Goal: Task Accomplishment & Management: Complete application form

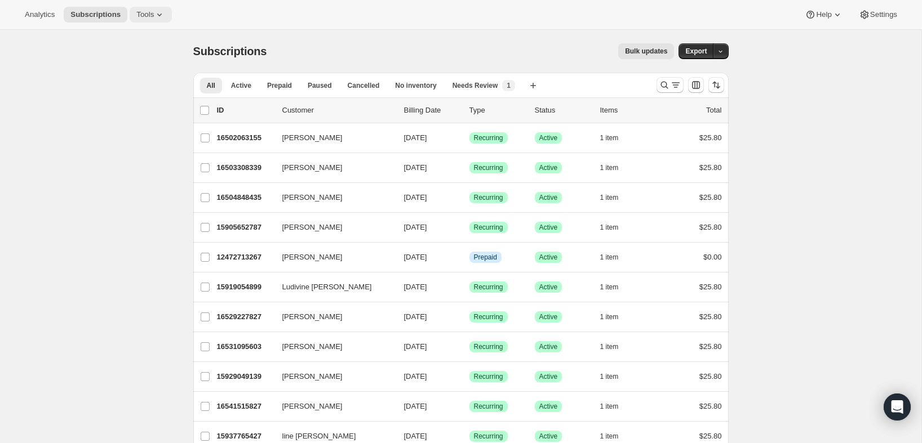
click at [161, 13] on icon at bounding box center [159, 14] width 11 height 11
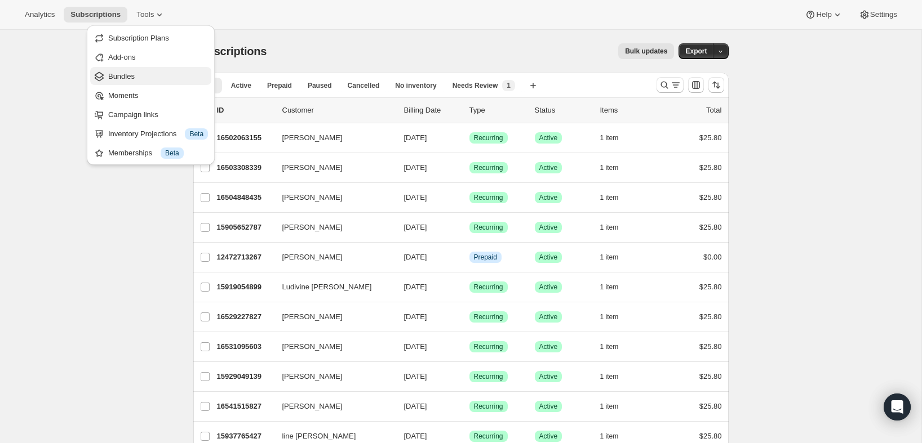
click at [121, 79] on span "Bundles" at bounding box center [121, 76] width 26 height 8
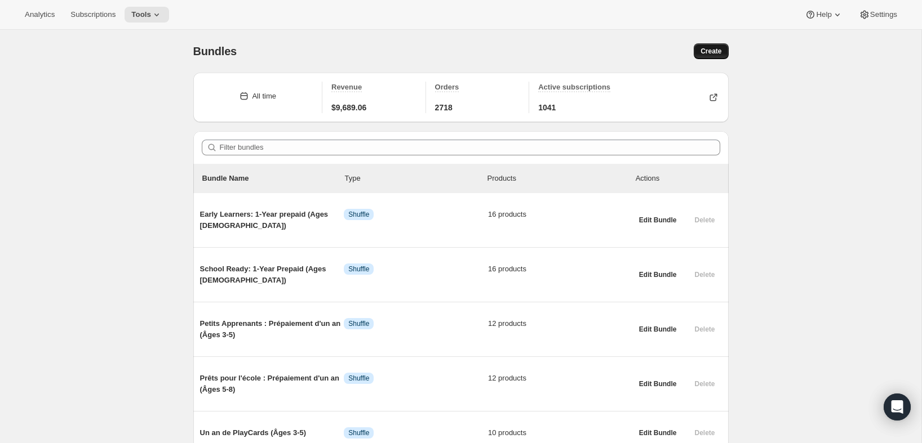
click at [700, 51] on span "Create" at bounding box center [710, 51] width 21 height 9
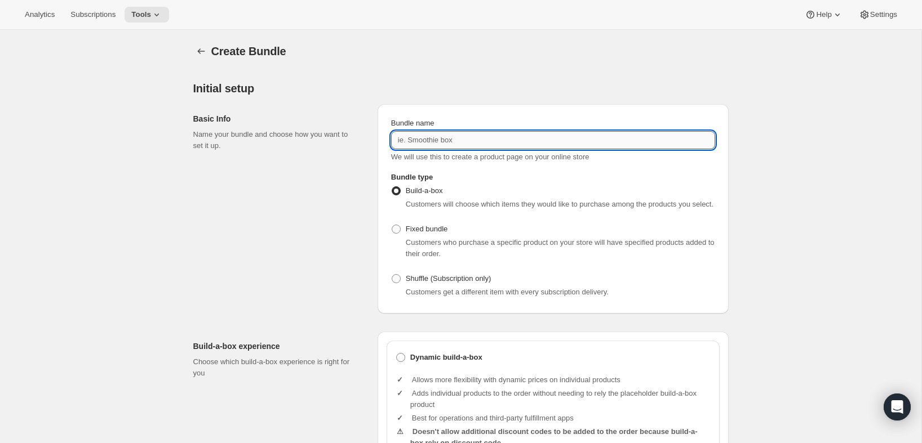
click at [452, 141] on input "Bundle name" at bounding box center [553, 140] width 324 height 18
paste input "Tokidos Subscription (New)"
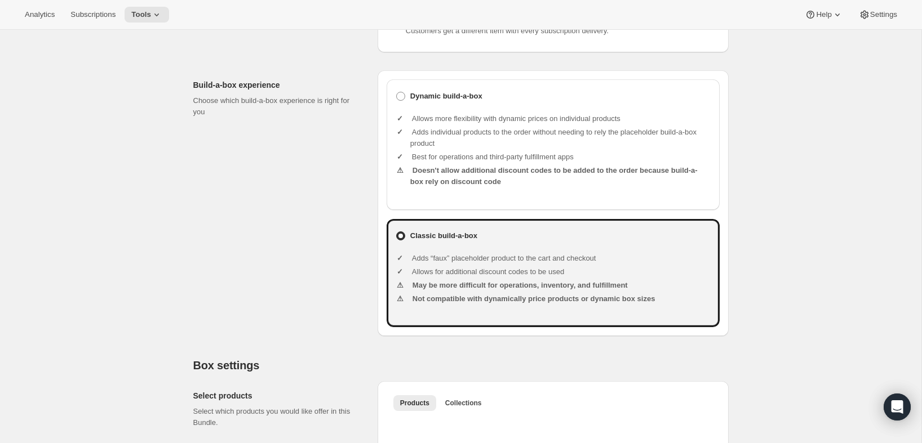
scroll to position [262, 0]
type input "Tokidos Subscription (New) (FR)"
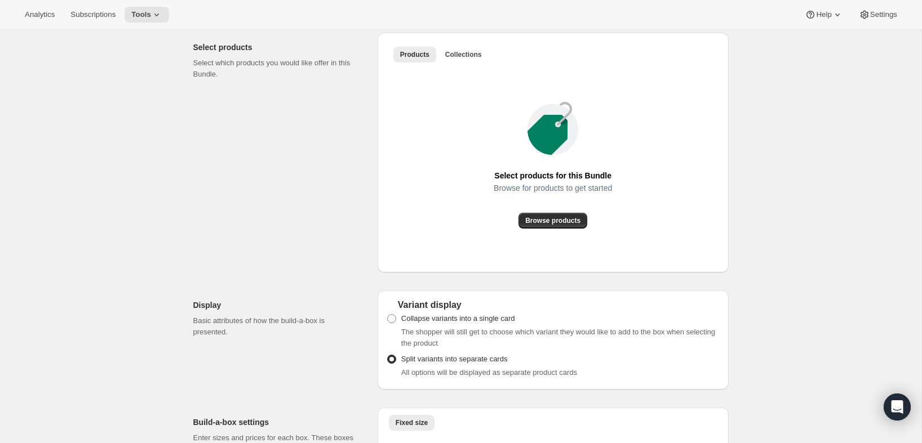
scroll to position [609, 0]
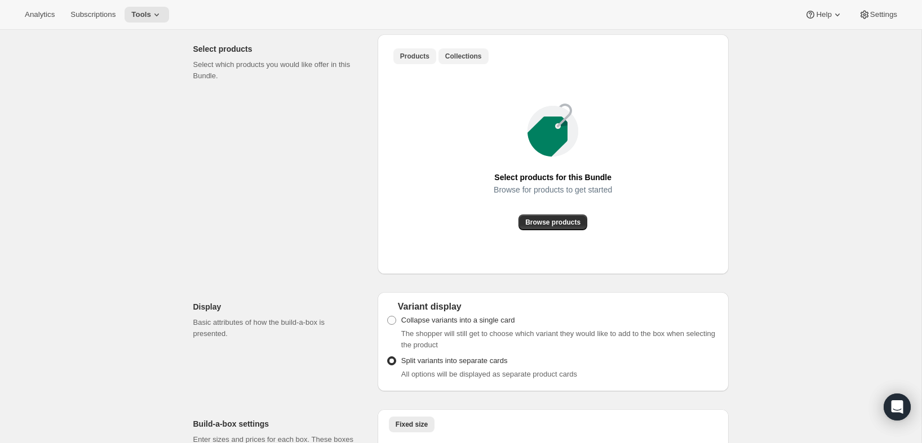
click at [459, 61] on span "Collections" at bounding box center [463, 56] width 37 height 9
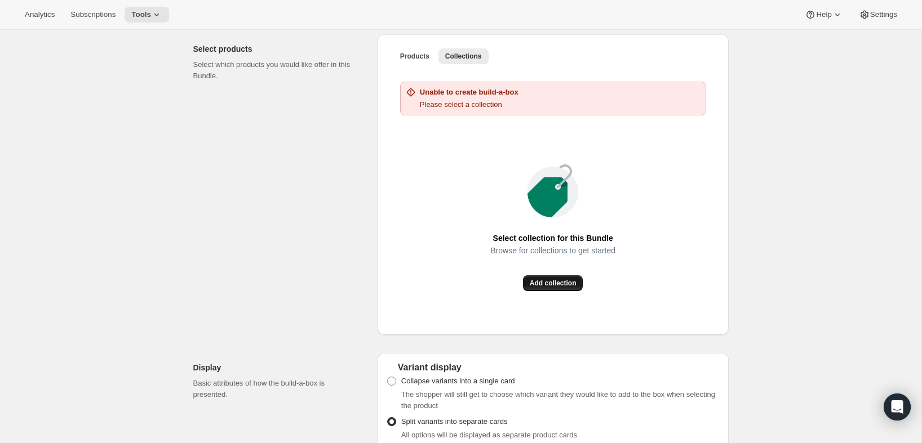
click at [532, 288] on span "Add collection" at bounding box center [553, 283] width 47 height 9
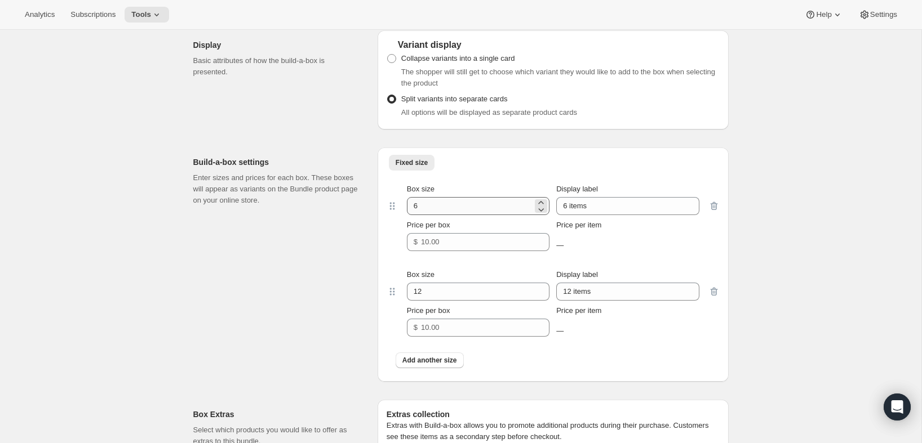
scroll to position [757, 0]
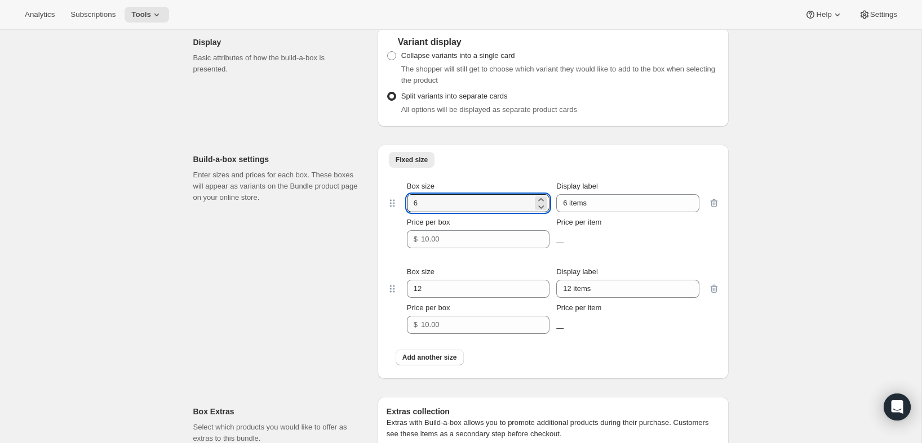
drag, startPoint x: 397, startPoint y: 218, endPoint x: 377, endPoint y: 215, distance: 20.5
click at [376, 216] on div "Build-a-box settings Enter sizes and prices for each box. These boxes will appe…" at bounding box center [460, 257] width 535 height 243
type input "3"
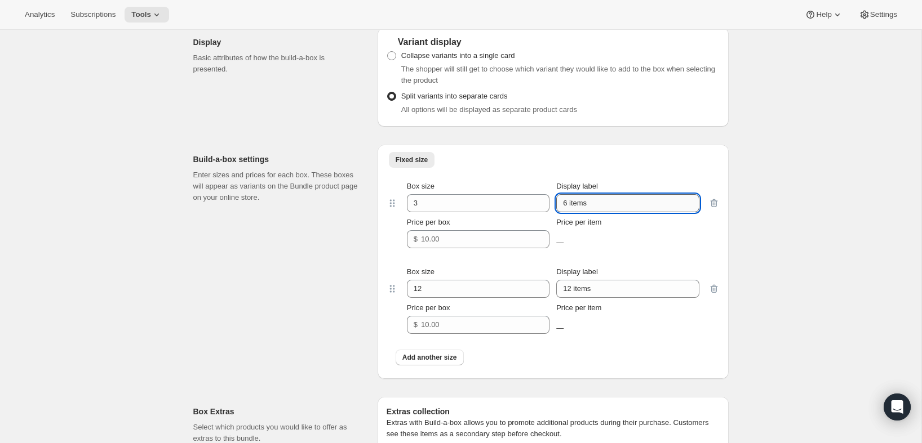
click at [581, 212] on input "6 items" at bounding box center [627, 203] width 143 height 18
paste input "The PlayCubes + 1 year of PlayCard"
type input "The PlayCubes + 1 year of PlayCards"
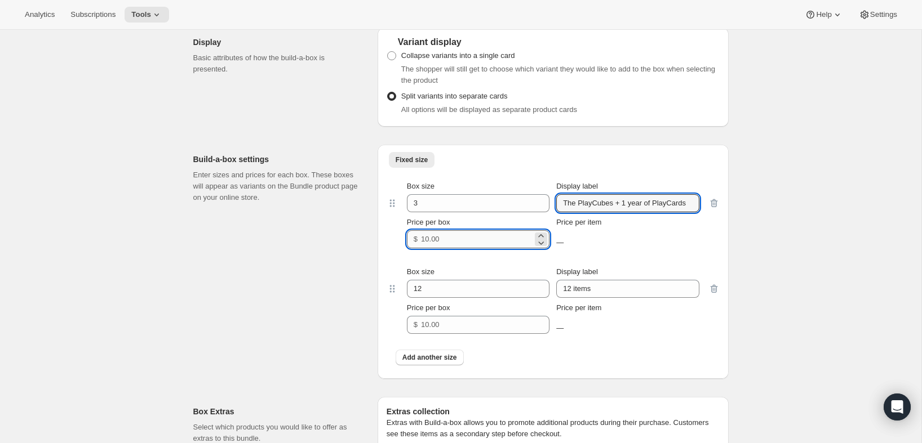
click at [467, 248] on input "Price per box" at bounding box center [477, 239] width 112 height 18
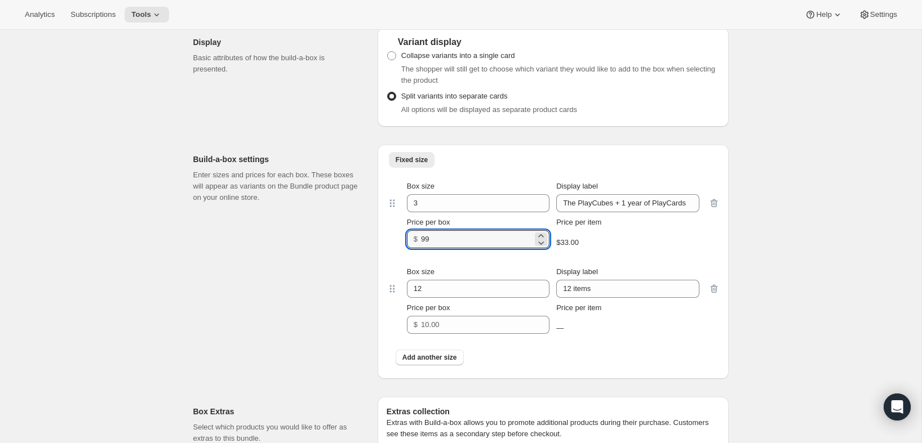
type input "99"
click at [583, 293] on input "12 items" at bounding box center [627, 289] width 143 height 18
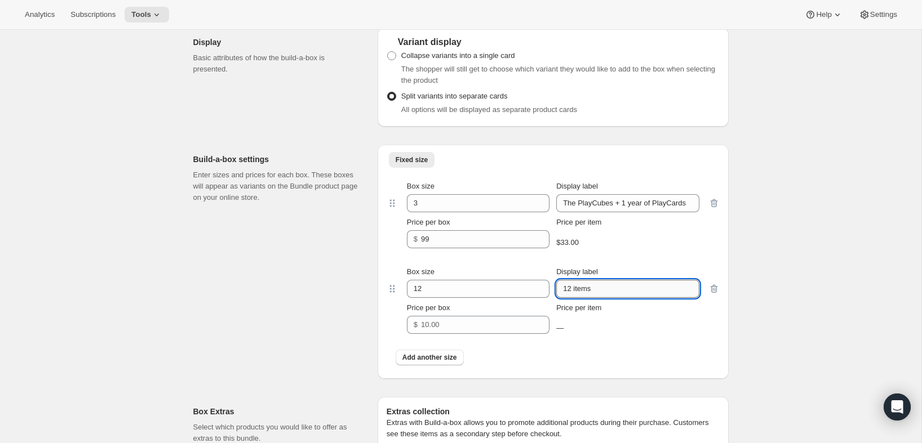
paste input "The PlayCubes + 1 year of PlayCards (Prepaid, USD)"
type input "The PlayCubes + 1 year of PlayCards (Prepaid, USD)"
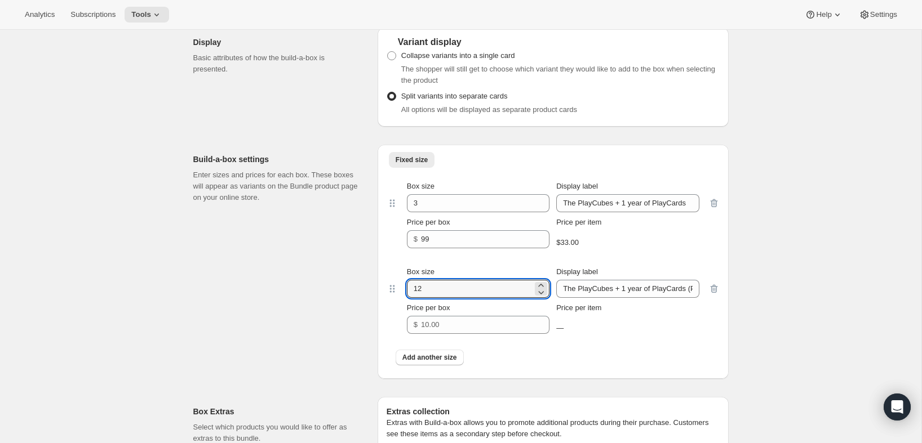
drag, startPoint x: 441, startPoint y: 302, endPoint x: 388, endPoint y: 287, distance: 55.6
click at [381, 297] on div "Fixed size More views Fixed size More views Box size 3 Display label The PlayCu…" at bounding box center [552, 262] width 351 height 234
paste input "3"
type input "3"
click at [446, 334] on input "Price per box" at bounding box center [477, 325] width 112 height 18
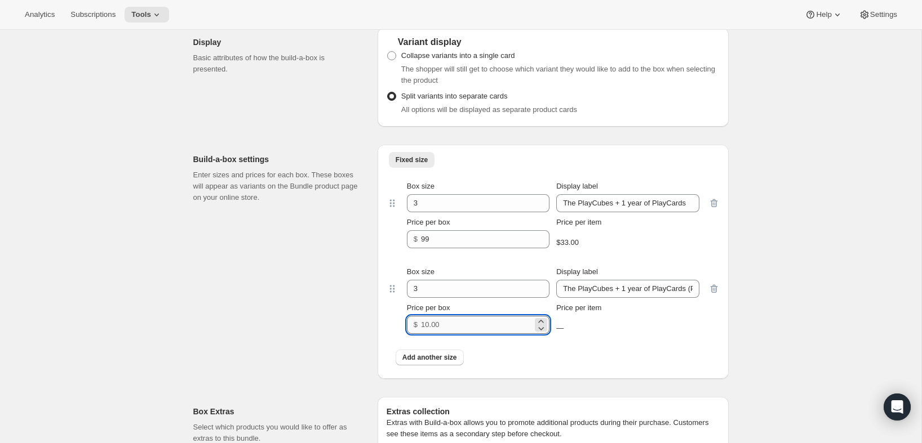
paste input "99.99"
type input "99.99"
click at [450, 362] on span "Add another size" at bounding box center [429, 357] width 55 height 9
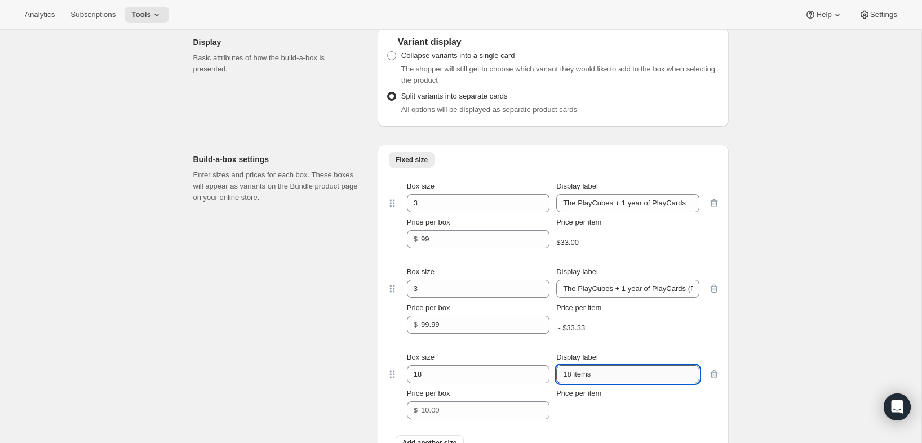
click at [566, 384] on input "18 items" at bounding box center [627, 375] width 143 height 18
paste input "The PlayCubes + 1 year of PlayCards (Prepaid, CAD)"
type input "The PlayCubes + 1 year of PlayCards (Prepaid, CAD)"
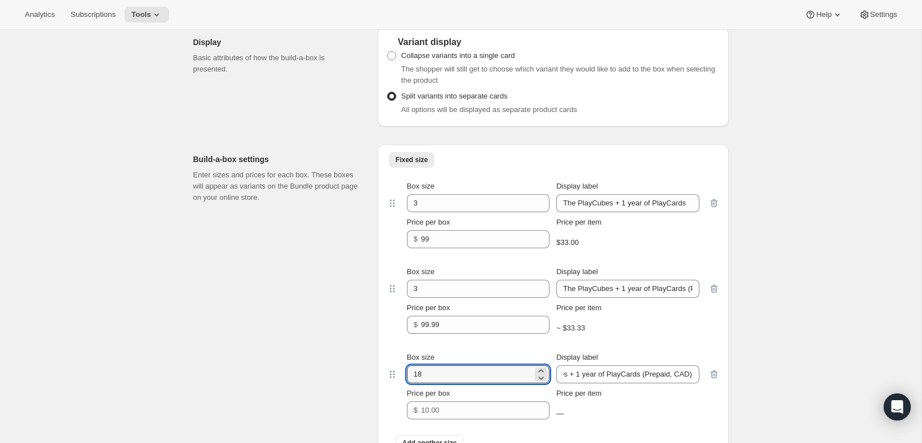
scroll to position [0, 0]
drag, startPoint x: 433, startPoint y: 387, endPoint x: 387, endPoint y: 383, distance: 46.4
click at [387, 383] on div "Box size 18 Display label The PlayCubes + 1 year of PlayCards (Prepaid, CAD) Pr…" at bounding box center [553, 386] width 333 height 86
type input "3"
click at [448, 334] on input "99.99" at bounding box center [477, 325] width 112 height 18
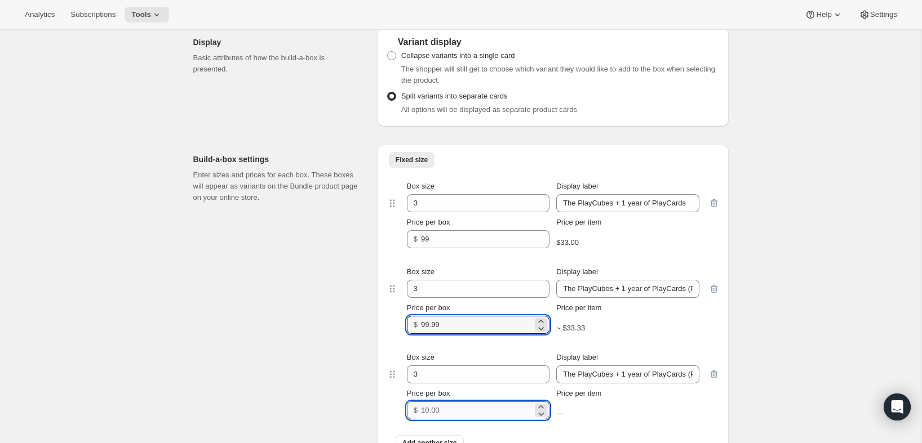
click at [459, 420] on input "Price per box" at bounding box center [477, 411] width 112 height 18
paste input "99.99"
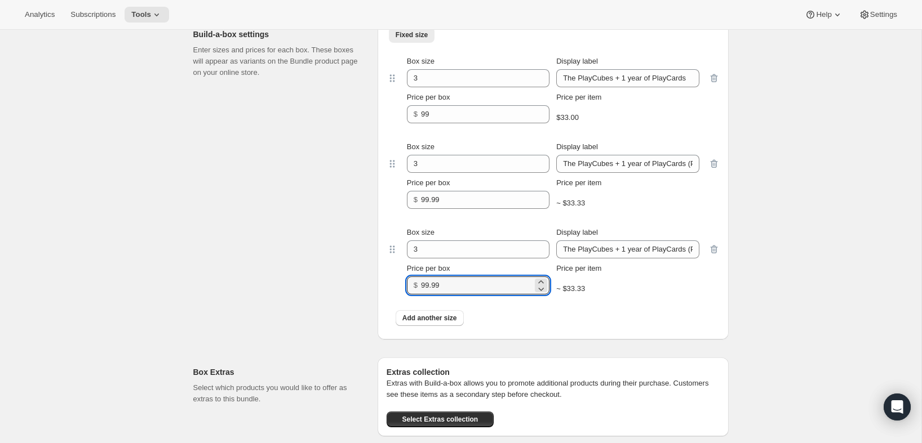
scroll to position [944, 0]
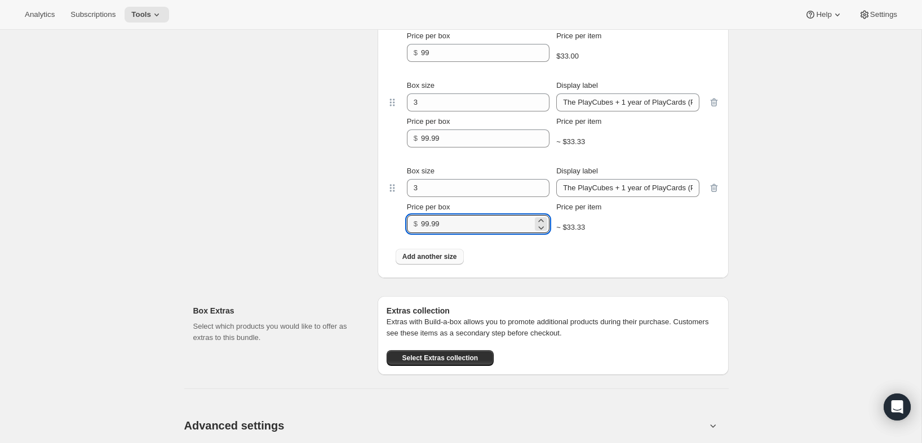
type input "99.99"
drag, startPoint x: 441, startPoint y: 268, endPoint x: 456, endPoint y: 228, distance: 43.5
click at [439, 261] on span "Add another size" at bounding box center [429, 256] width 55 height 9
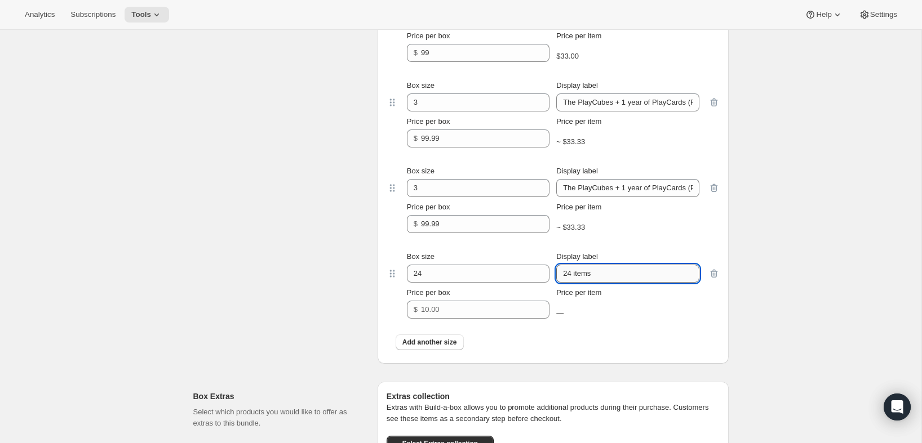
click at [625, 282] on input "24 items" at bounding box center [627, 274] width 143 height 18
paste input "1 year of PlayCard"
type input "1 year of PlayCards"
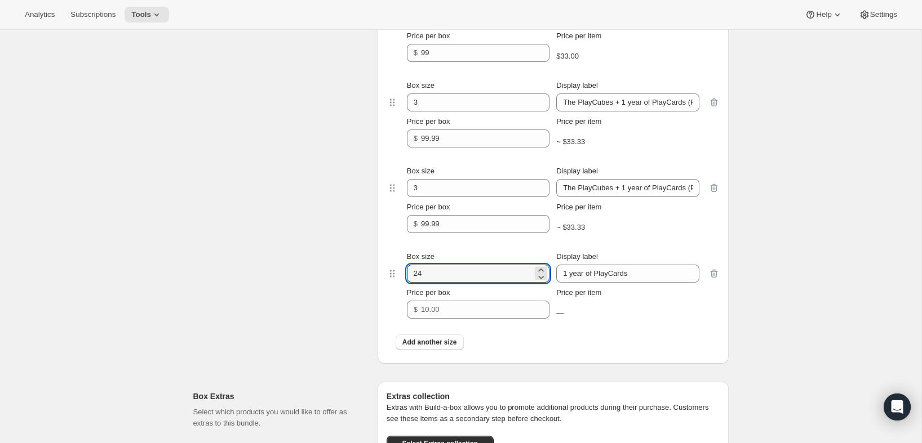
drag, startPoint x: 435, startPoint y: 281, endPoint x: 390, endPoint y: 279, distance: 44.5
click at [392, 281] on div "Box size 24 Display label 1 year of PlayCards Price per box $ Price per item —" at bounding box center [553, 285] width 333 height 86
paste input "3"
type input "3"
click at [448, 319] on input "Price per box" at bounding box center [477, 310] width 112 height 18
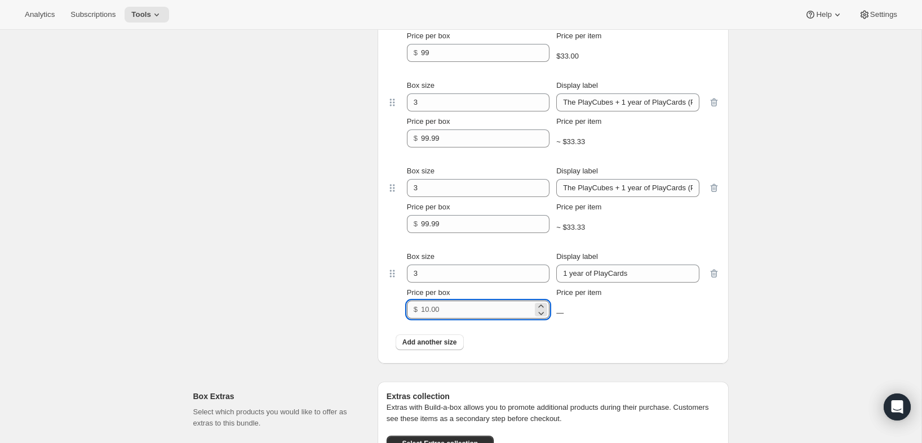
paste input "49.99"
type input "49.99"
drag, startPoint x: 438, startPoint y: 350, endPoint x: 478, endPoint y: 300, distance: 63.4
click at [438, 347] on span "Add another size" at bounding box center [429, 342] width 55 height 9
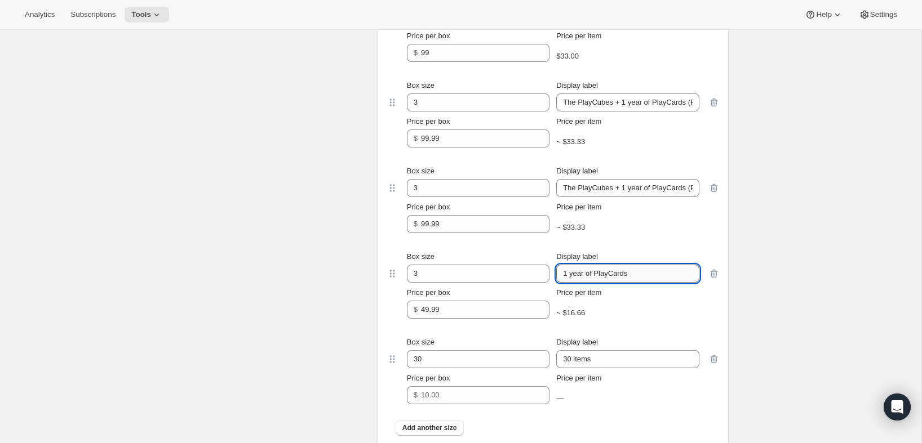
click at [584, 283] on input "1 year of PlayCards" at bounding box center [627, 274] width 143 height 18
paste input "(Prepaid, USD)"
type input "1 year of PlayCards (Prepaid, USD)"
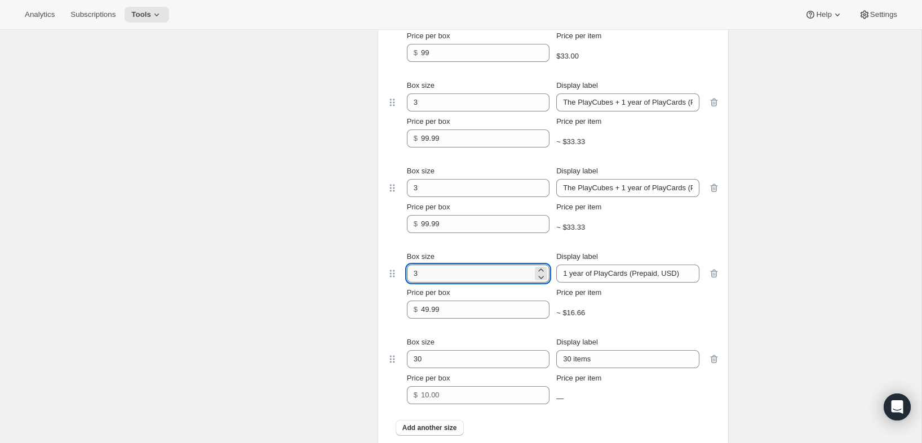
click at [459, 283] on input "3" at bounding box center [470, 274] width 126 height 18
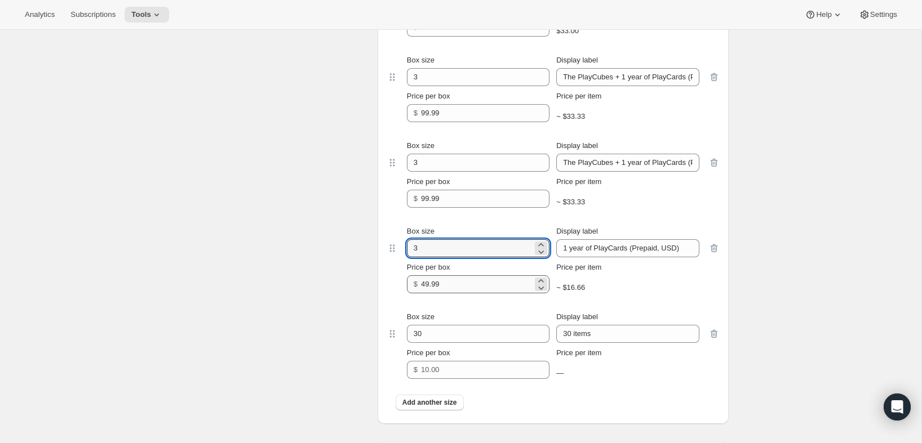
scroll to position [976, 0]
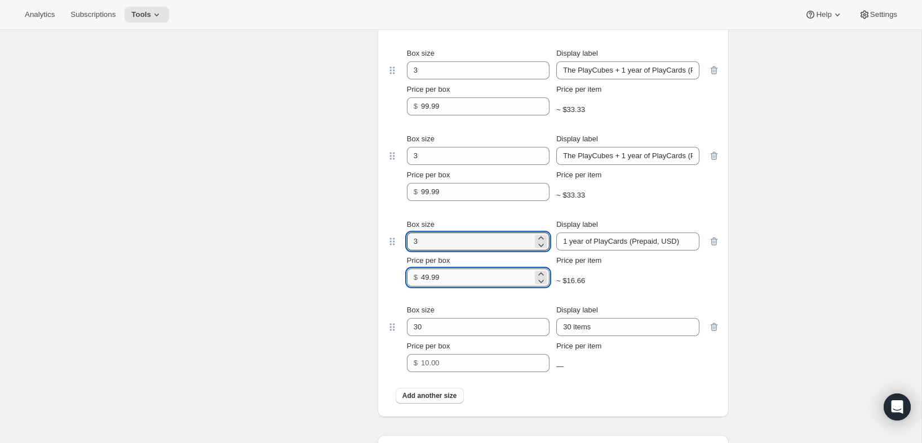
click at [462, 287] on input "49.99" at bounding box center [477, 278] width 112 height 18
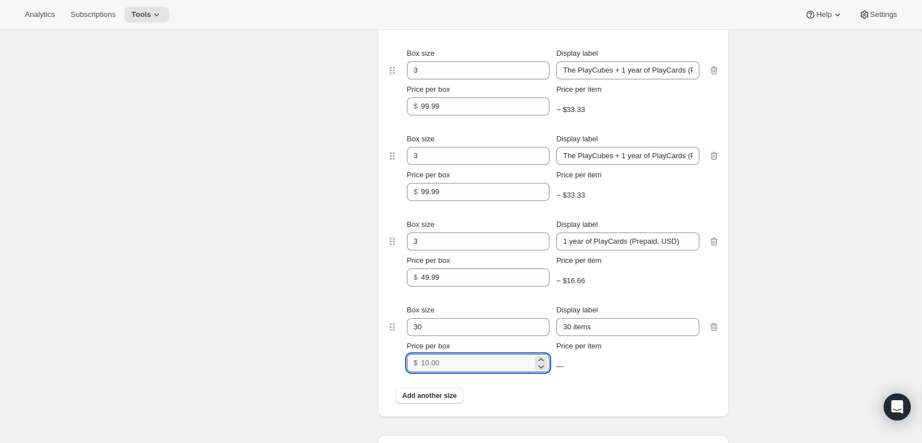
click at [446, 372] on input "Price per box" at bounding box center [477, 363] width 112 height 18
paste input "49.99"
type input "49.99"
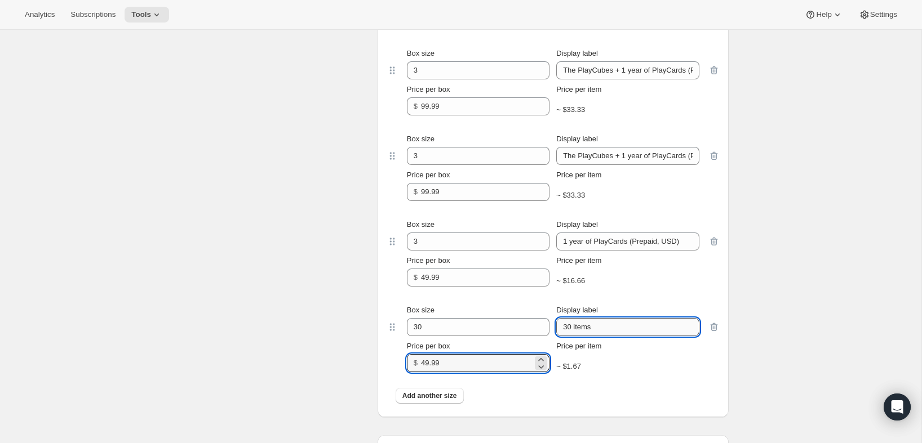
click at [597, 336] on input "30 items" at bounding box center [627, 327] width 143 height 18
paste input "1 year of PlayCards (Prepaid, CAD)"
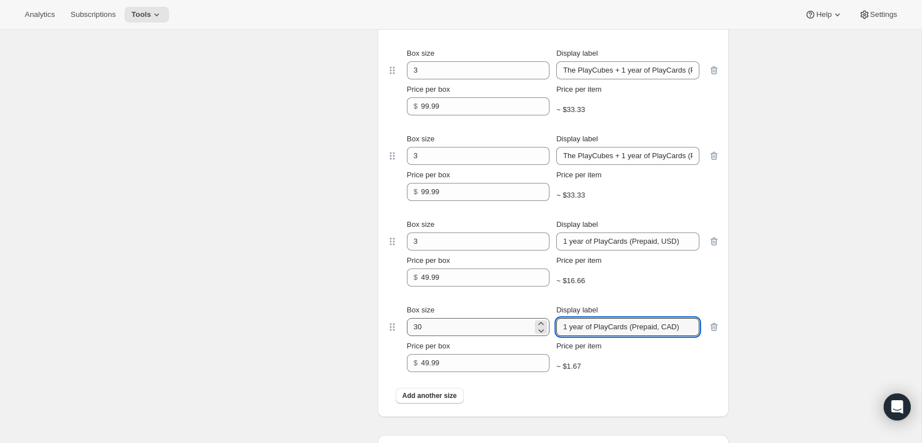
type input "1 year of PlayCards (Prepaid, CAD)"
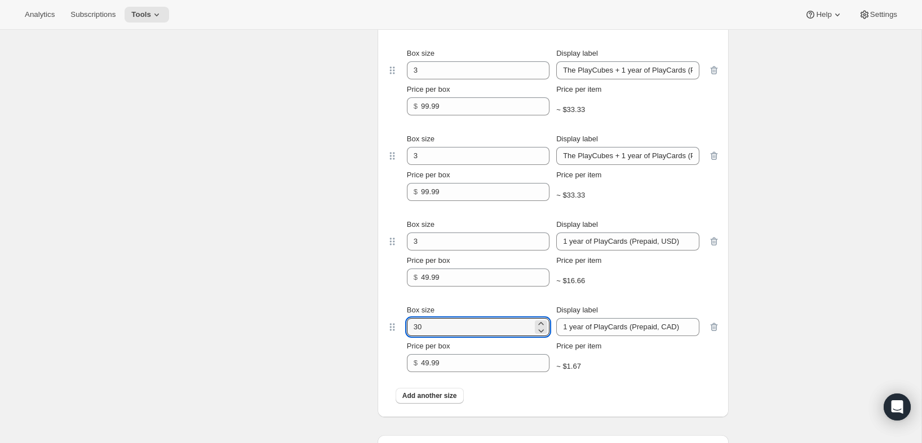
drag, startPoint x: 479, startPoint y: 336, endPoint x: 385, endPoint y: 327, distance: 95.1
click at [387, 327] on div "Box size 30 Display label 1 year of PlayCards (Prepaid, CAD) Price per box $ 49…" at bounding box center [553, 339] width 333 height 86
type input "3"
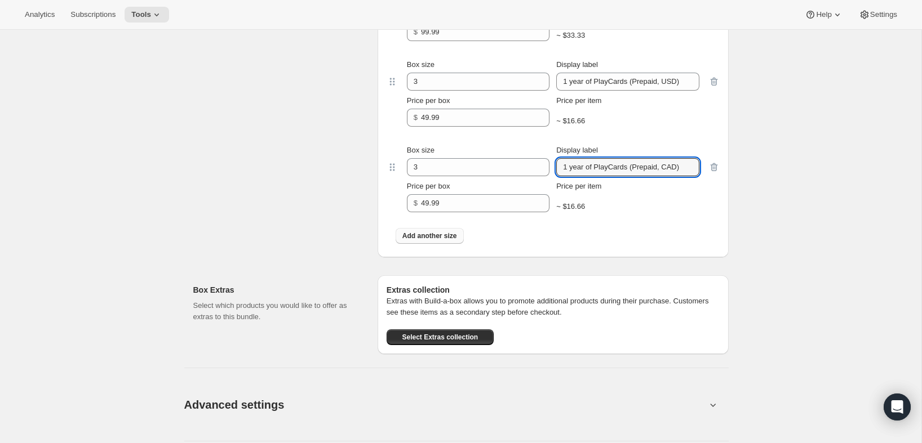
scroll to position [1138, 0]
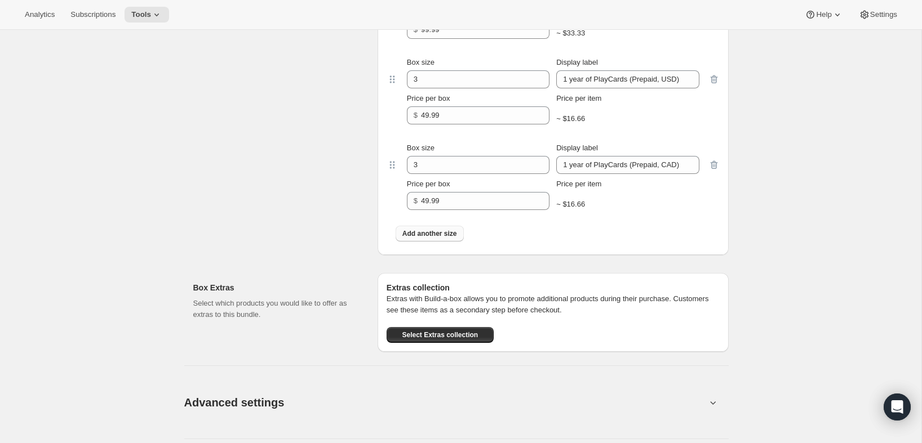
click at [440, 242] on button "Add another size" at bounding box center [430, 234] width 68 height 16
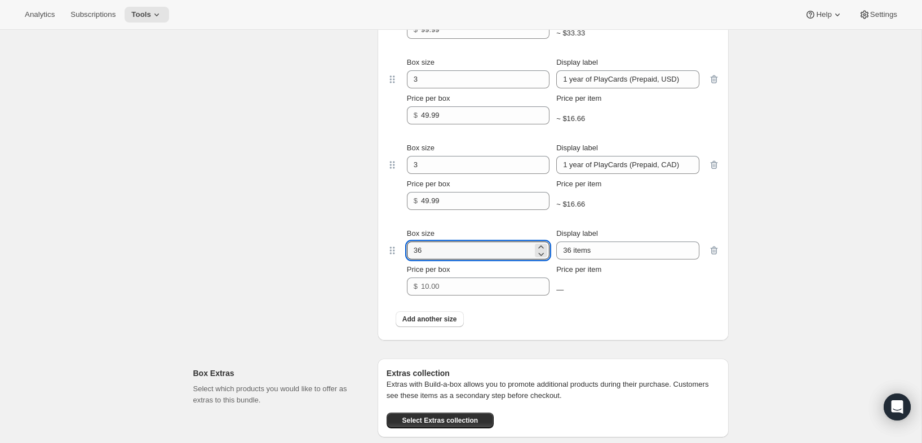
drag, startPoint x: 441, startPoint y: 262, endPoint x: 393, endPoint y: 261, distance: 47.3
click at [393, 261] on div "Box size 36 Display label 36 items Price per box $ Price per item —" at bounding box center [553, 262] width 333 height 86
type input "3"
click at [459, 39] on input "99.99" at bounding box center [477, 30] width 112 height 18
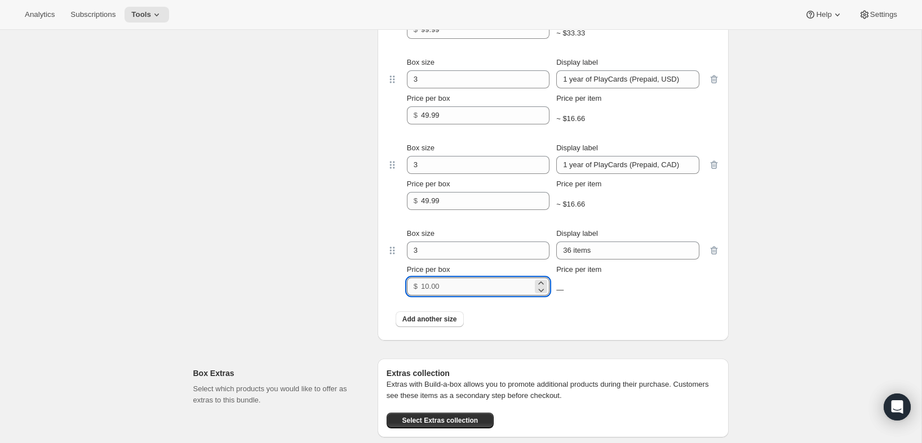
click at [450, 296] on input "Price per box" at bounding box center [477, 287] width 112 height 18
paste input "99.99"
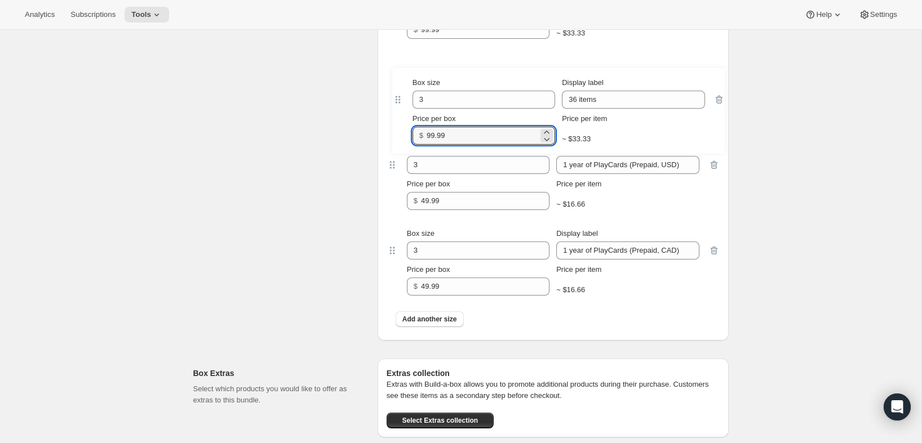
drag, startPoint x: 396, startPoint y: 264, endPoint x: 402, endPoint y: 98, distance: 165.7
click at [402, 98] on div "Box size 3 Display label The PlayCubes + 1 year of PlayCards Price per box $ 99…" at bounding box center [553, 62] width 333 height 543
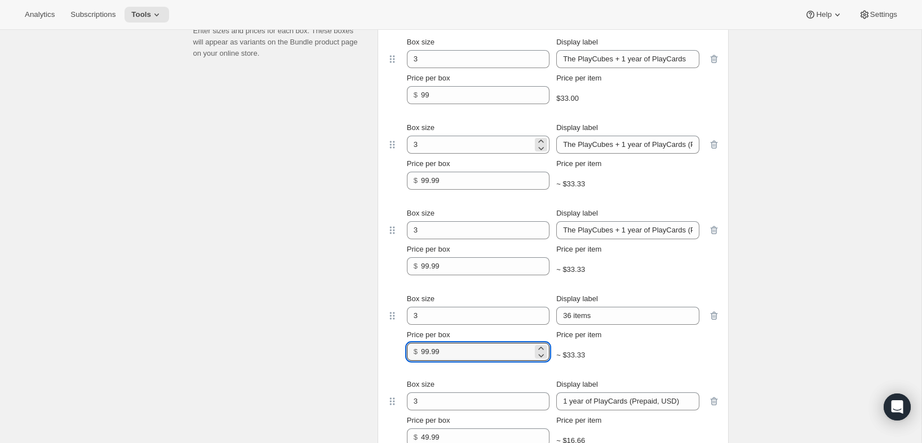
scroll to position [900, 0]
type input "99.99"
click at [714, 323] on icon "button" at bounding box center [713, 317] width 11 height 11
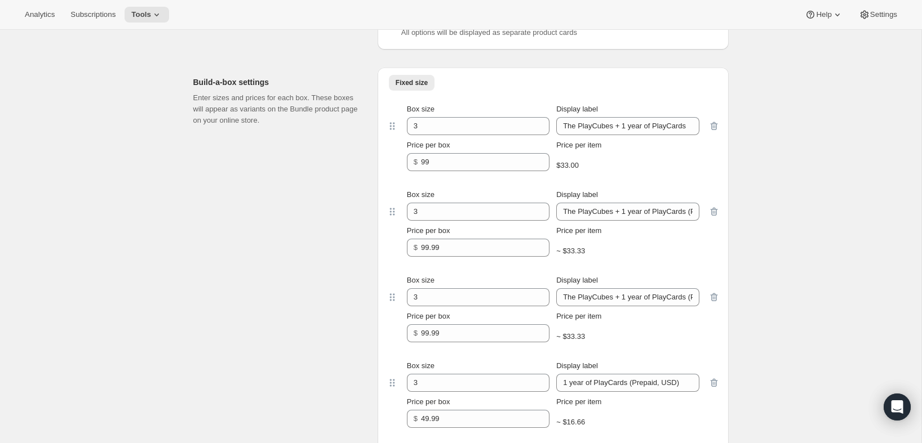
scroll to position [828, 0]
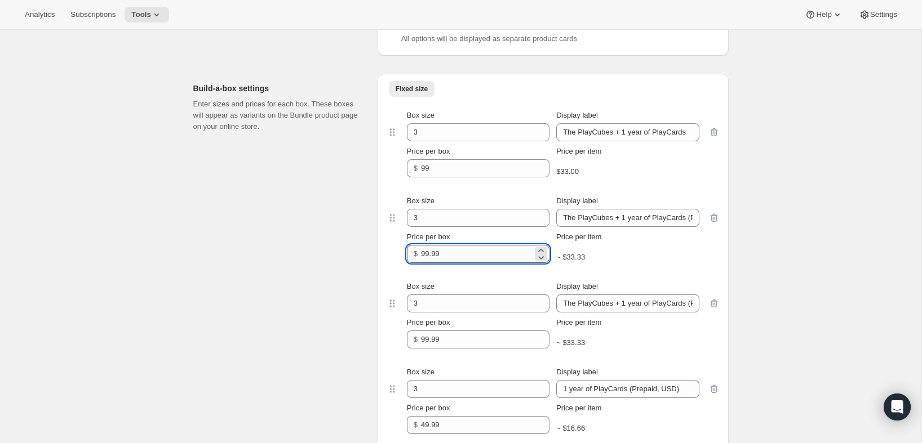
click at [468, 263] on input "99.99" at bounding box center [477, 254] width 112 height 18
click at [445, 177] on input "99" at bounding box center [477, 168] width 112 height 18
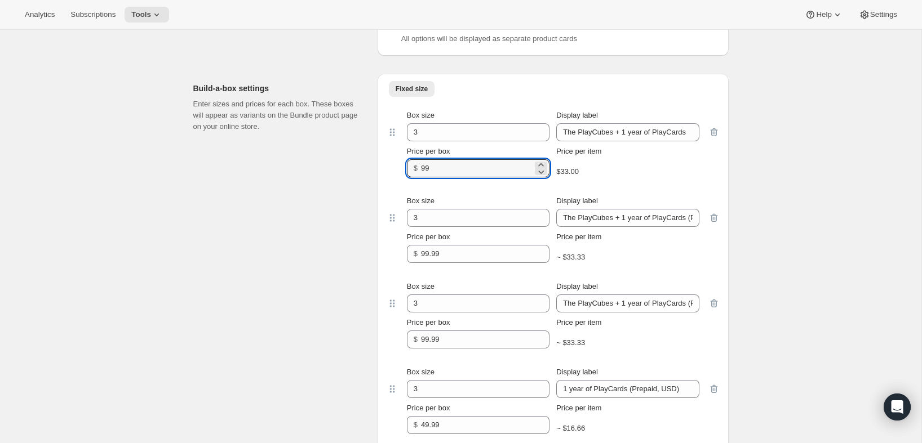
paste input ".99"
type input "99.99"
click at [617, 141] on input "The PlayCubes + 1 year of PlayCards" at bounding box center [627, 132] width 143 height 18
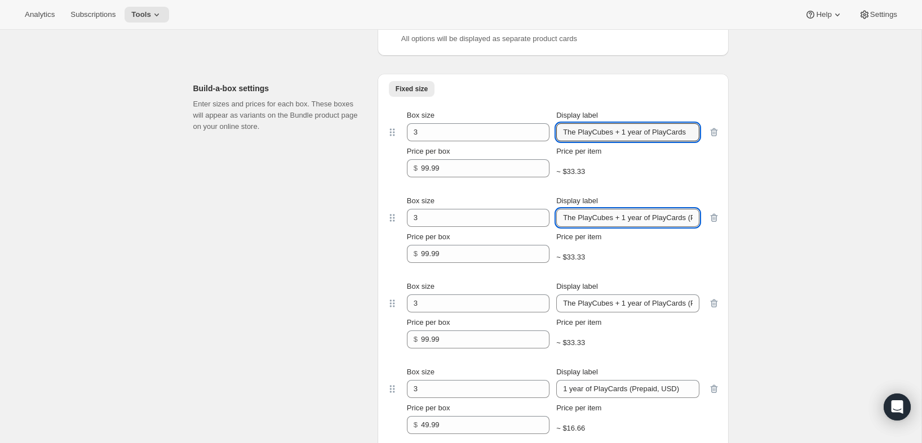
click at [609, 227] on input "The PlayCubes + 1 year of PlayCards (Prepaid, USD)" at bounding box center [627, 218] width 143 height 18
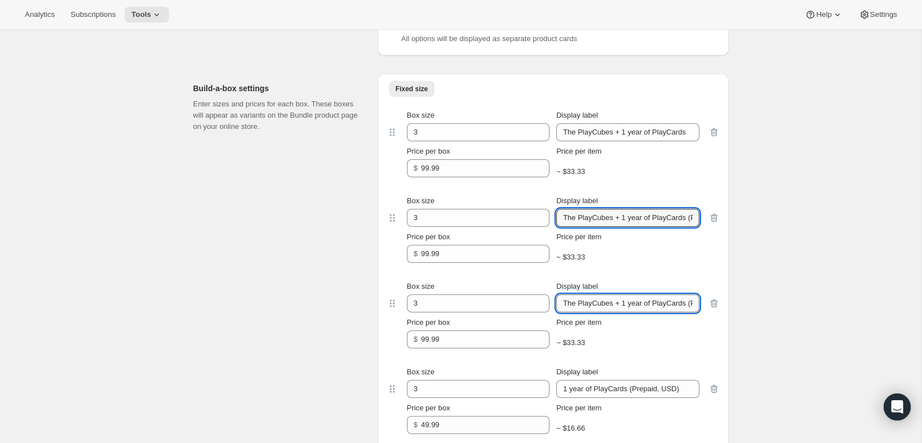
click at [592, 312] on input "The PlayCubes + 1 year of PlayCards (Prepaid, CAD)" at bounding box center [627, 304] width 143 height 18
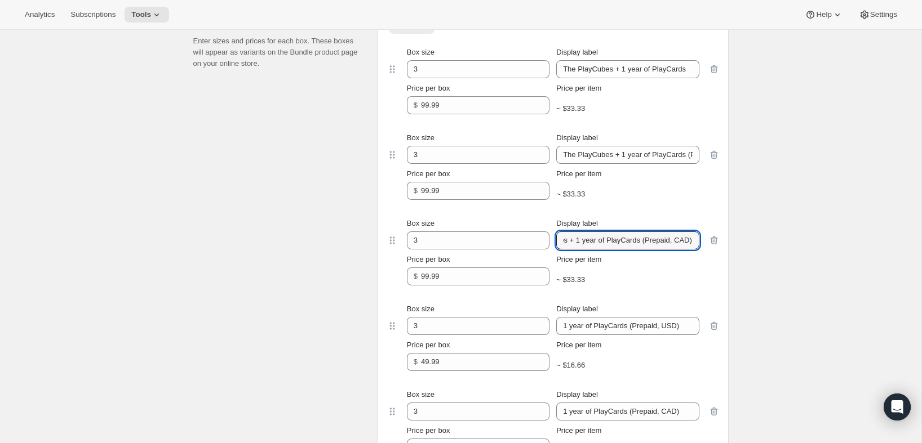
scroll to position [989, 0]
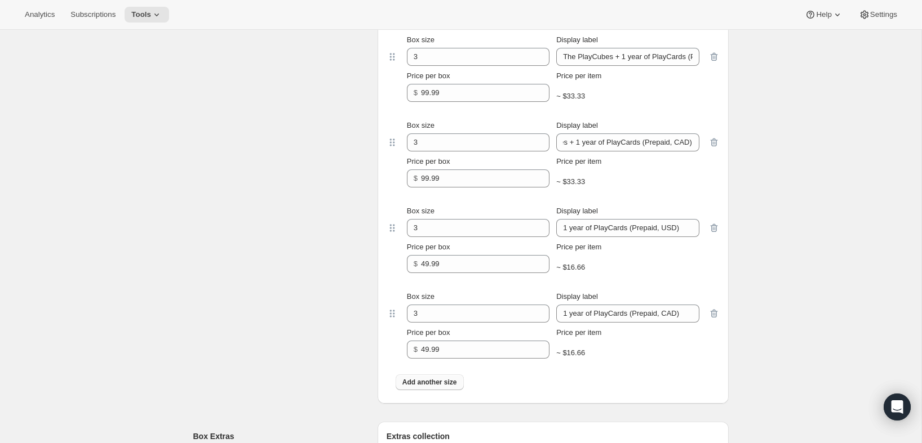
click at [430, 387] on span "Add another size" at bounding box center [429, 382] width 55 height 9
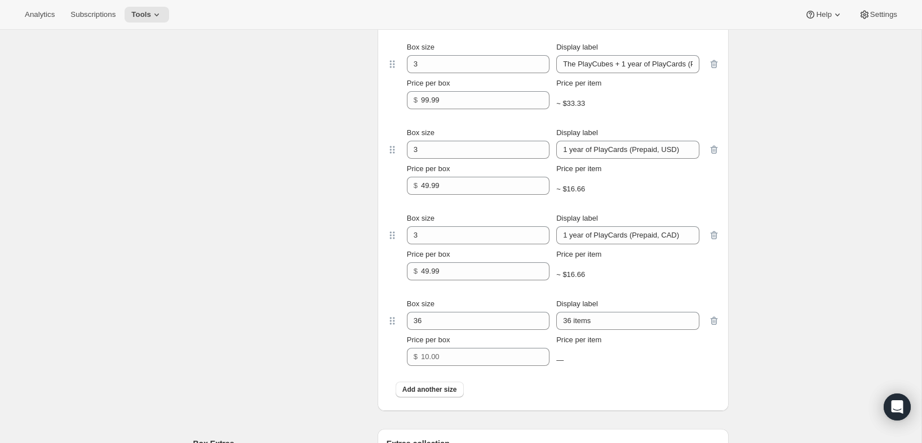
scroll to position [1069, 0]
click at [620, 158] on input "1 year of PlayCards (Prepaid, USD)" at bounding box center [627, 149] width 143 height 18
paste input "text"
type input "1 year of PlayCards"
click at [612, 243] on input "1 year of PlayCards (Prepaid, CAD)" at bounding box center [627, 234] width 143 height 18
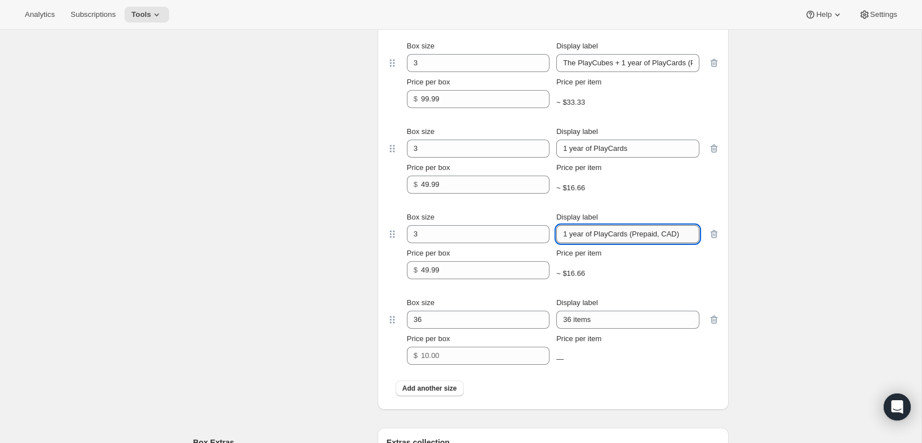
paste input "US"
type input "1 year of PlayCards (Prepaid, USD)"
click at [601, 329] on input "36 items" at bounding box center [627, 320] width 143 height 18
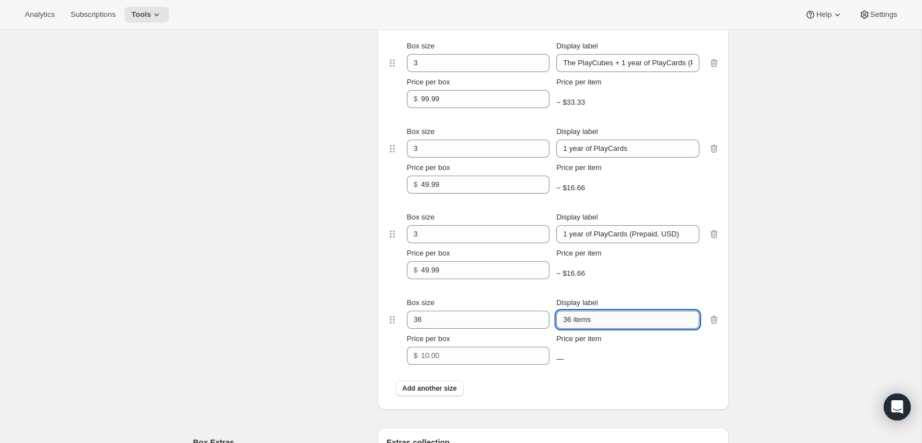
paste input "1 year of PlayCards (Prepaid, CAD)"
type input "1 year of PlayCards (Prepaid, CAD)"
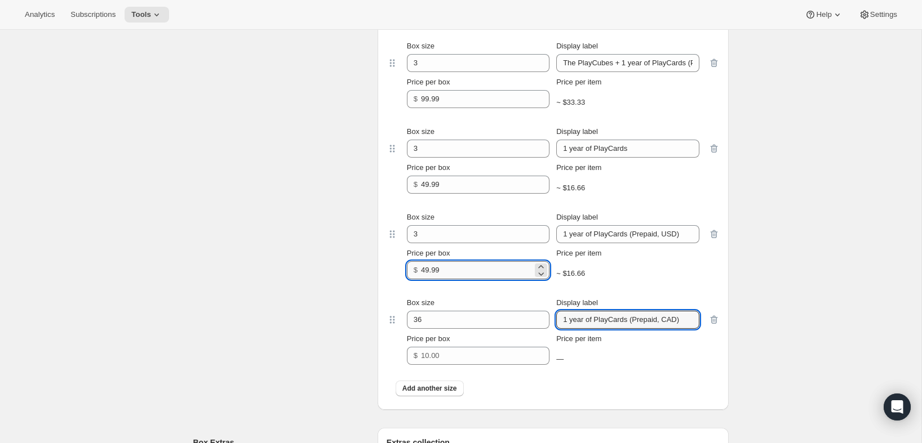
click at [455, 279] on input "49.99" at bounding box center [477, 270] width 112 height 18
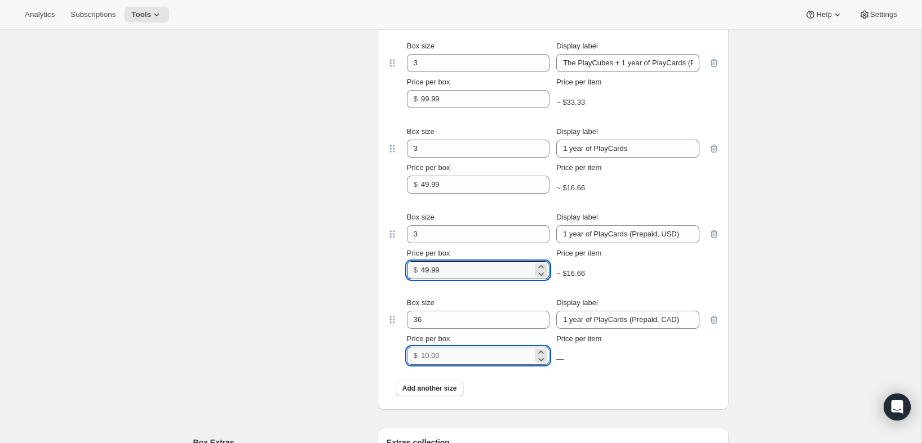
click at [458, 365] on input "Price per box" at bounding box center [477, 356] width 112 height 18
paste input "49.99"
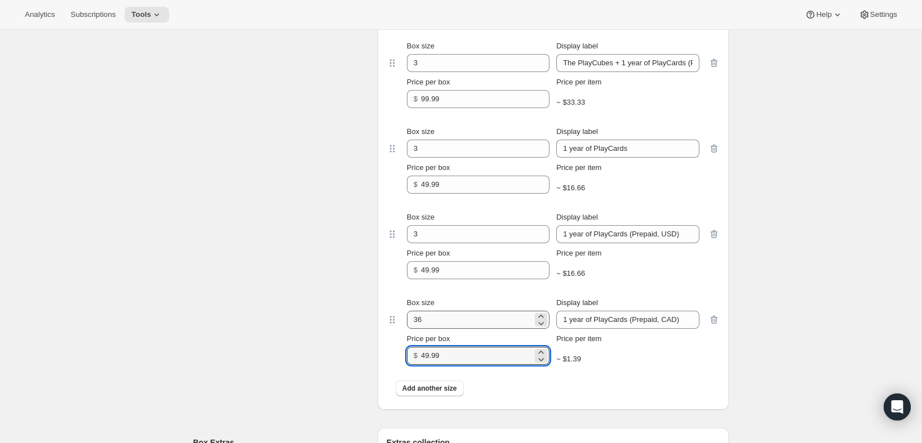
type input "49.99"
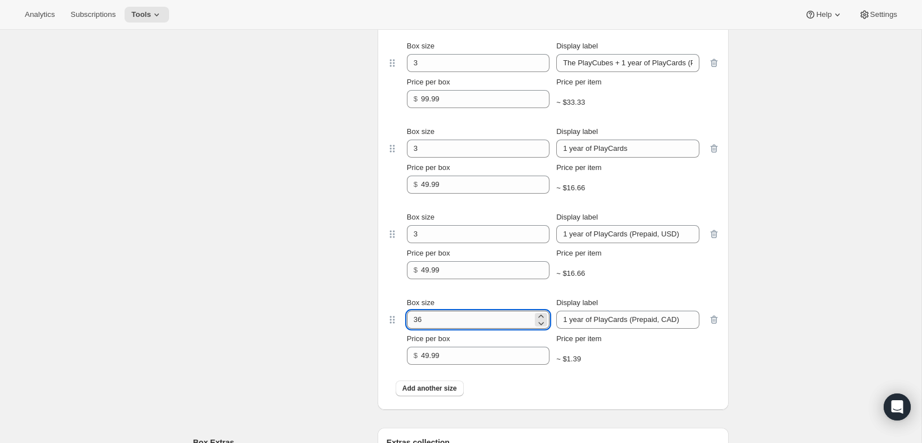
drag, startPoint x: 433, startPoint y: 327, endPoint x: 408, endPoint y: 329, distance: 24.3
click at [408, 329] on input "36" at bounding box center [470, 320] width 126 height 18
type input "3"
click at [321, 292] on div "Build-a-box settings Enter sizes and prices for each box. These boxes will appe…" at bounding box center [280, 121] width 175 height 577
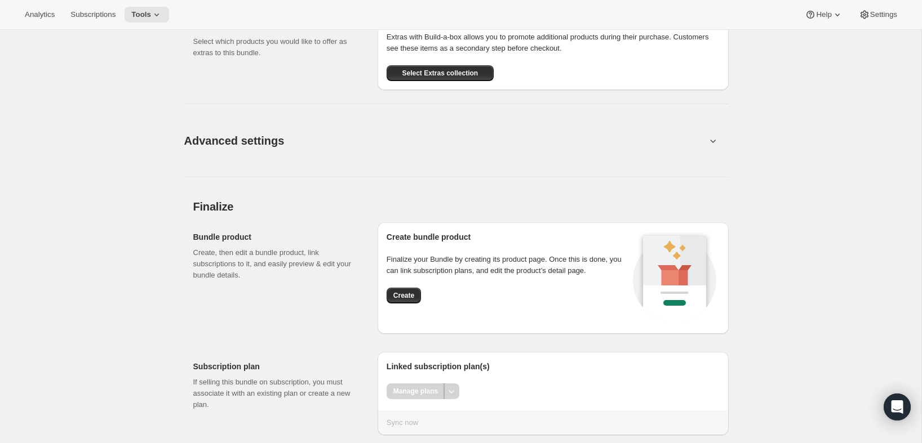
scroll to position [1522, 0]
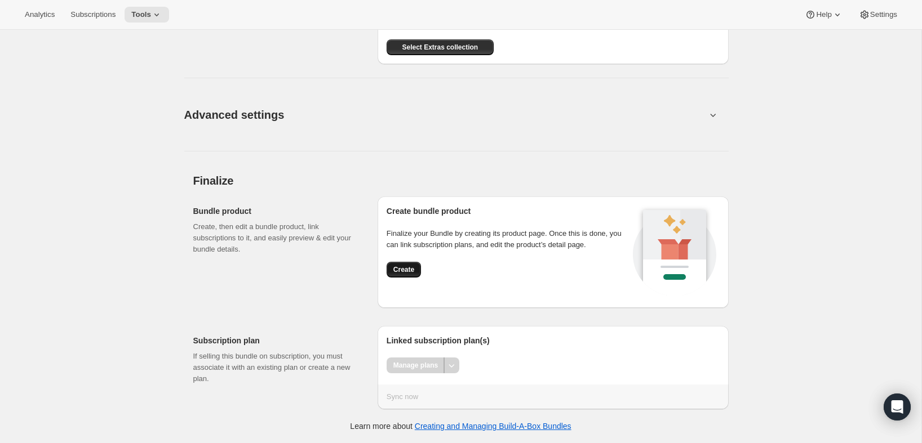
click at [395, 273] on span "Create" at bounding box center [403, 269] width 21 height 9
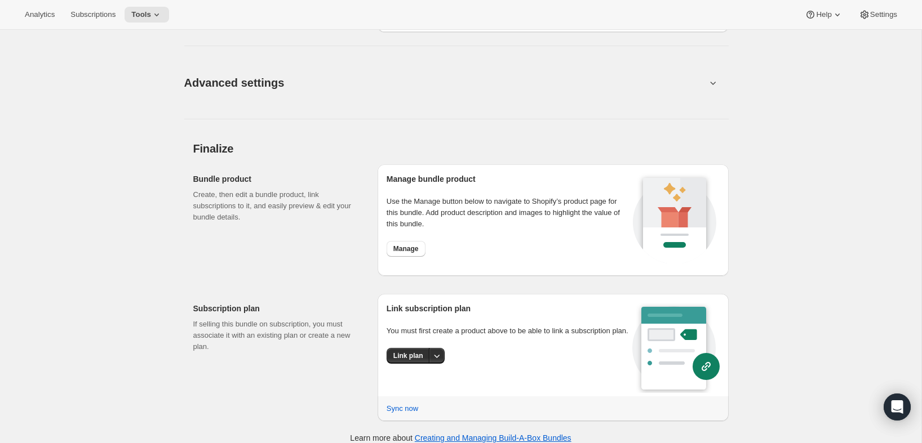
scroll to position [1192, 0]
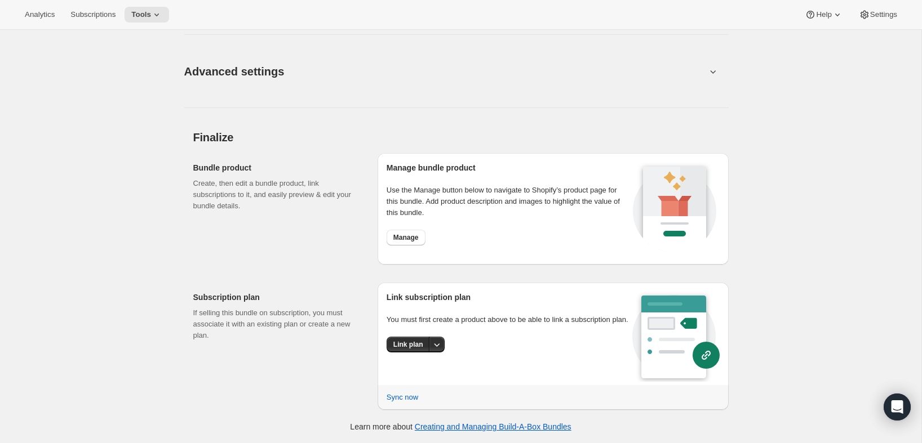
click at [387, 236] on div "Manage" at bounding box center [508, 238] width 243 height 16
click at [402, 237] on span "Manage" at bounding box center [405, 237] width 25 height 9
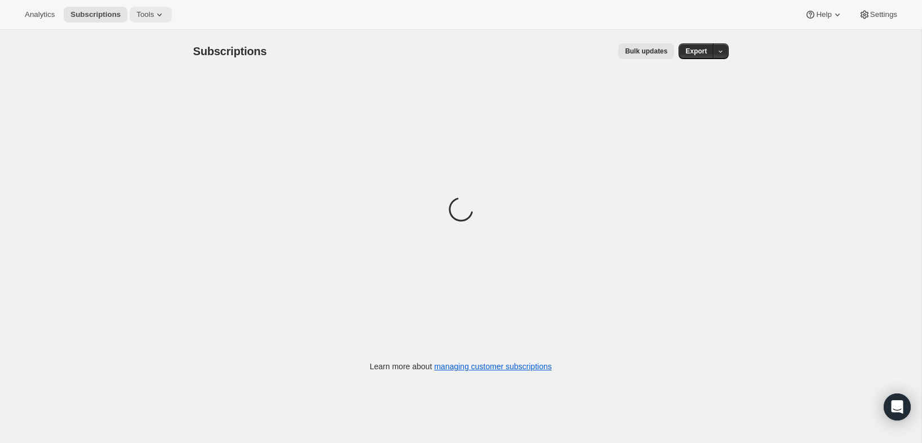
click at [157, 16] on icon at bounding box center [159, 14] width 11 height 11
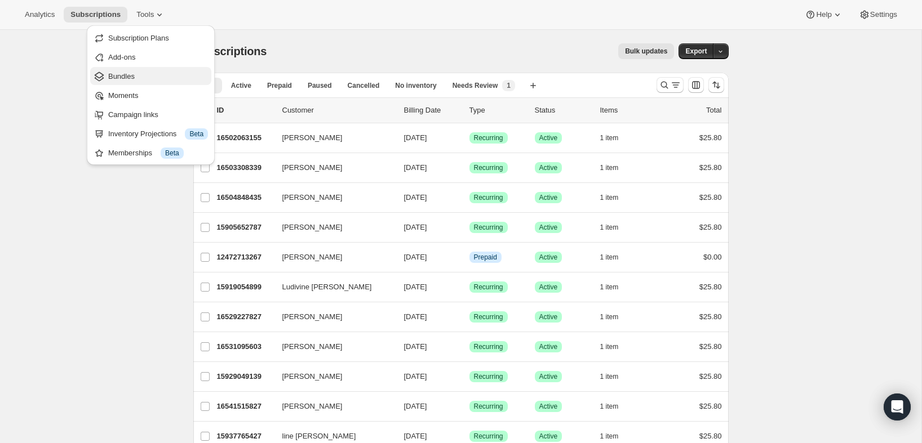
click at [146, 73] on span "Bundles" at bounding box center [158, 76] width 100 height 11
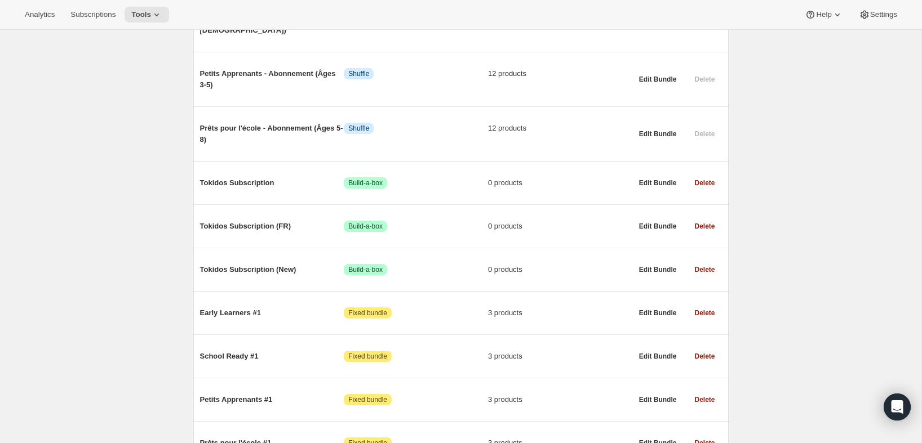
scroll to position [691, 0]
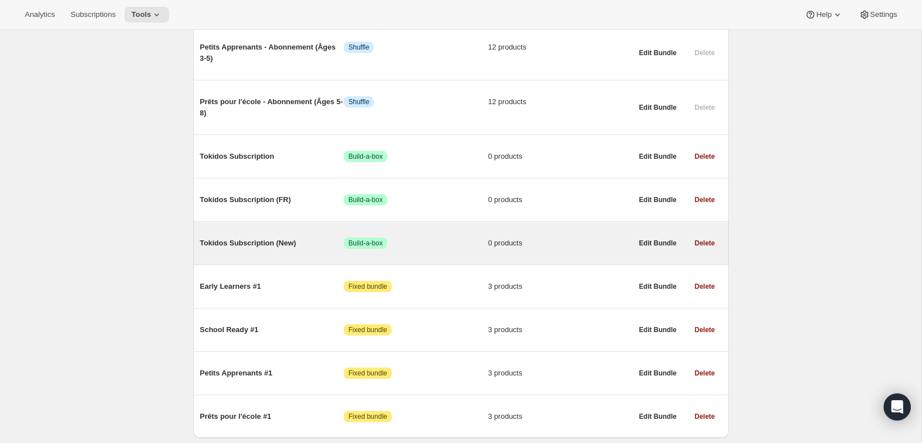
click at [278, 238] on span "Tokidos Subscription (New)" at bounding box center [272, 243] width 144 height 11
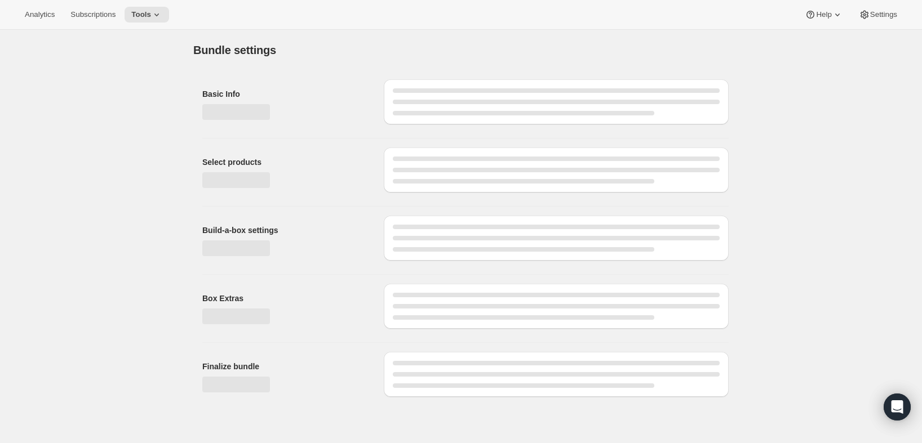
type input "Tokidos Subscription (New)"
radio input "true"
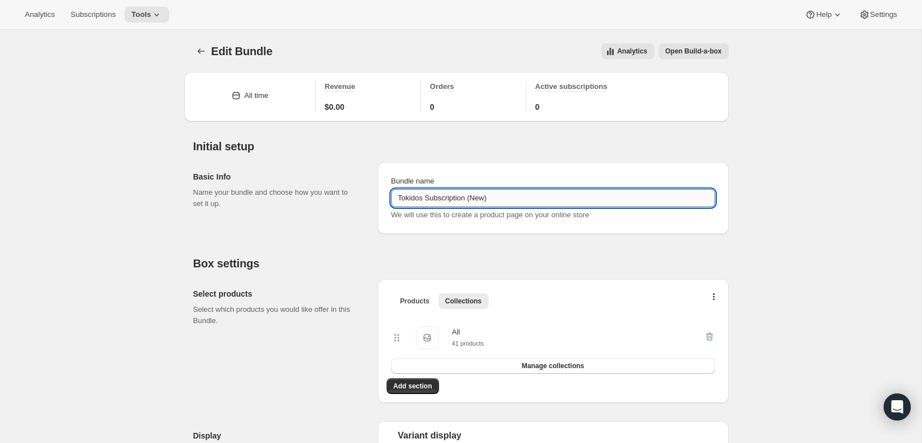
click at [433, 190] on input "Tokidos Subscription (New)" at bounding box center [553, 198] width 324 height 18
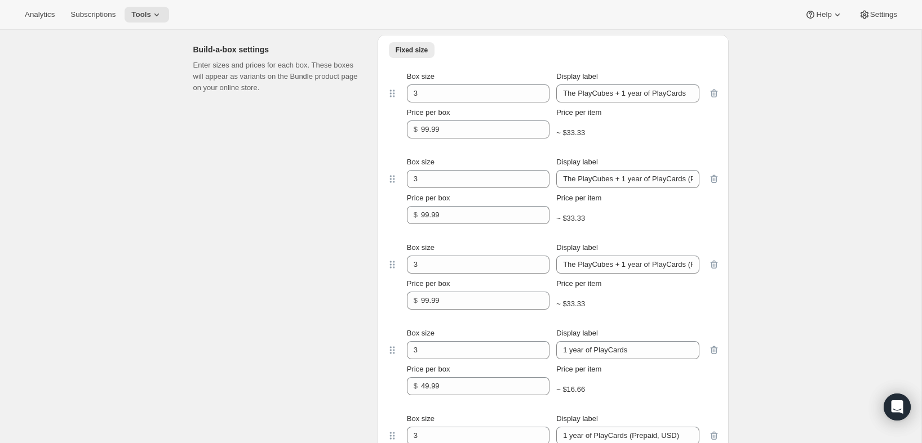
scroll to position [508, 0]
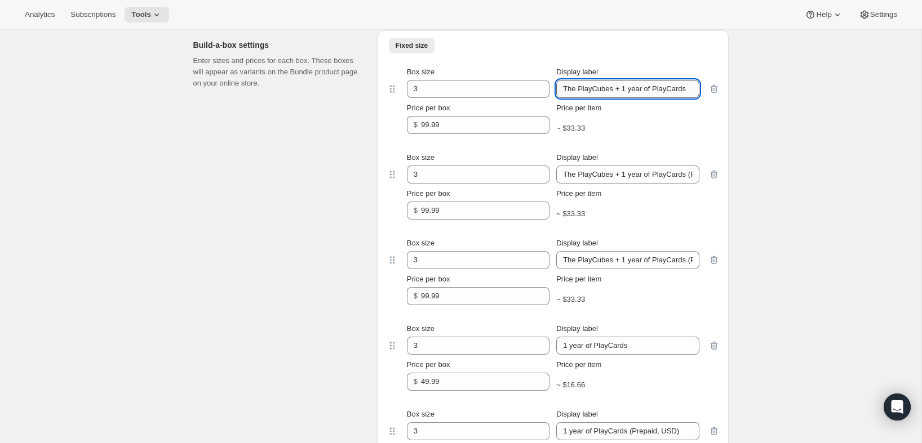
click at [624, 94] on input "The PlayCubes + 1 year of PlayCards" at bounding box center [627, 89] width 143 height 18
click at [585, 181] on input "The PlayCubes + 1 year of PlayCards (Prepaid, USD)" at bounding box center [627, 175] width 143 height 18
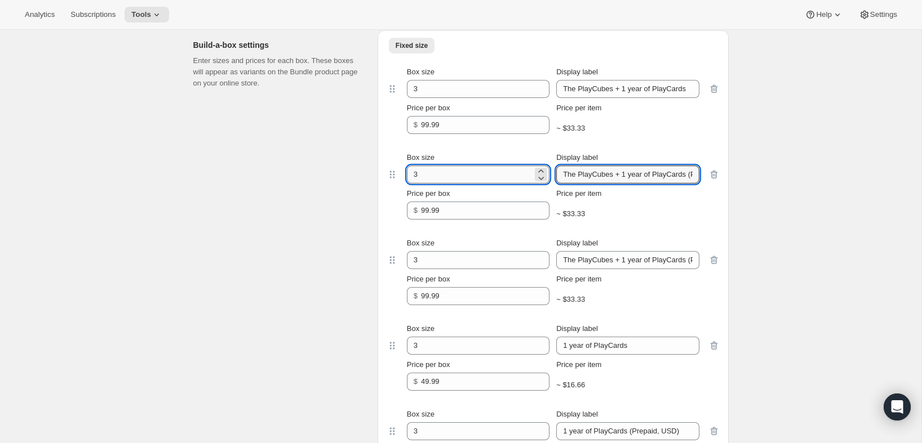
click at [478, 177] on input "3" at bounding box center [470, 175] width 126 height 18
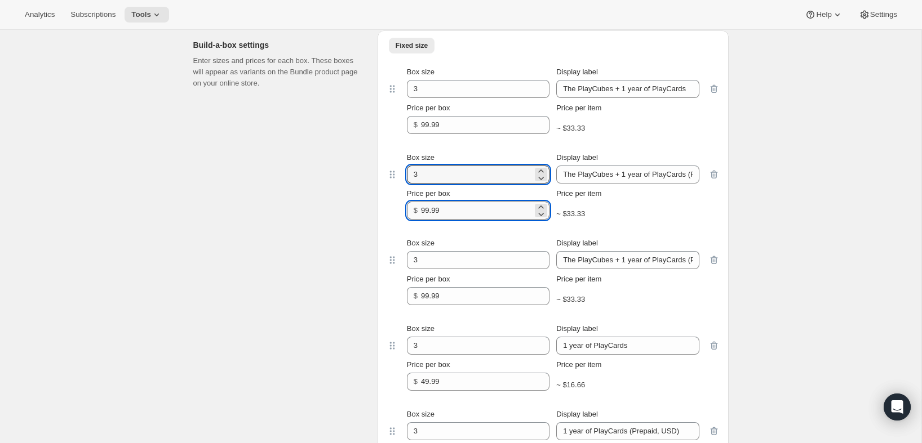
click at [451, 213] on input "99.99" at bounding box center [477, 211] width 112 height 18
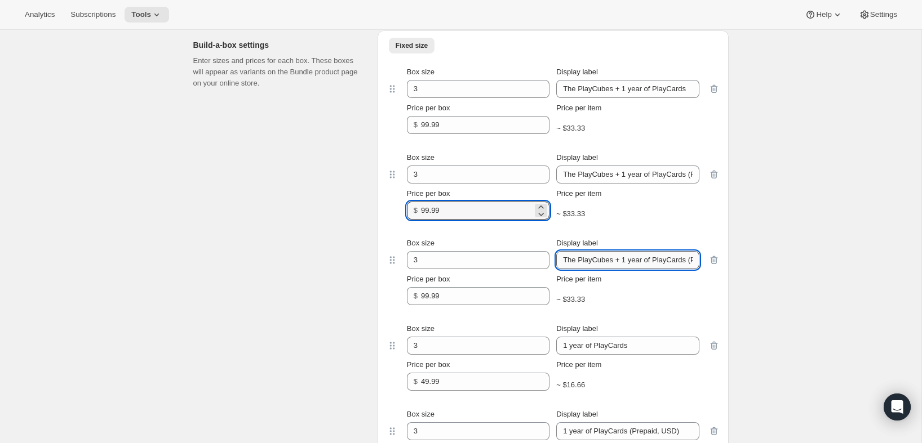
click at [607, 261] on input "The PlayCubes + 1 year of PlayCards (Prepaid, CAD)" at bounding box center [627, 260] width 143 height 18
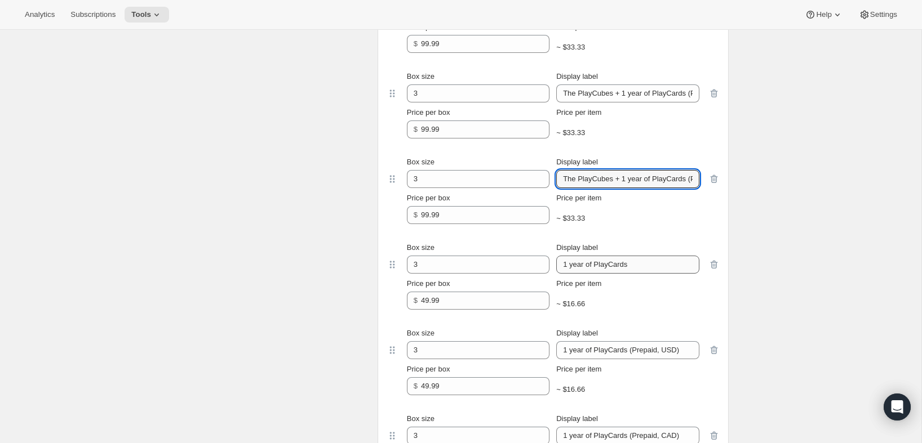
scroll to position [590, 0]
click at [612, 257] on input "1 year of PlayCards" at bounding box center [627, 264] width 143 height 18
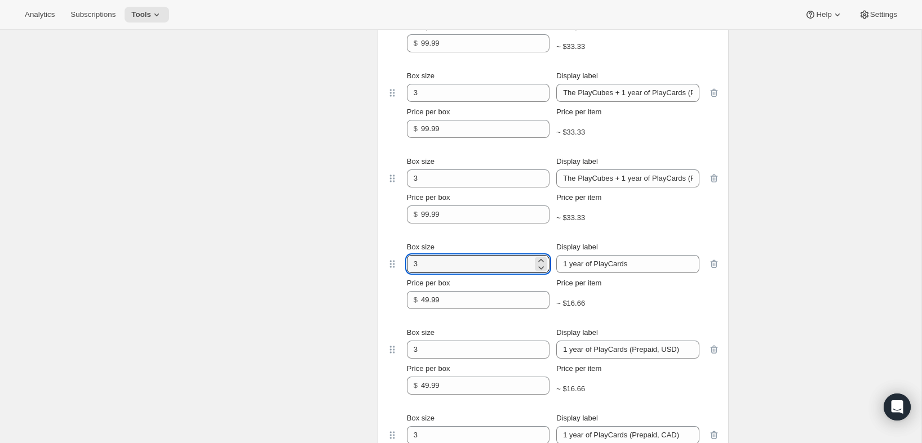
drag, startPoint x: 423, startPoint y: 265, endPoint x: 382, endPoint y: 254, distance: 42.6
click at [382, 259] on div "Fixed size More views Fixed size More views Box size 3 Display label The PlayCu…" at bounding box center [552, 237] width 351 height 577
click at [462, 296] on input "49.99" at bounding box center [477, 300] width 112 height 18
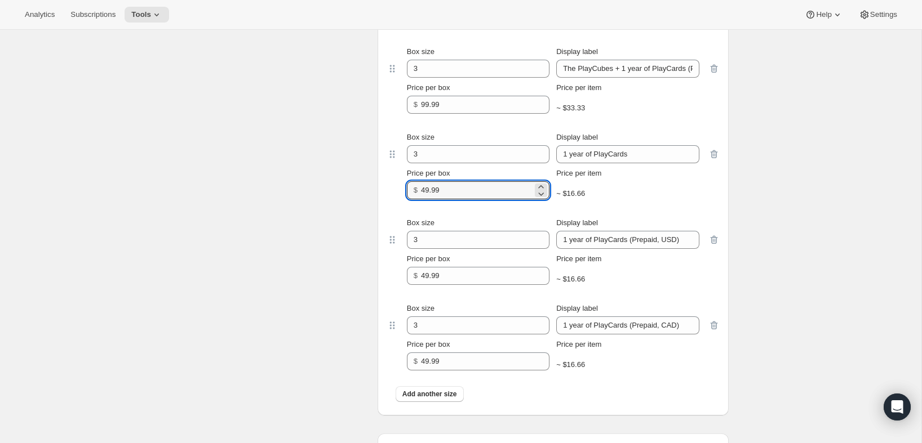
scroll to position [768, 0]
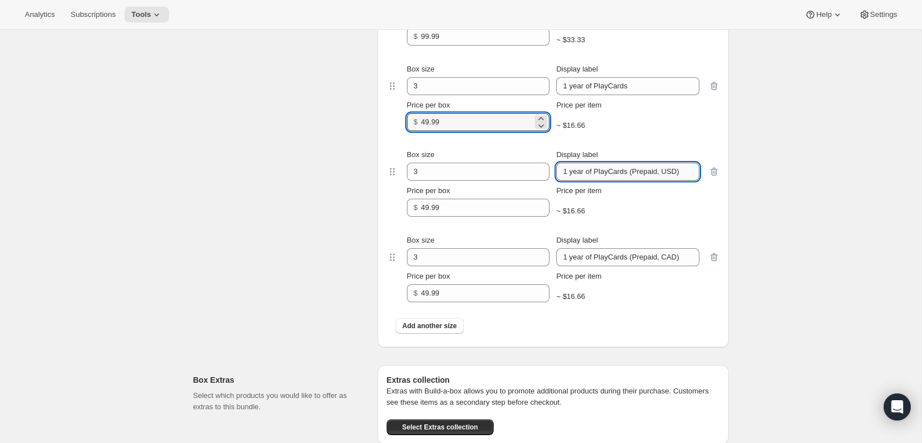
click at [611, 171] on input "1 year of PlayCards (Prepaid, USD)" at bounding box center [627, 172] width 143 height 18
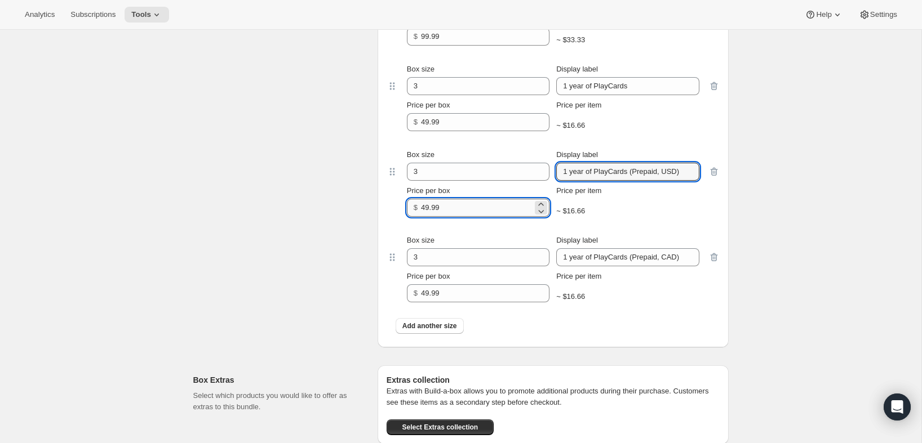
click at [470, 211] on input "49.99" at bounding box center [477, 208] width 112 height 18
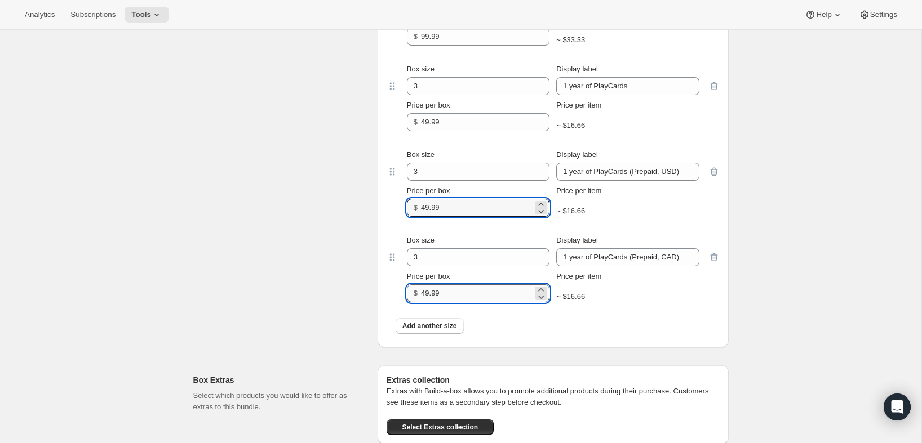
click at [460, 296] on input "49.99" at bounding box center [477, 294] width 112 height 18
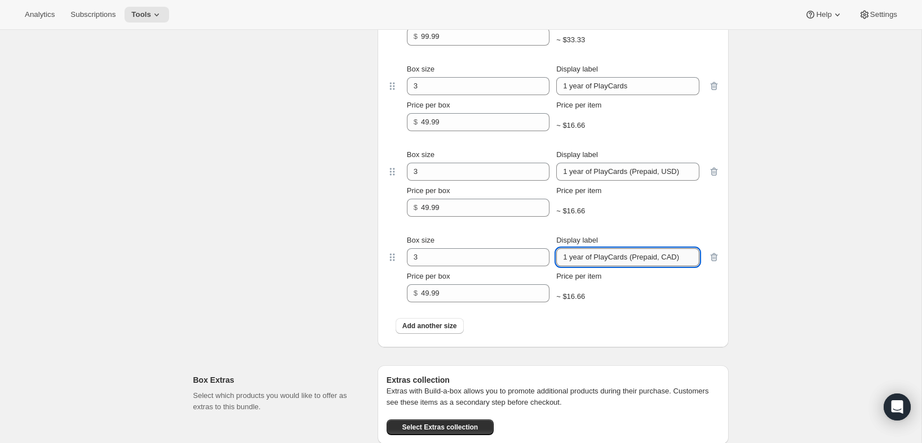
click at [608, 254] on input "1 year of PlayCards (Prepaid, CAD)" at bounding box center [627, 257] width 143 height 18
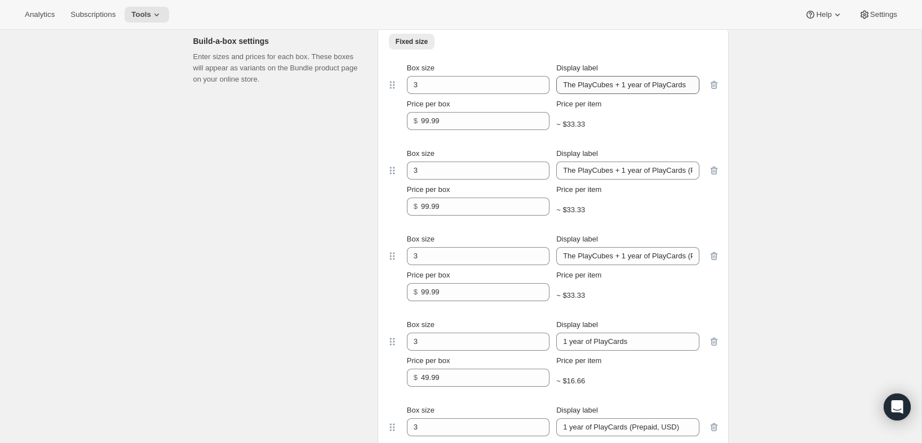
scroll to position [512, 0]
click at [638, 91] on input "The PlayCubes + 1 year of PlayCards" at bounding box center [627, 86] width 143 height 18
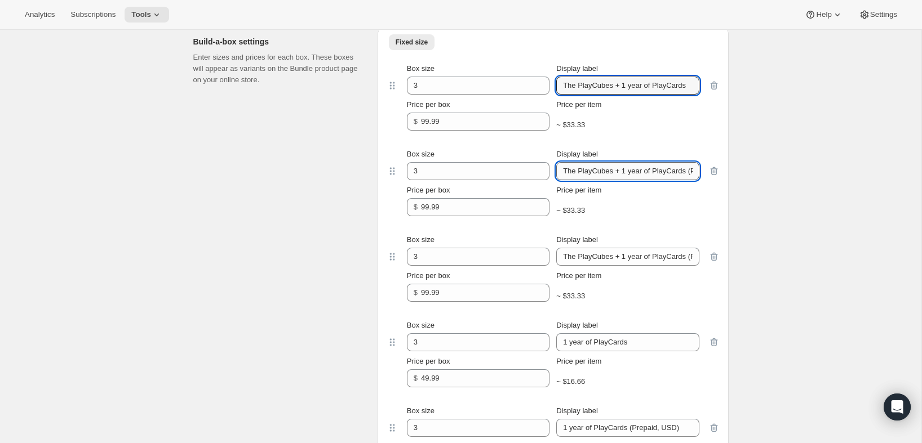
click at [611, 172] on input "The PlayCubes + 1 year of PlayCards (Prepaid, USD)" at bounding box center [627, 171] width 143 height 18
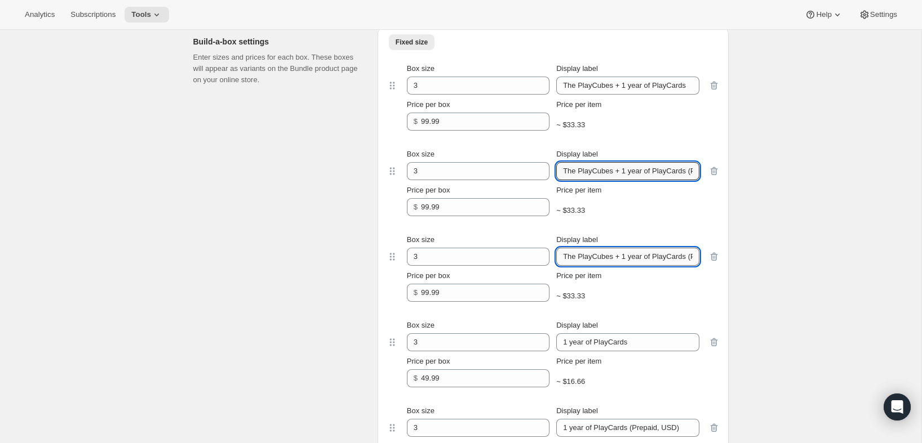
click at [601, 260] on input "The PlayCubes + 1 year of PlayCards (Prepaid, CAD)" at bounding box center [627, 257] width 143 height 18
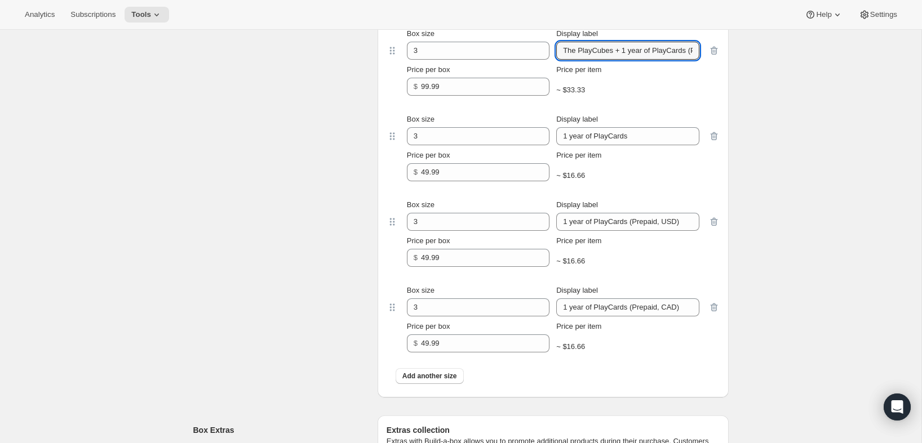
scroll to position [827, 0]
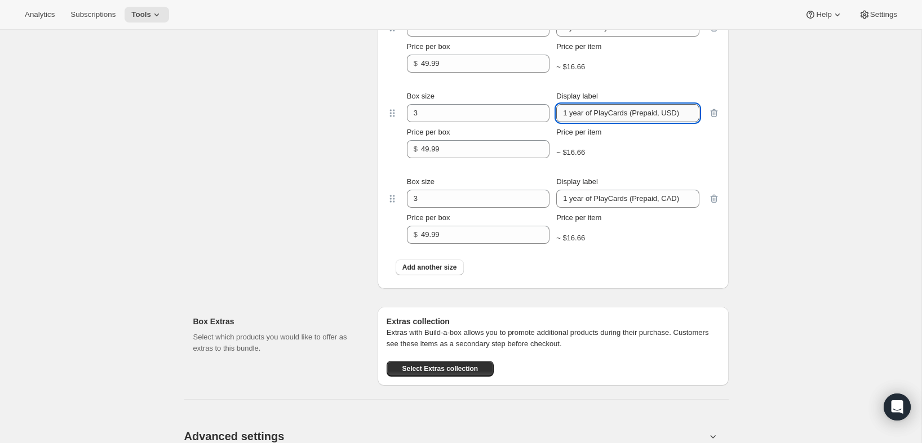
click at [586, 113] on input "1 year of PlayCards (Prepaid, USD)" at bounding box center [627, 113] width 143 height 18
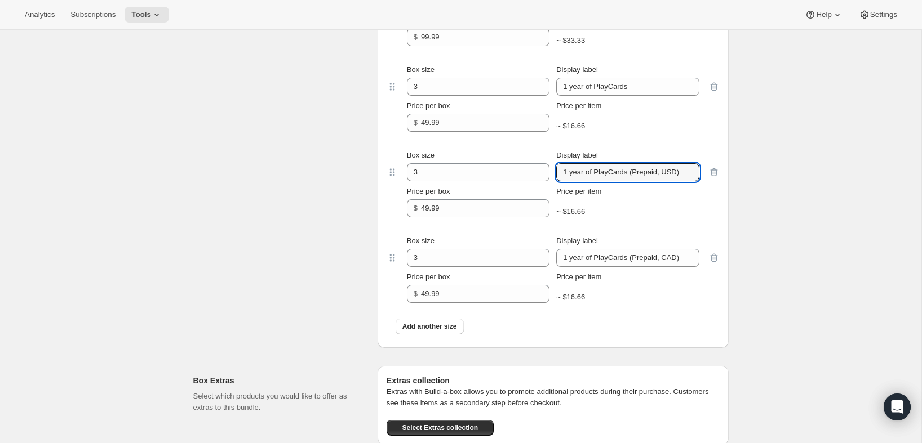
scroll to position [767, 0]
click at [597, 92] on input "1 year of PlayCards" at bounding box center [627, 87] width 143 height 18
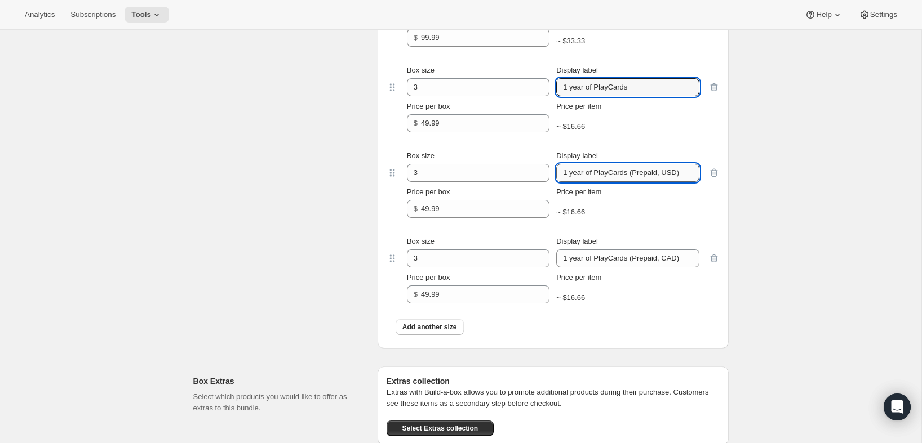
click at [580, 170] on input "1 year of PlayCards (Prepaid, USD)" at bounding box center [627, 173] width 143 height 18
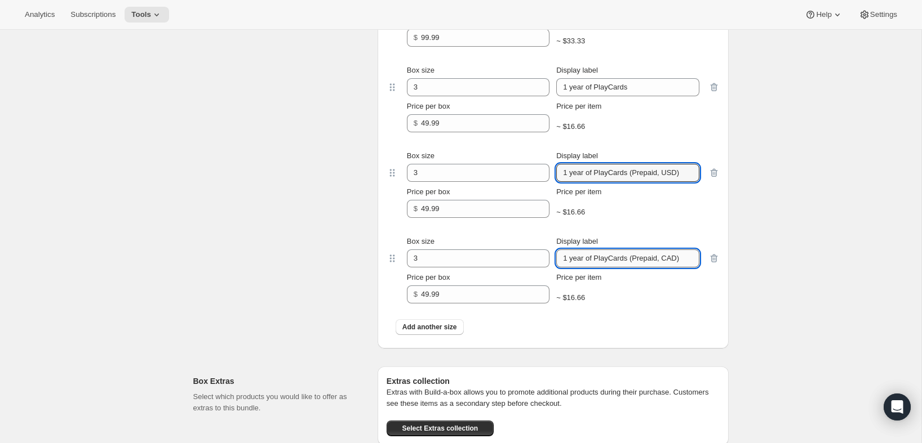
click at [602, 263] on input "1 year of PlayCards (Prepaid, CAD)" at bounding box center [627, 259] width 143 height 18
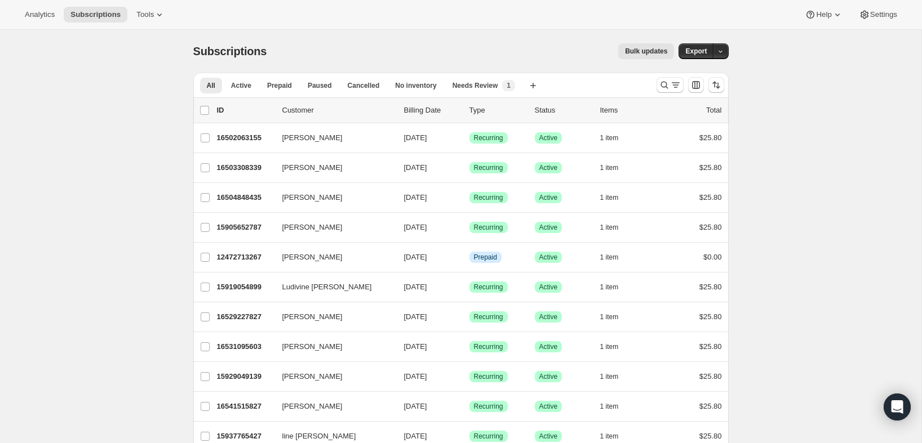
click at [143, 4] on div "Analytics Subscriptions Tools Help Settings" at bounding box center [461, 15] width 922 height 30
click at [143, 10] on span "Tools" at bounding box center [144, 14] width 17 height 9
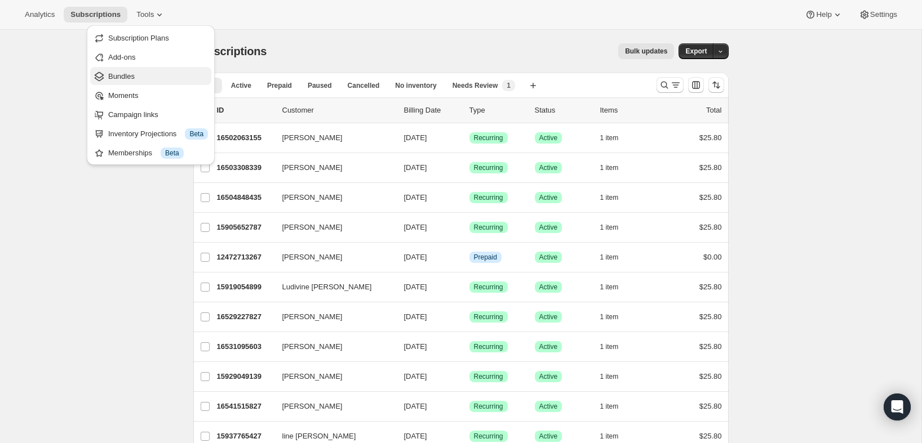
click at [123, 71] on span "Bundles" at bounding box center [158, 76] width 100 height 11
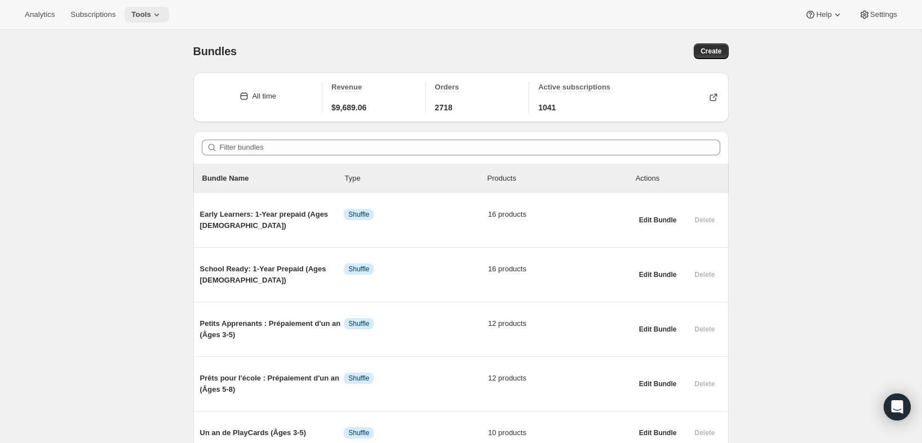
click at [157, 16] on icon at bounding box center [156, 14] width 11 height 11
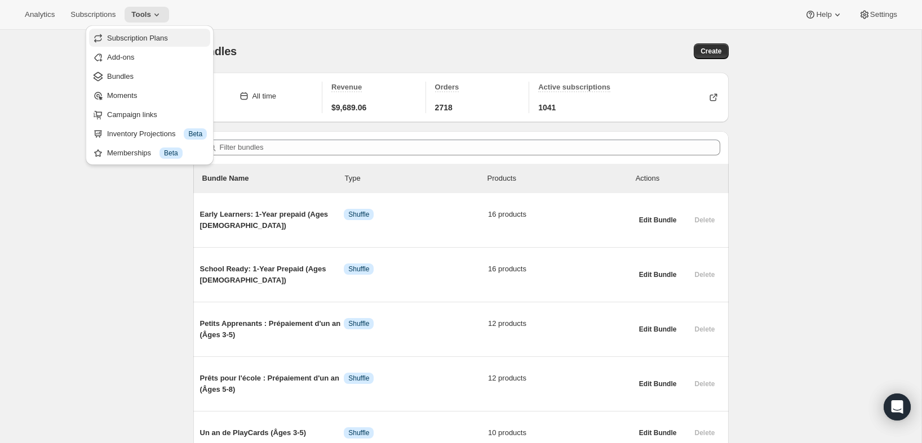
click at [143, 36] on span "Subscription Plans" at bounding box center [137, 38] width 61 height 8
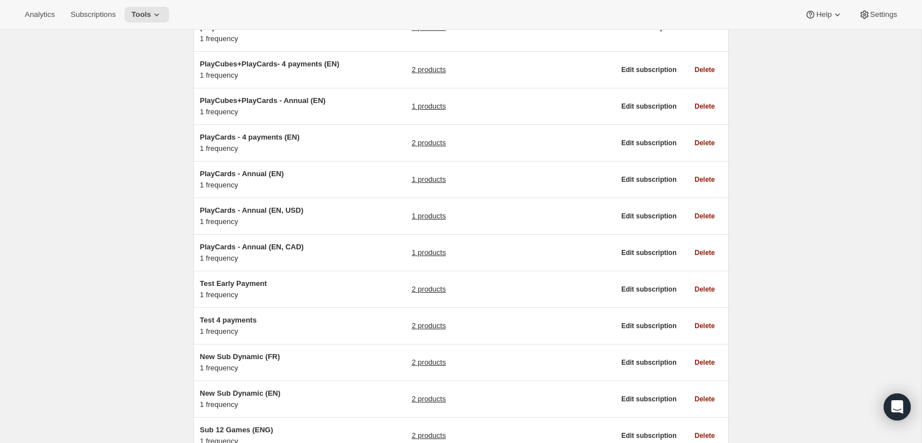
scroll to position [478, 0]
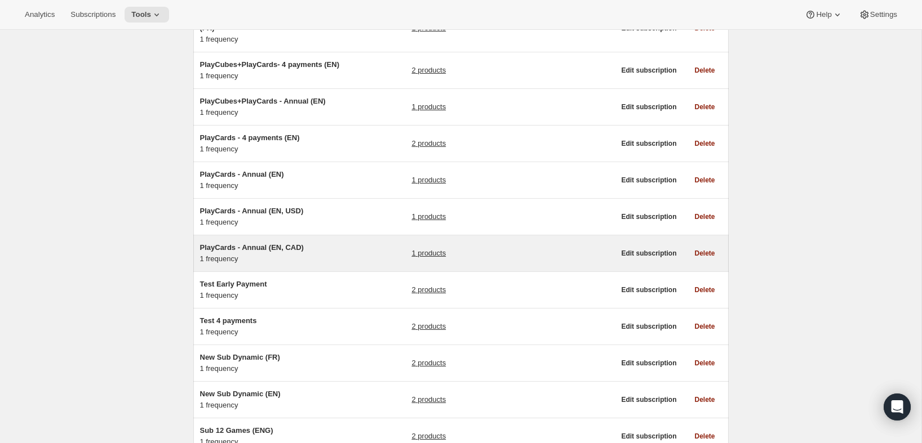
click at [262, 254] on h5 "PlayCards - Annual (EN, CAD)" at bounding box center [270, 247] width 141 height 11
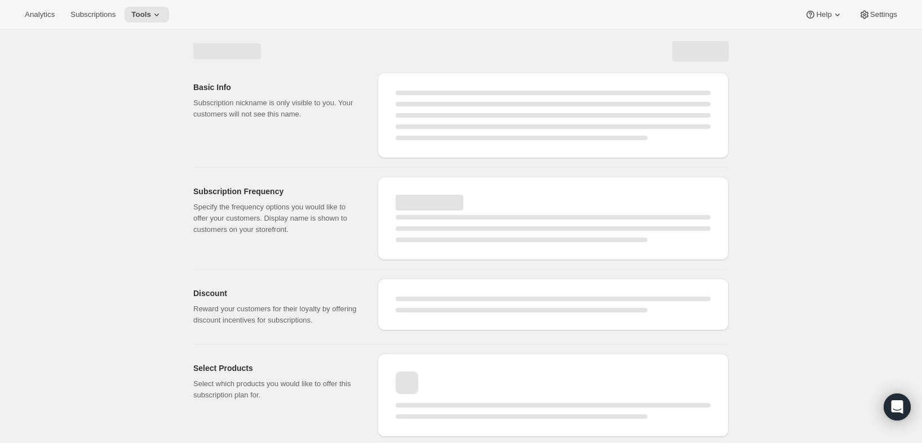
select select "WEEK"
select select "MONTH"
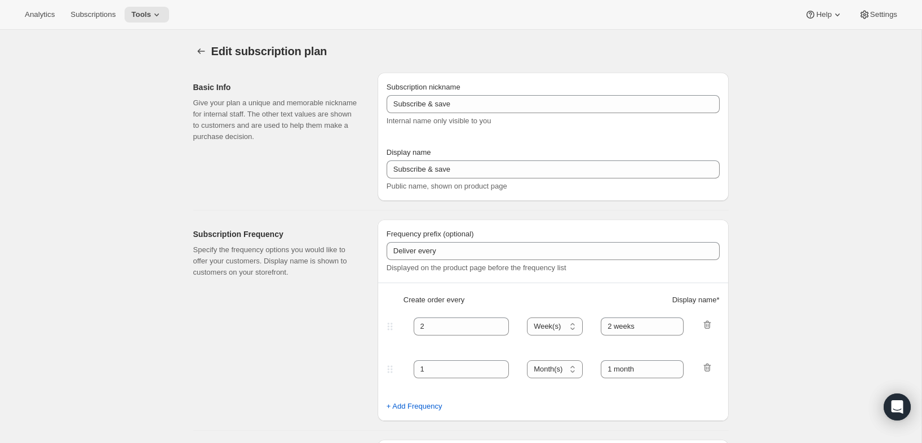
type input "PlayCards - Annual (EN, CAD)"
type input "Annual (1 Payment in CAD for the Year - SAVE 25%)"
select select "ENABLED"
select select "MONTH"
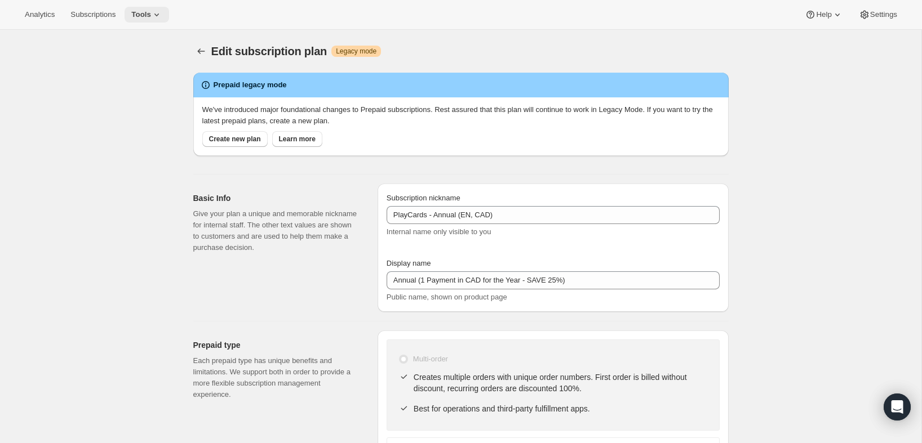
click at [151, 17] on span "Tools" at bounding box center [141, 14] width 20 height 9
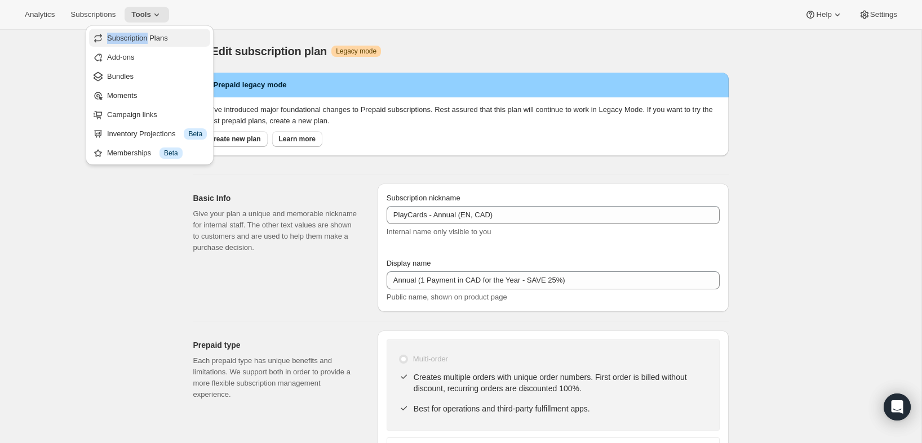
click at [128, 38] on span "Subscription Plans" at bounding box center [137, 38] width 61 height 8
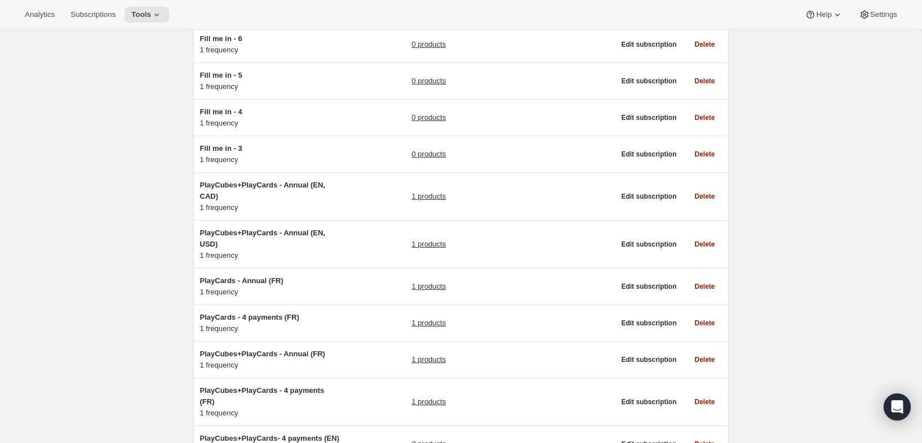
scroll to position [109, 0]
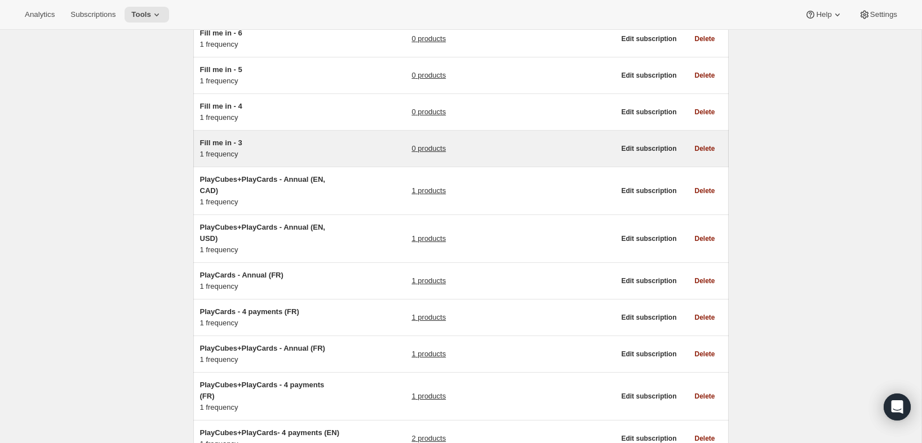
click at [420, 141] on div "0 products" at bounding box center [512, 148] width 203 height 23
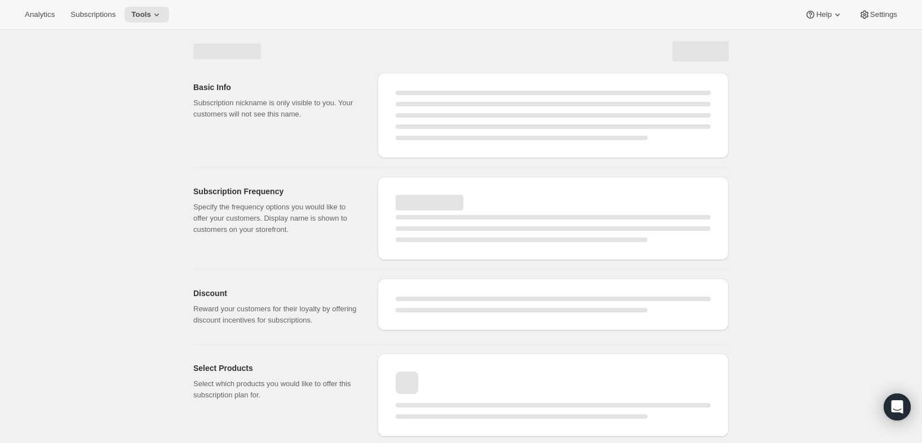
select select "WEEK"
select select "MONTH"
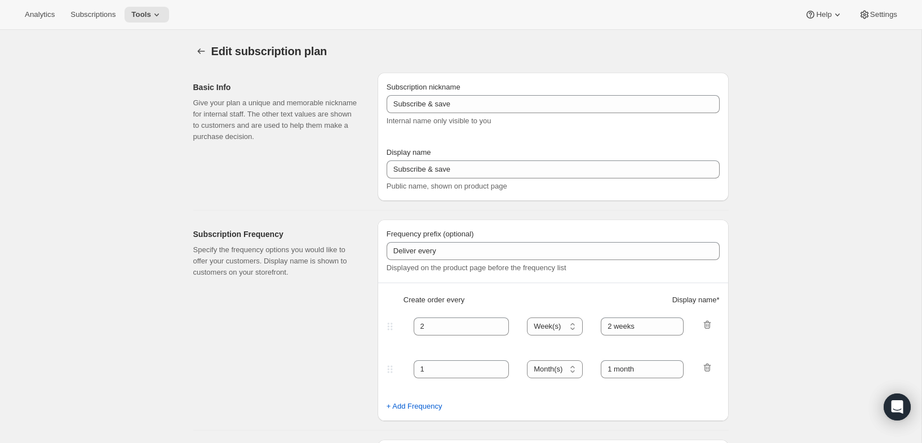
type input "Fill me in - 3"
type input "Subscribe & Save"
select select "ENABLED"
select select "MONTH"
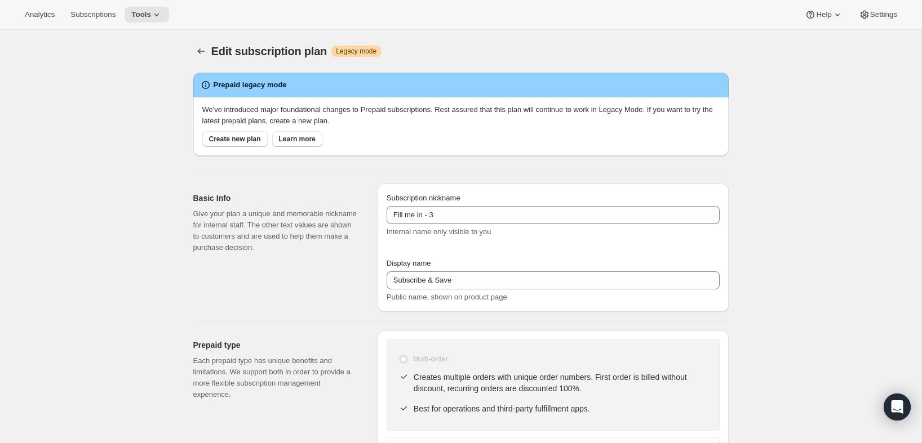
click at [460, 204] on div "Subscription nickname Fill me in - 3 Internal name only visible to you" at bounding box center [553, 215] width 333 height 45
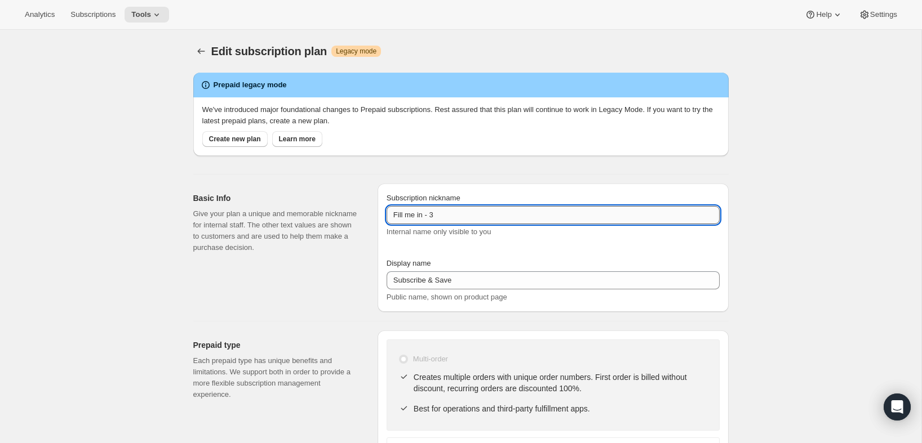
click at [455, 217] on input "Fill me in - 3" at bounding box center [553, 215] width 333 height 18
paste input "PlayCards - Annual (EN, CAD)"
click at [468, 215] on input "PlayCards - Annual (EN, CAD)" at bounding box center [553, 215] width 333 height 18
type input "PlayCards - Annual (FR, CAD)"
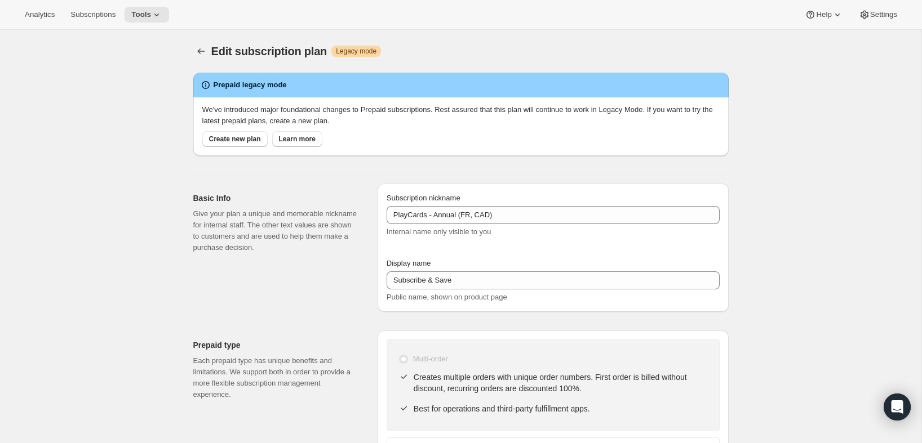
click at [527, 269] on div "Display name Subscribe & Save Public name, shown on product page" at bounding box center [553, 280] width 333 height 45
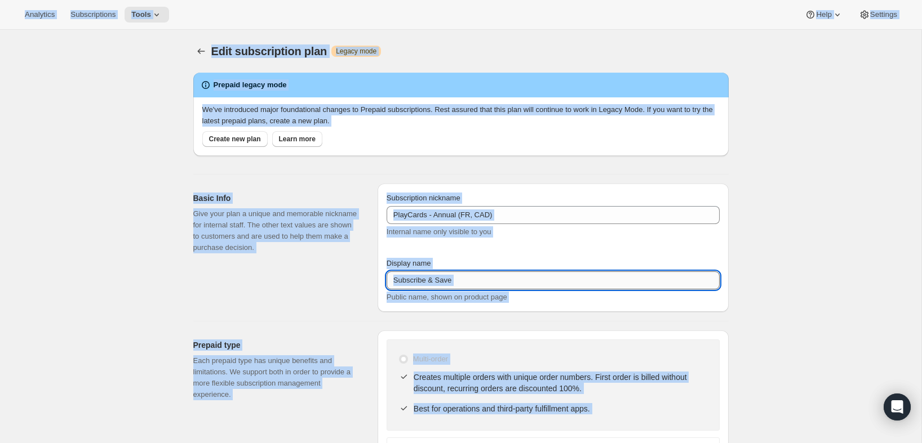
click at [523, 275] on input "Subscribe & Save" at bounding box center [553, 281] width 333 height 18
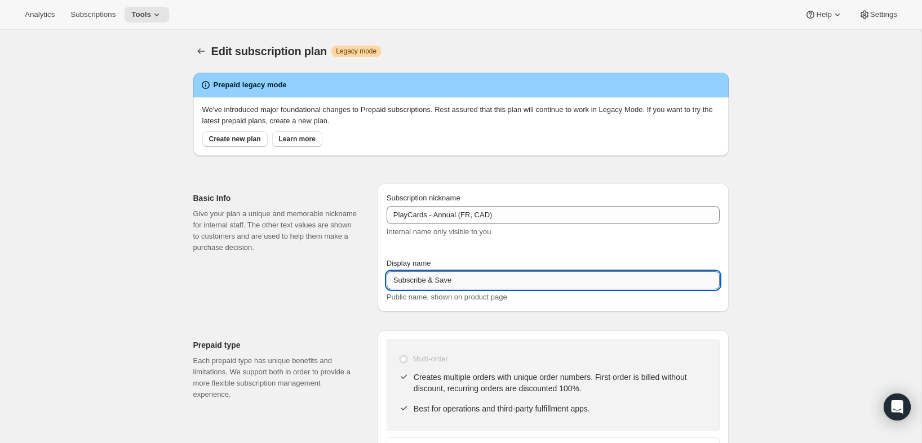
paste input "Annual (1 Payment in CAD for the Year - SAVE 25%)"
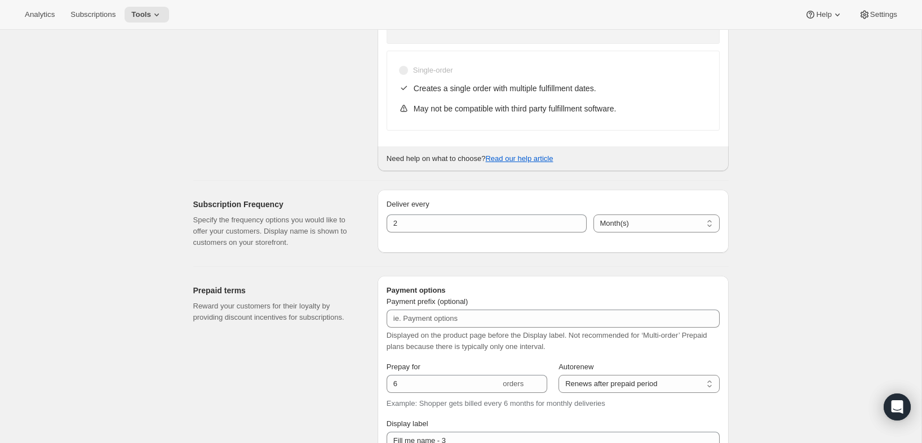
scroll to position [389, 0]
type input "Annual (1 Payment in CAD for the Year - SAVE 25%)"
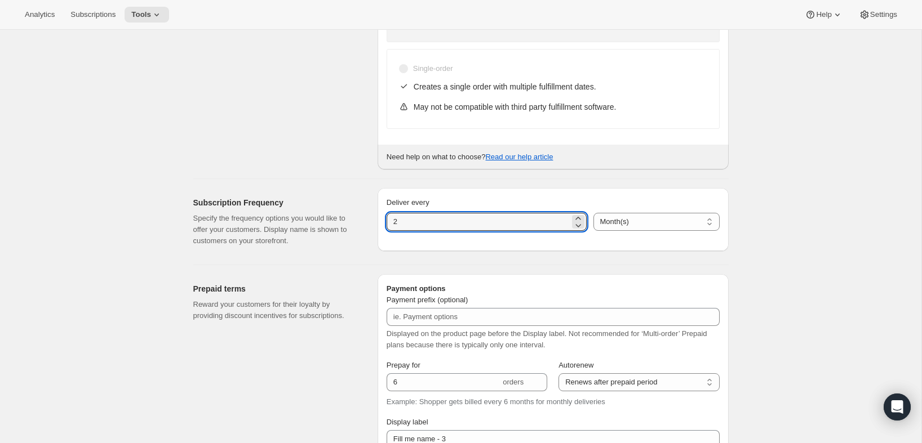
drag, startPoint x: 496, startPoint y: 224, endPoint x: 351, endPoint y: 210, distance: 146.1
click at [351, 210] on div "Subscription Frequency Specify the frequency options you would like to offer yo…" at bounding box center [456, 217] width 544 height 77
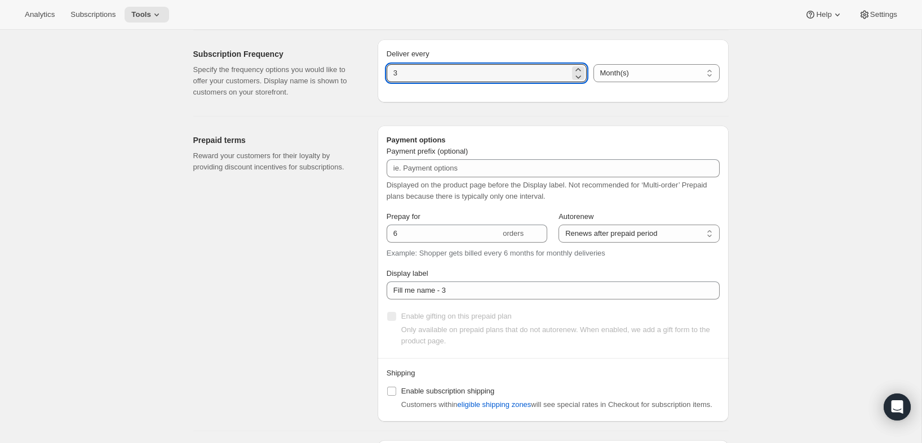
scroll to position [540, 0]
type input "3"
drag, startPoint x: 407, startPoint y: 245, endPoint x: 406, endPoint y: 238, distance: 7.0
click at [407, 242] on div "Prepay for 6 orders Autorenew Does not autorenew Renews after prepaid period Re…" at bounding box center [553, 277] width 333 height 138
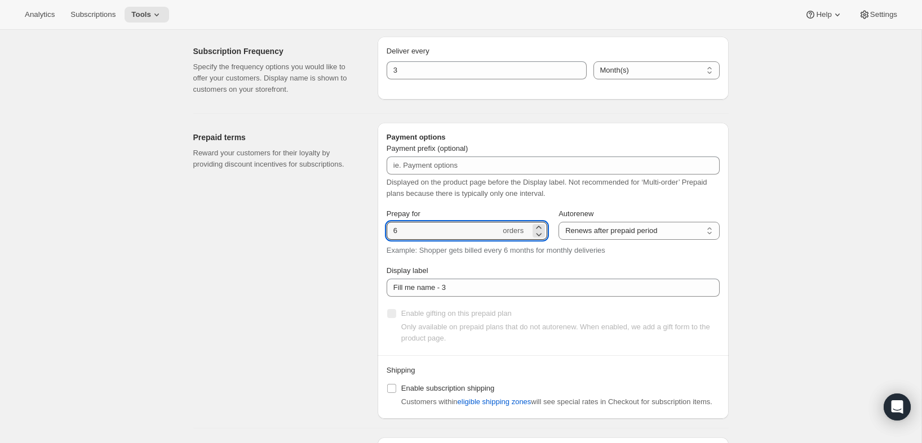
drag, startPoint x: 405, startPoint y: 231, endPoint x: 378, endPoint y: 229, distance: 27.1
click at [378, 229] on div "Payment options Payment prefix (optional) Displayed on the product page before …" at bounding box center [552, 271] width 351 height 296
type input "4"
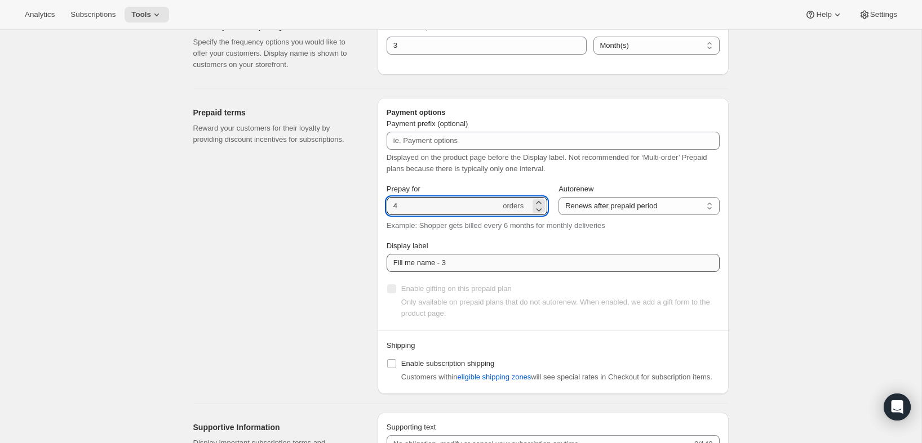
scroll to position [573, 0]
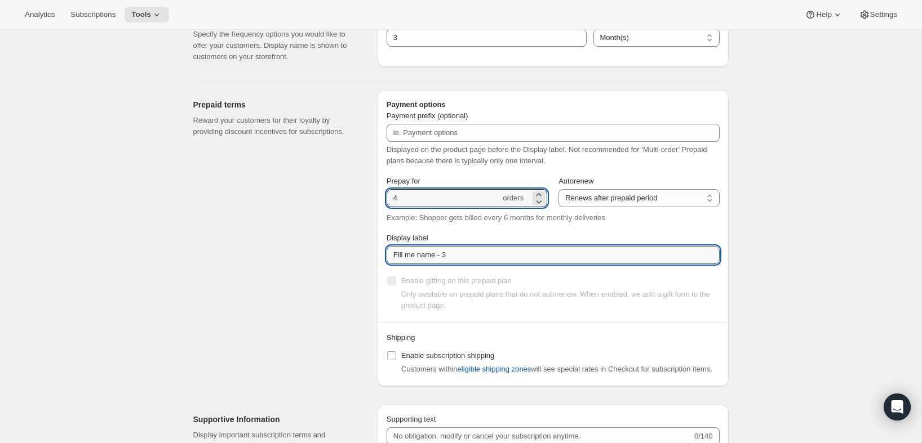
click at [474, 250] on input "Fill me name - 3" at bounding box center [553, 255] width 333 height 18
paste input "✔️ 3 new PlayCards every 3 months. </br>✔️ 10% OFF on all your next purchases."
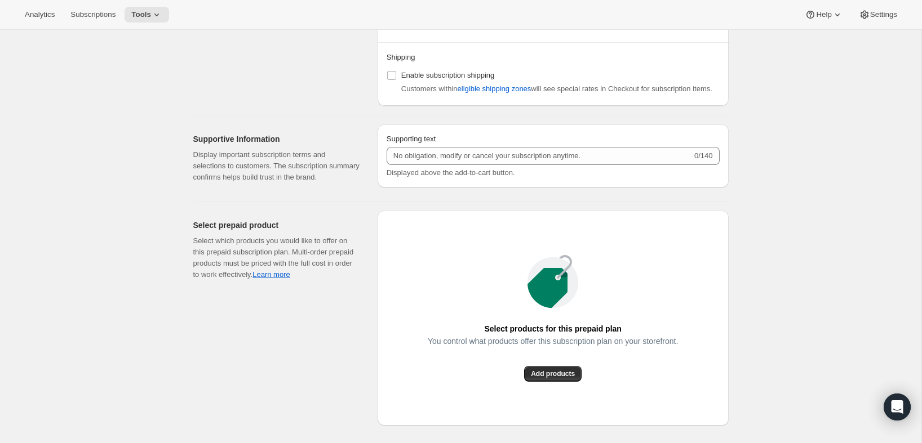
scroll to position [854, 0]
type input "✔️ 3 new PlayCards every 3 months. </br>✔️ 10% OFF on all your next purchases."
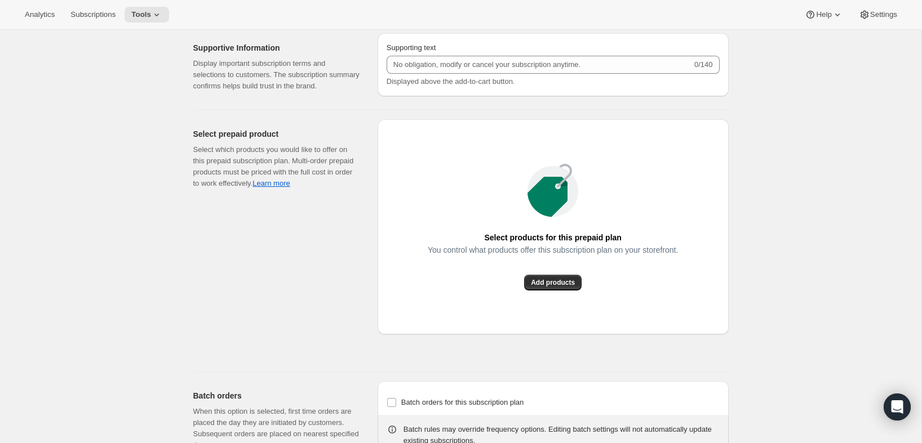
scroll to position [1034, 0]
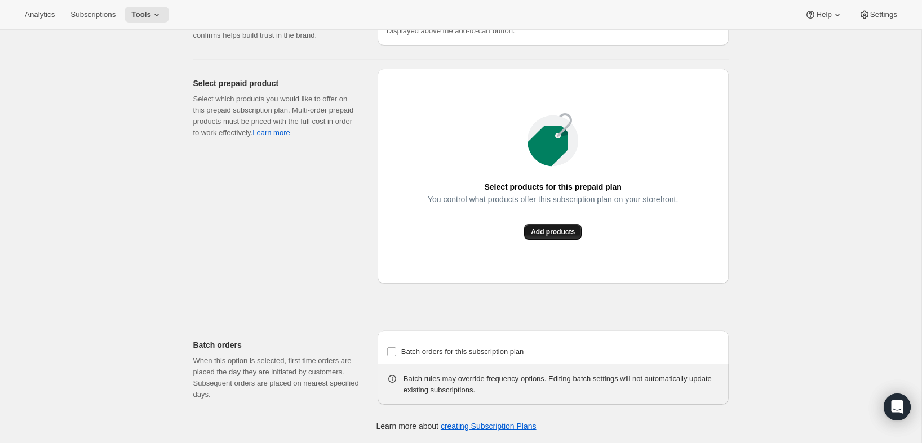
click at [541, 233] on span "Add products" at bounding box center [553, 232] width 44 height 9
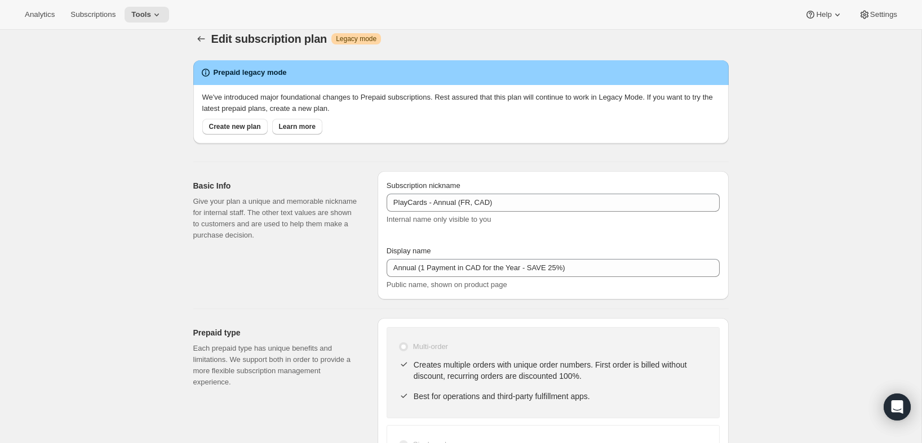
scroll to position [0, 0]
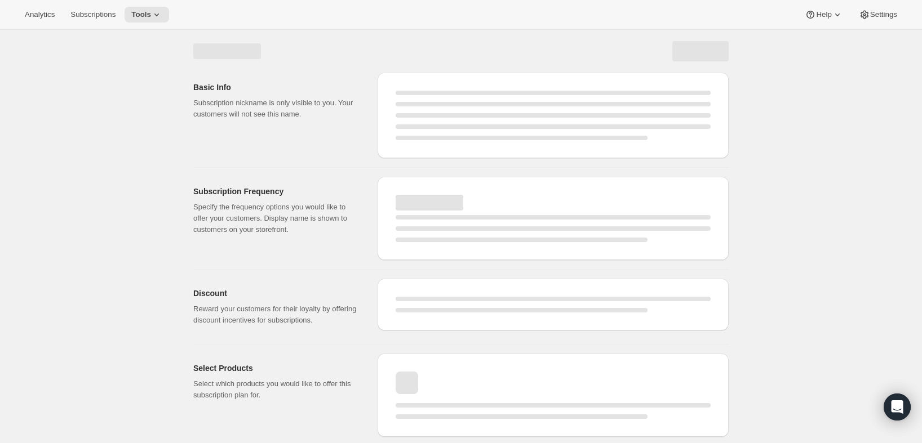
select select "MONTH"
select select "ENABLED"
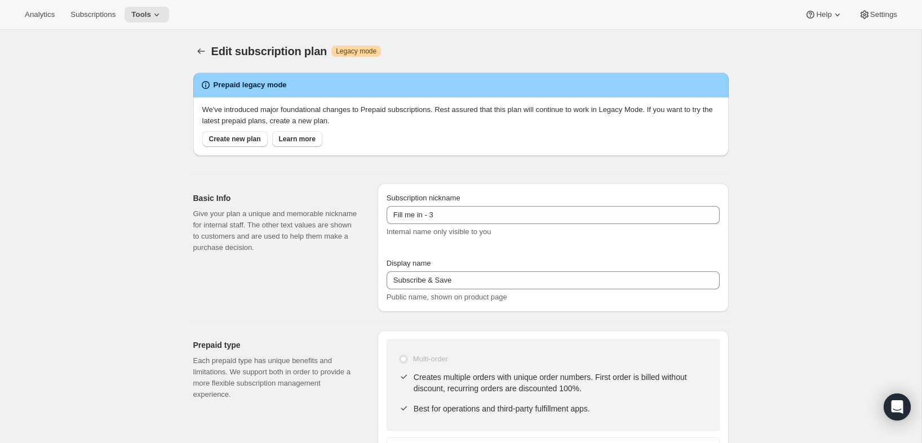
type input "PlayCards - Annual (FR, CAD)"
type input "Annual (1 Payment in CAD for the Year - SAVE 25%)"
type input "3"
type input "4"
type input "✔️ 3 new PlayCards every 3 months. </br>✔️ 10% OFF on all your next purchases."
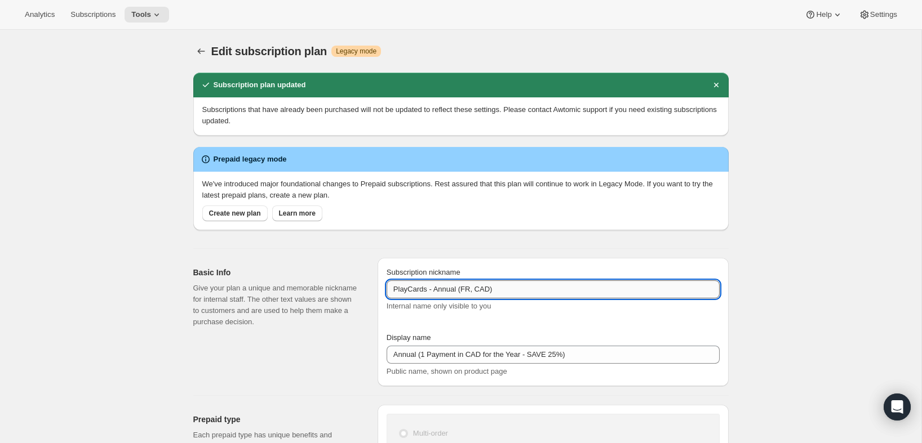
click at [512, 286] on input "PlayCards - Annual (FR, CAD)" at bounding box center [553, 290] width 333 height 18
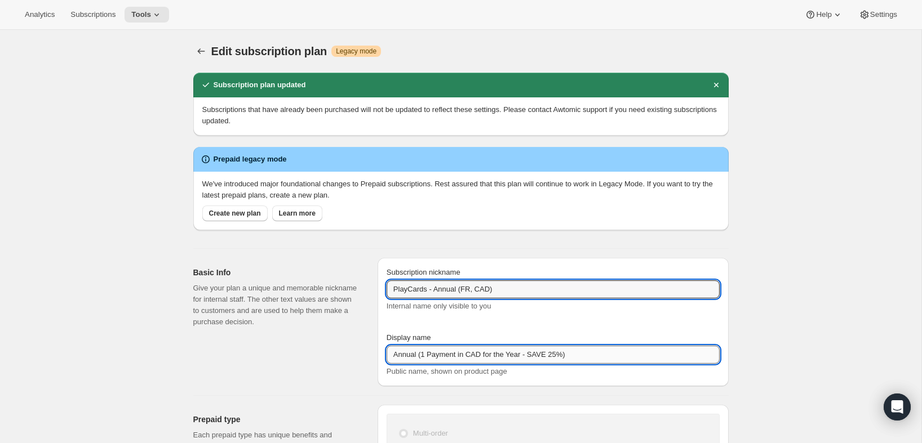
click at [597, 358] on input "Annual (1 Payment in CAD for the Year - SAVE 25%)" at bounding box center [553, 355] width 333 height 18
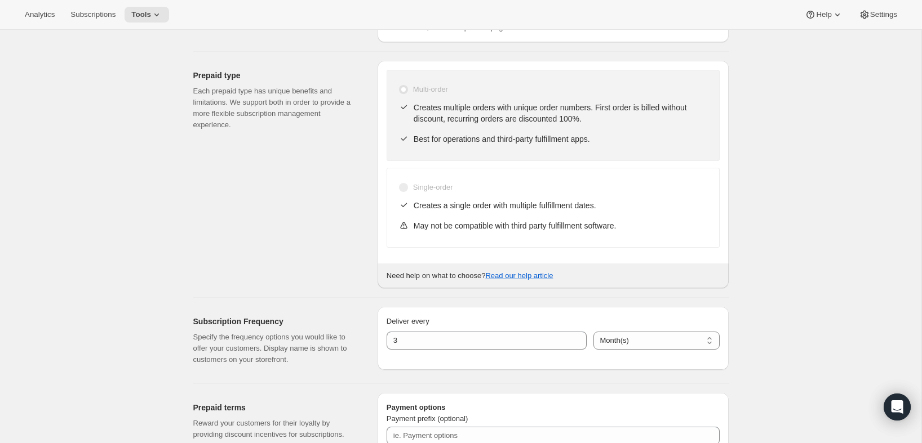
click at [832, 243] on div "Edit subscription plan. This page is ready Edit subscription plan Warning Legac…" at bounding box center [460, 379] width 921 height 1386
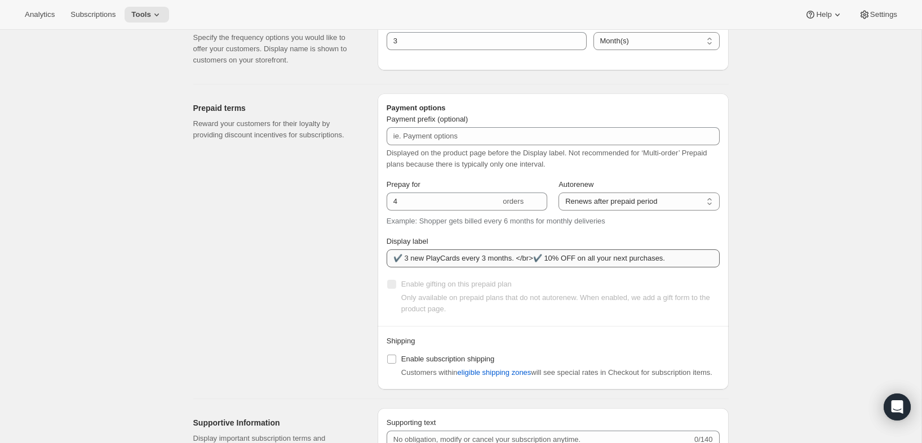
scroll to position [645, 0]
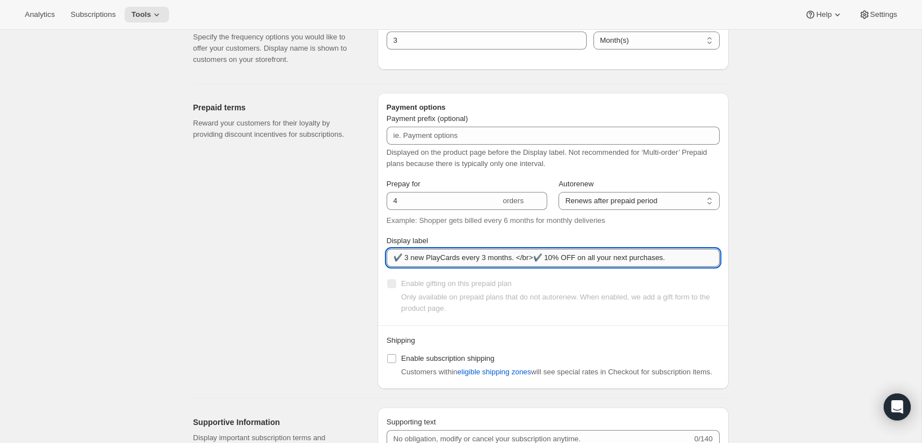
click at [661, 255] on input "✔️ 3 new PlayCards every 3 months. </br>✔️ 10% OFF on all your next purchases." at bounding box center [553, 258] width 333 height 18
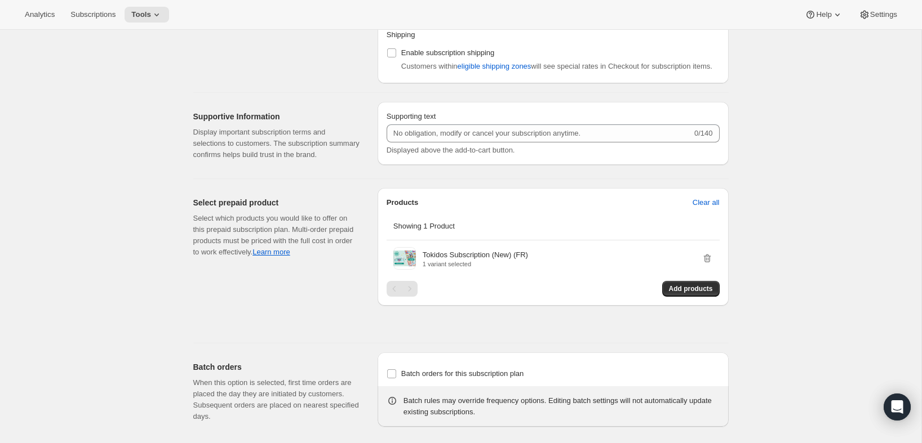
scroll to position [995, 0]
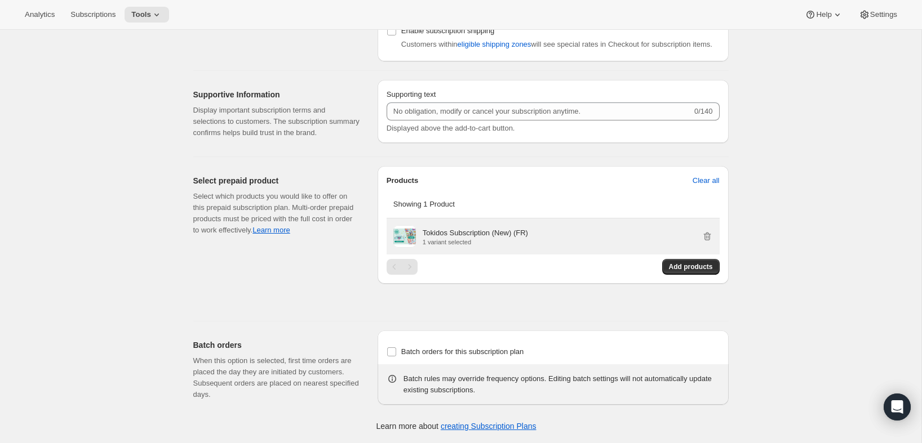
click at [526, 244] on p "1 variant selected" at bounding box center [475, 242] width 105 height 7
click at [451, 231] on p "Tokidos Subscription (New) (FR)" at bounding box center [475, 233] width 105 height 11
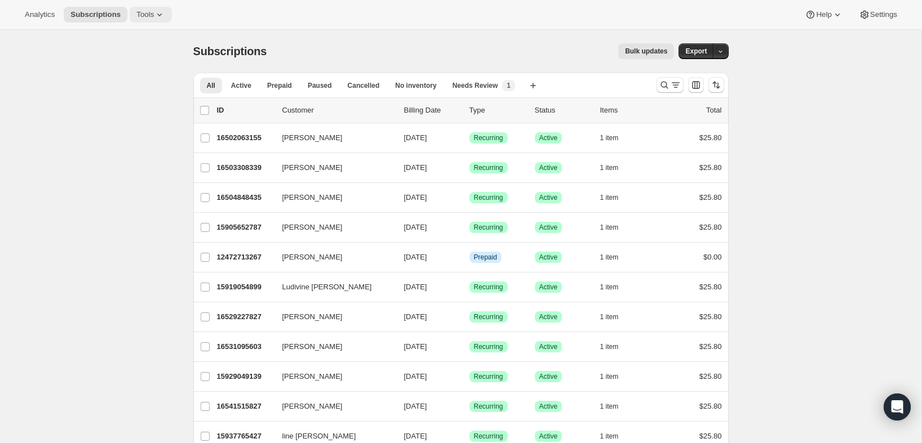
click at [163, 16] on icon at bounding box center [159, 14] width 11 height 11
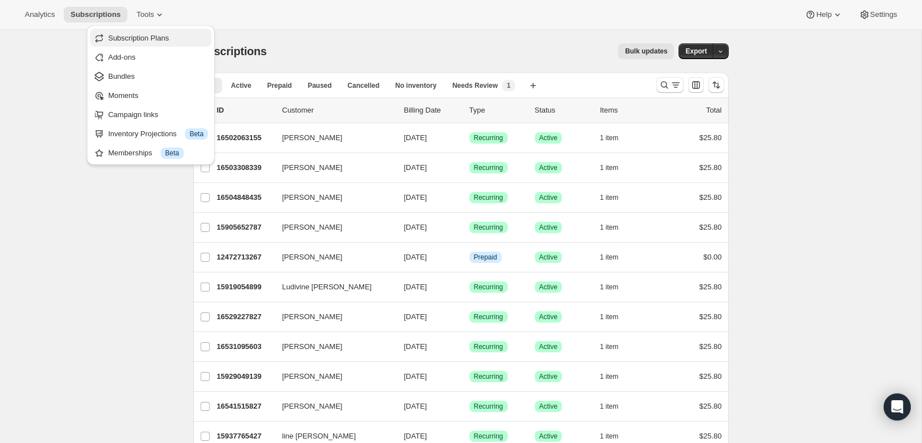
click at [156, 34] on span "Subscription Plans" at bounding box center [138, 38] width 61 height 8
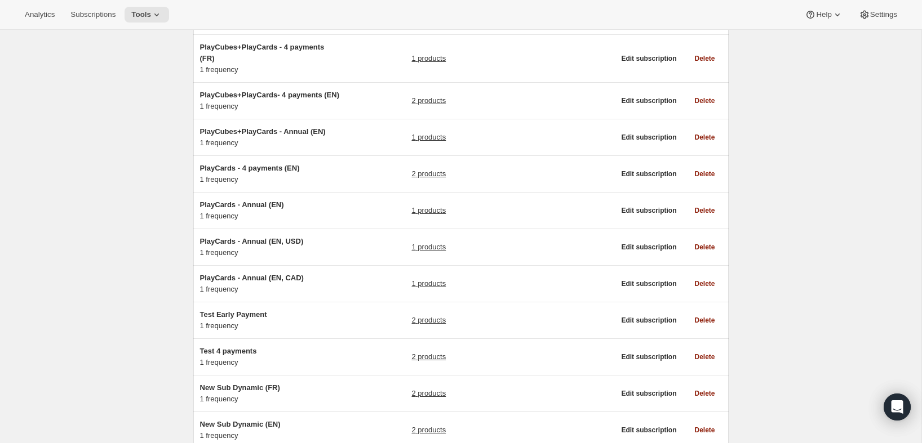
scroll to position [485, 0]
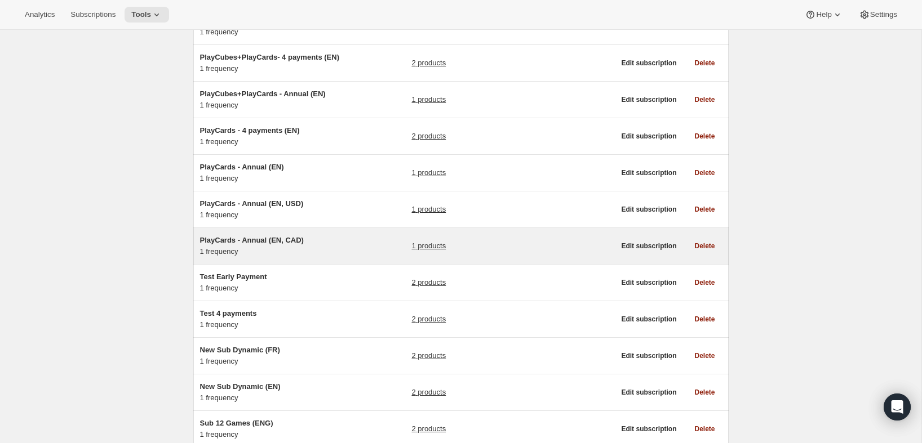
click at [269, 245] on span "PlayCards - Annual (EN, CAD)" at bounding box center [252, 240] width 104 height 8
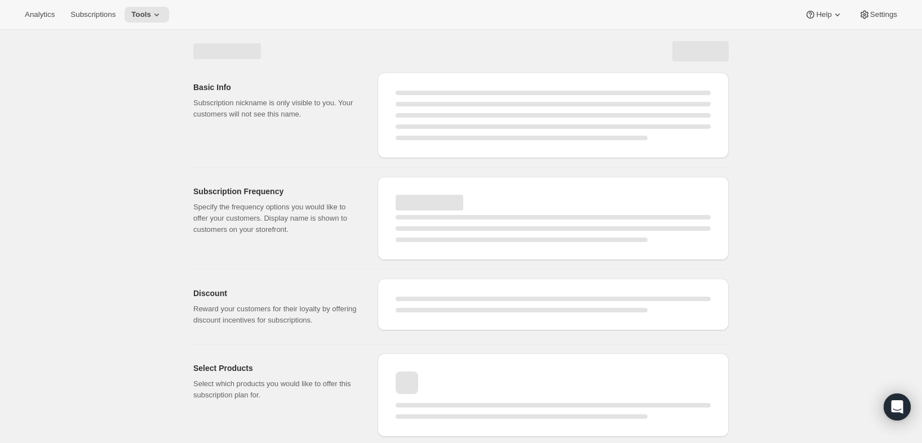
select select "WEEK"
select select "MONTH"
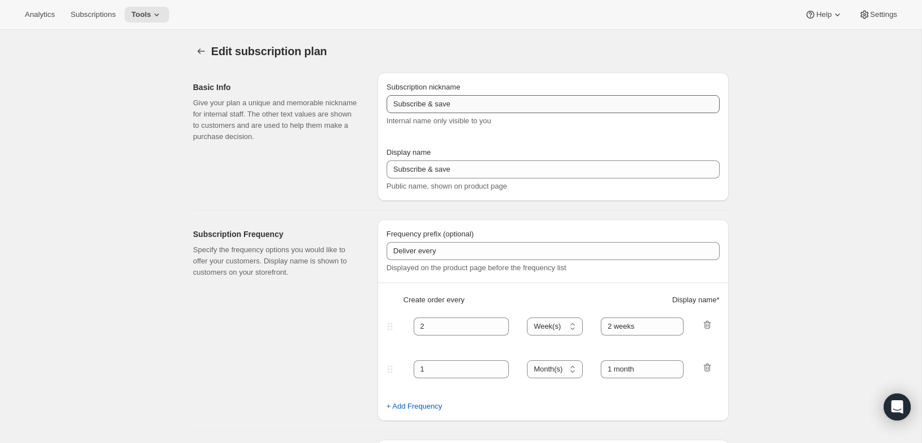
type input "PlayCards - Annual (EN, CAD)"
type input "Annual (1 Payment in CAD for the Year - SAVE 25%)"
select select "ENABLED"
select select "MONTH"
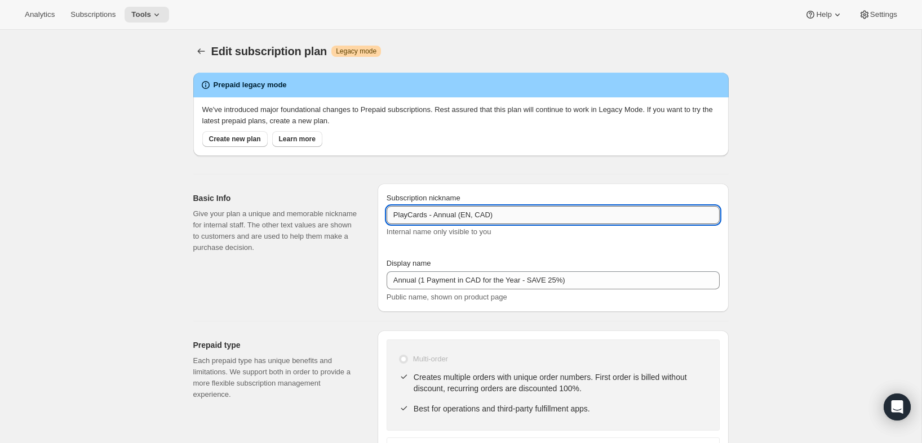
click at [522, 212] on input "PlayCards - Annual (EN, CAD)" at bounding box center [553, 215] width 333 height 18
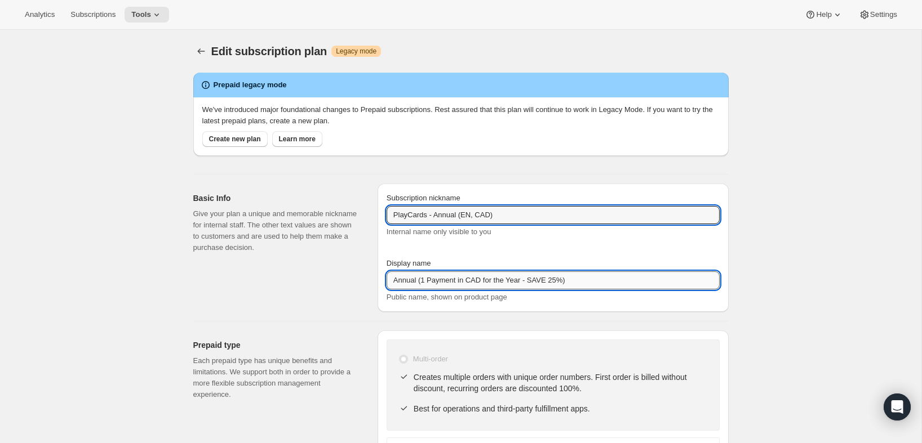
click at [483, 287] on input "Annual (1 Payment in CAD for the Year - SAVE 25%)" at bounding box center [553, 281] width 333 height 18
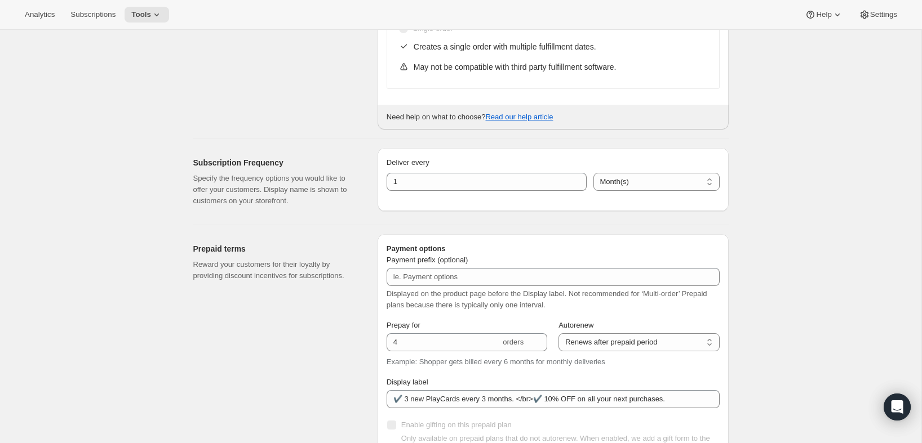
scroll to position [479, 0]
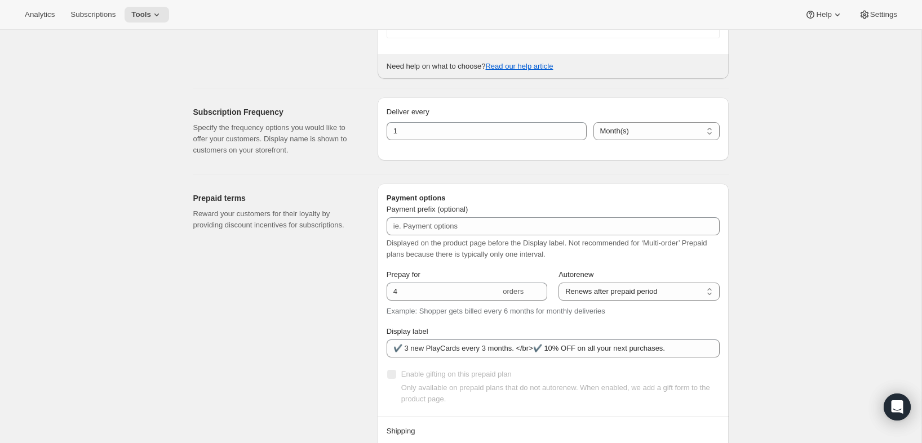
click at [812, 195] on div "Edit subscription plan. This page is ready Edit subscription plan Warning Legac…" at bounding box center [460, 206] width 921 height 1312
click at [523, 136] on input "1" at bounding box center [478, 131] width 183 height 18
drag, startPoint x: 523, startPoint y: 136, endPoint x: 366, endPoint y: 127, distance: 157.4
click at [366, 127] on div "Subscription Frequency Specify the frequency options you would like to offer yo…" at bounding box center [456, 126] width 544 height 77
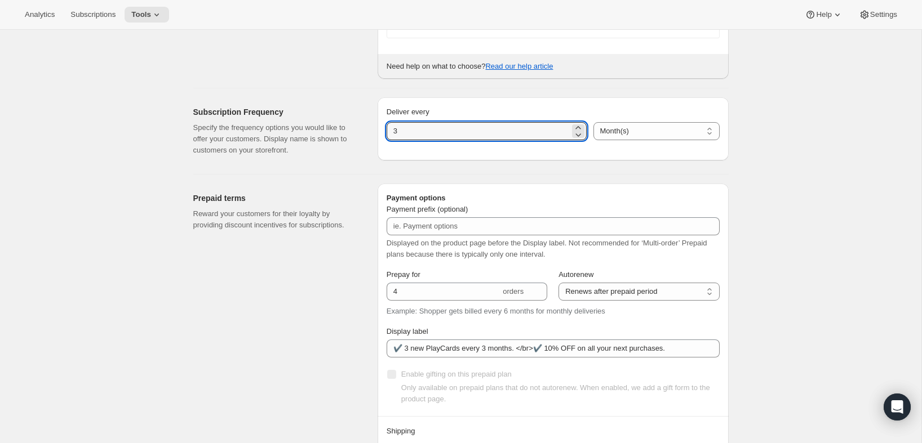
type input "3"
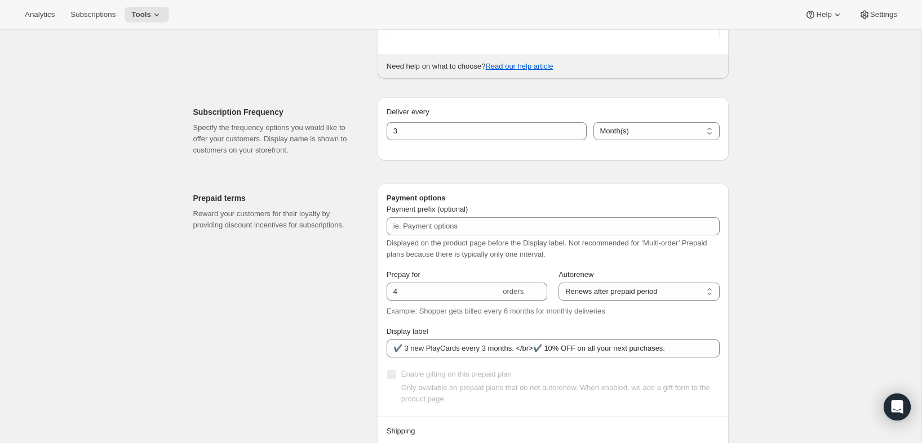
scroll to position [0, 0]
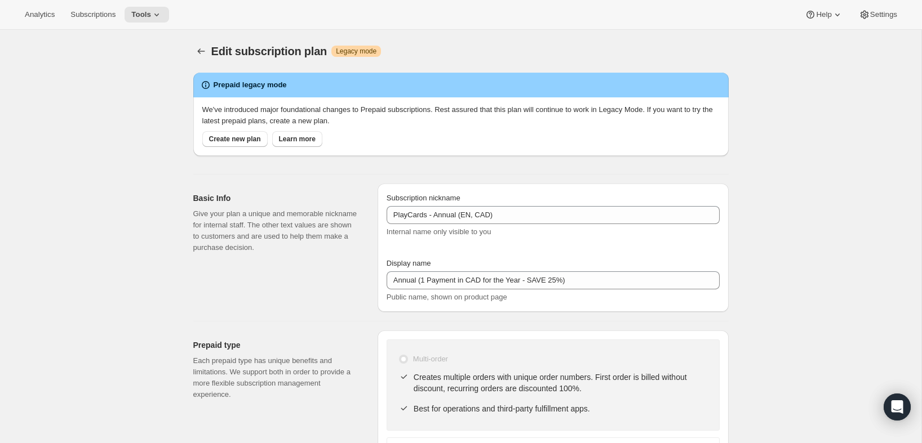
select select "MONTH"
select select "ENABLED"
type input "3"
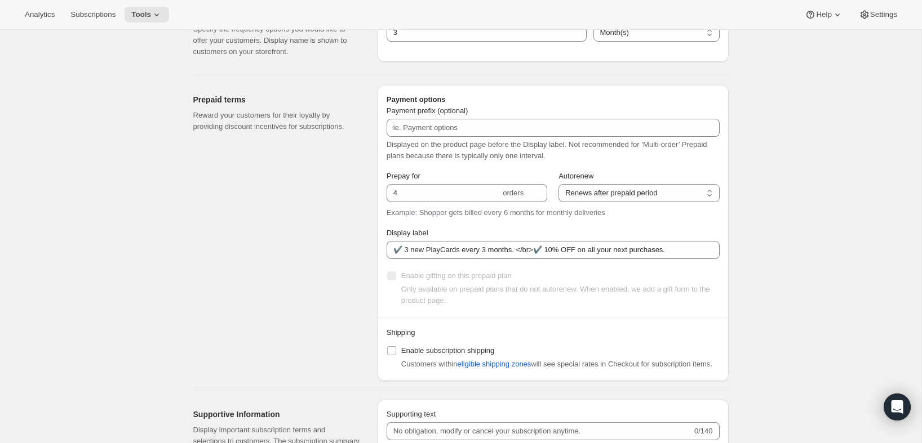
scroll to position [653, 0]
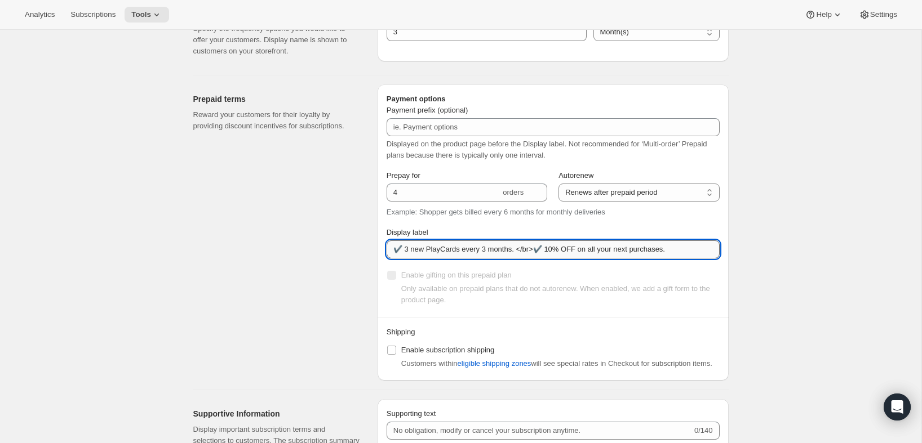
click at [512, 246] on input "✔️ 3 new PlayCards every 3 months. </br>✔️ 10% OFF on all your next purchases." at bounding box center [553, 250] width 333 height 18
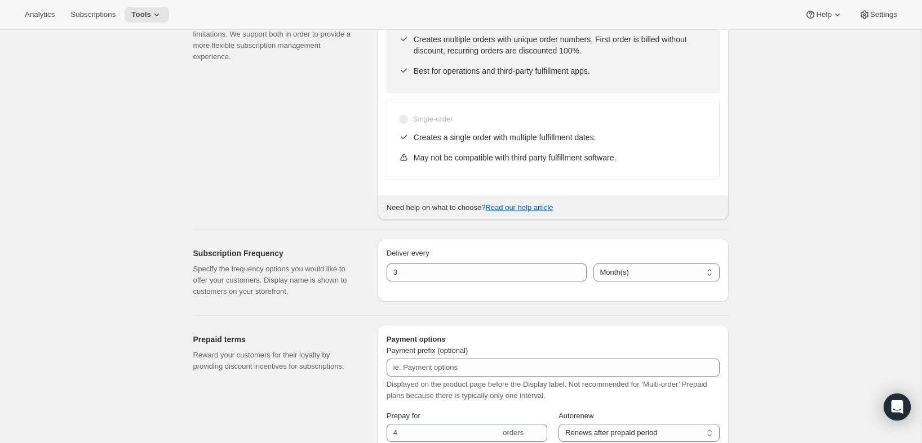
scroll to position [0, 0]
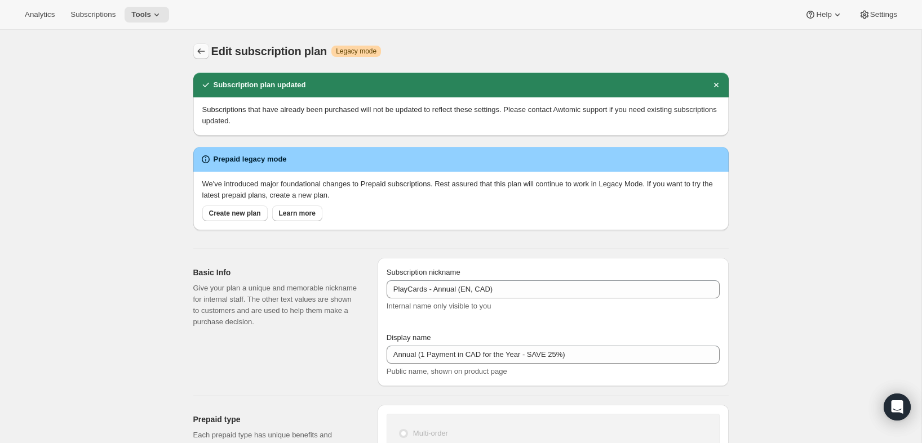
click at [198, 51] on icon "Subscription plans" at bounding box center [200, 51] width 7 height 6
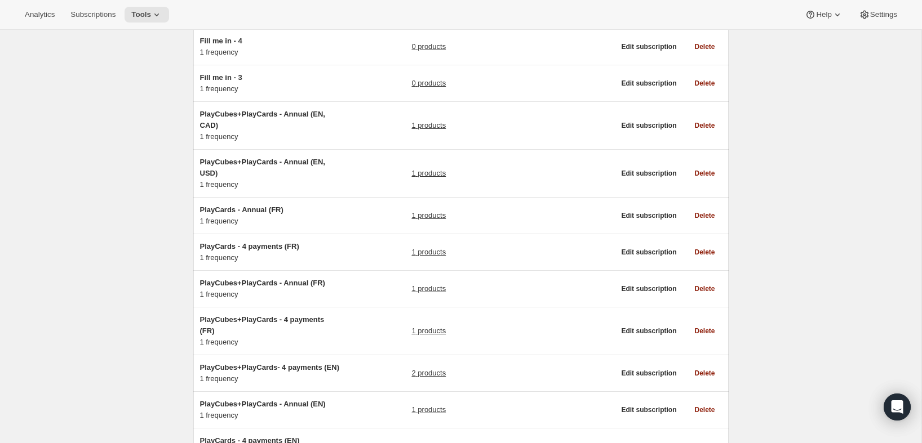
scroll to position [174, 0]
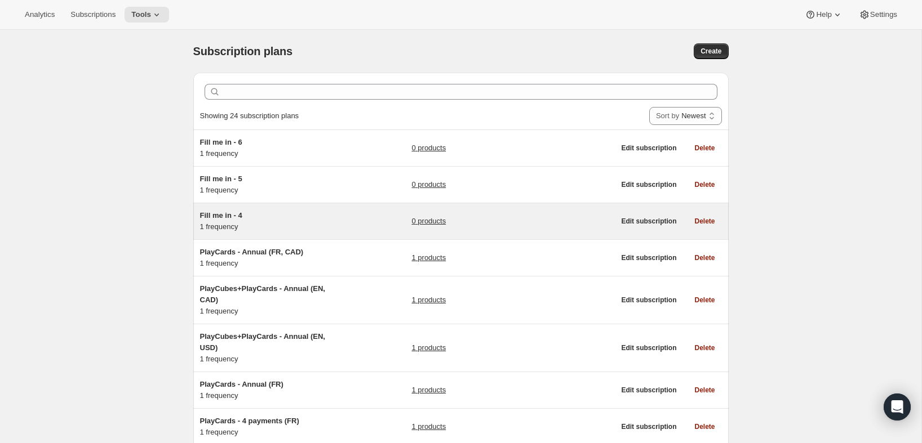
click at [428, 222] on link "0 products" at bounding box center [428, 221] width 34 height 11
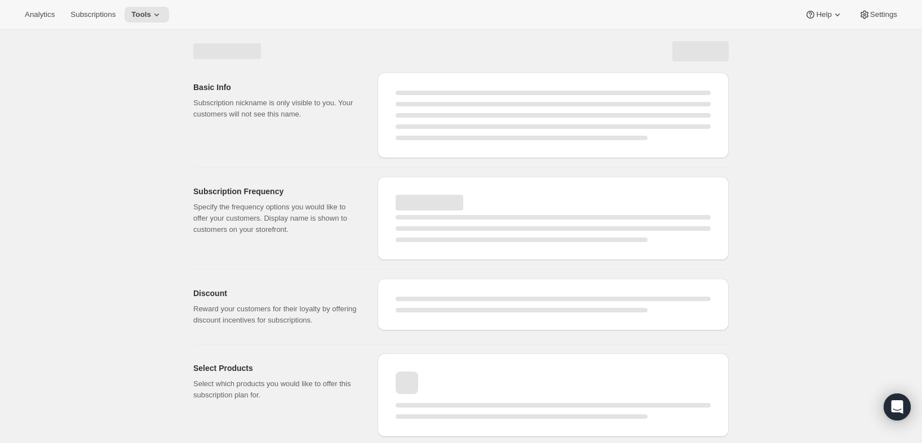
select select "WEEK"
select select "MONTH"
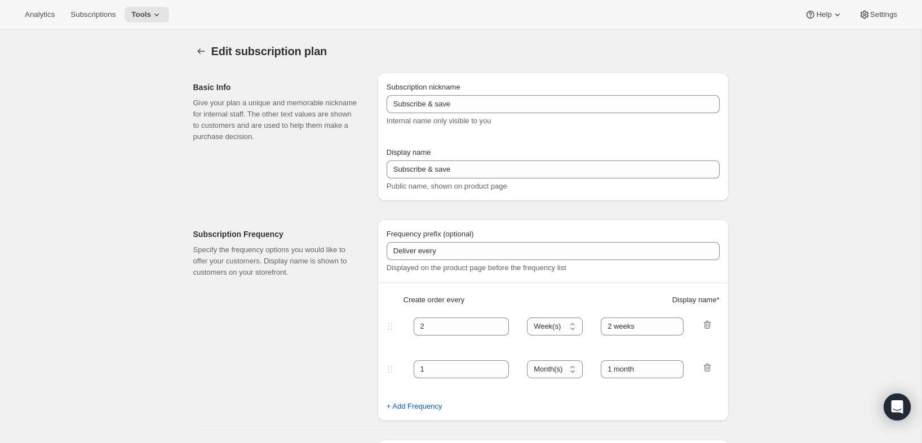
type input "Fill me in - 4"
type input "Subscribe & Save"
select select "ENABLED"
select select "MONTH"
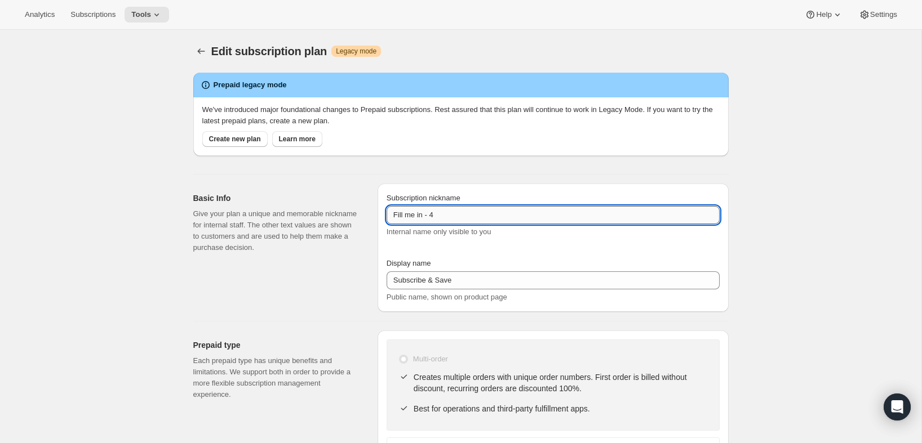
click at [468, 214] on input "Fill me in - 4" at bounding box center [553, 215] width 333 height 18
paste input "PlayCards - Annual (FR, CAD)"
click at [482, 215] on input "PlayCards - Annual (FR, CAD)" at bounding box center [553, 215] width 333 height 18
type input "PlayCards - Annual (FR, USD)"
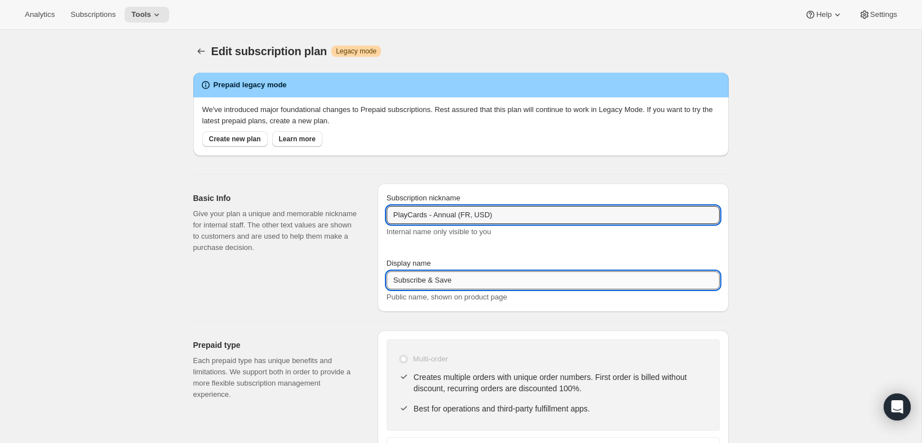
click at [508, 279] on input "Subscribe & Save" at bounding box center [553, 281] width 333 height 18
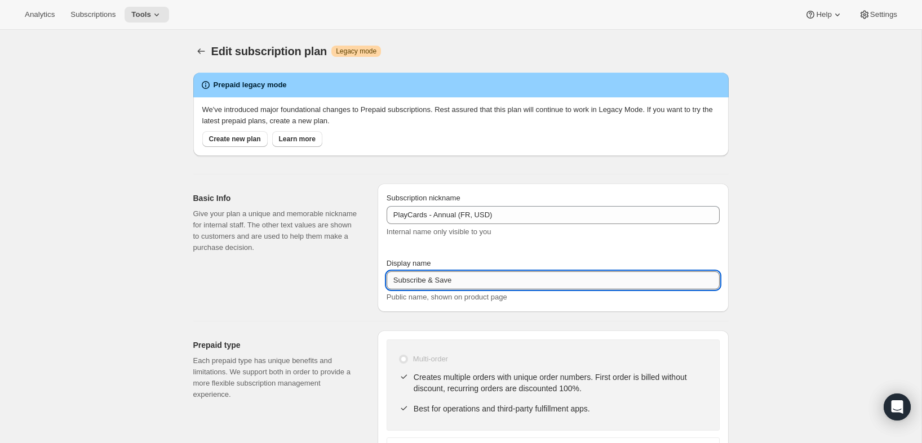
paste input "Annual (1 Payment in CAD for the Year - SAVE 25%)"
click at [477, 281] on input "Annual (1 Payment in CAD for the Year - SAVE 25%)" at bounding box center [553, 281] width 333 height 18
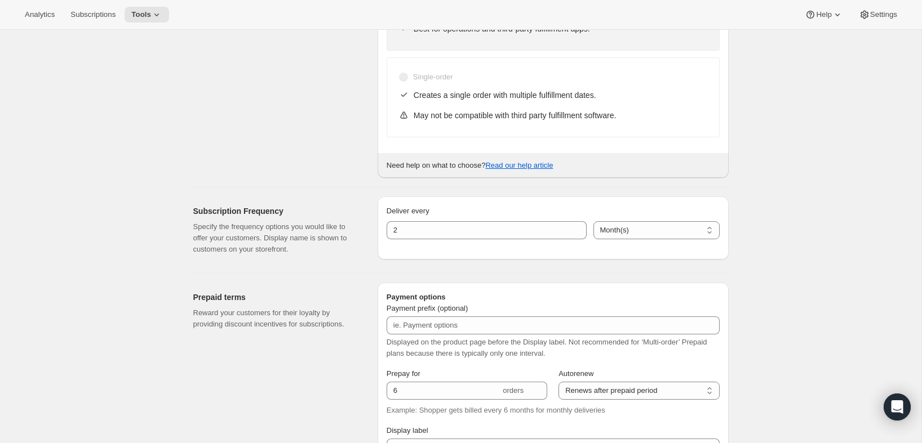
scroll to position [383, 0]
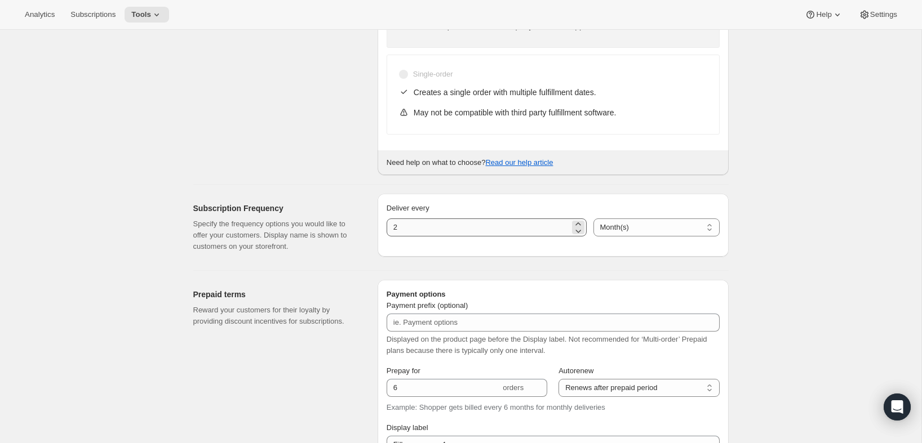
type input "Annual (1 Payment in USD for the Year - SAVE 25%)"
drag, startPoint x: 454, startPoint y: 229, endPoint x: 368, endPoint y: 226, distance: 85.1
click at [368, 226] on div "Subscription Frequency Specify the frequency options you would like to offer yo…" at bounding box center [456, 223] width 544 height 77
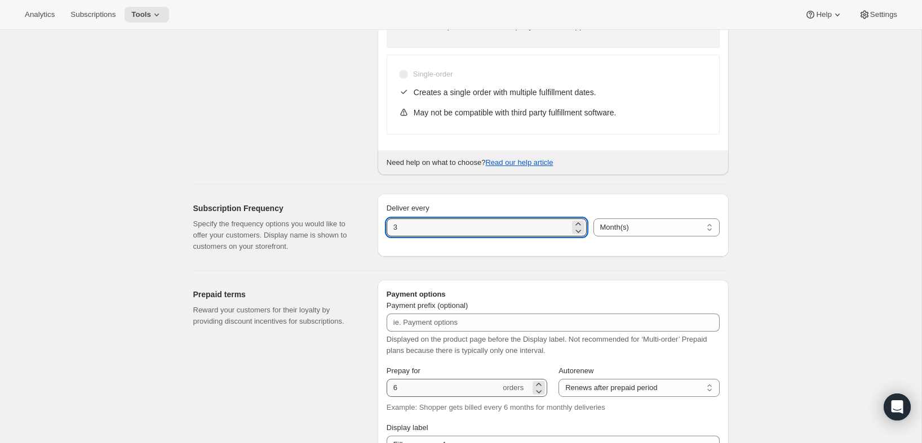
type input "3"
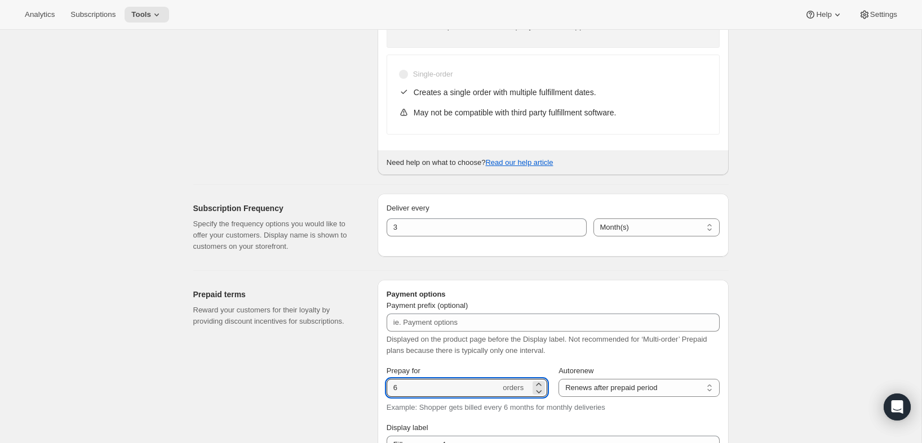
drag, startPoint x: 413, startPoint y: 389, endPoint x: 372, endPoint y: 386, distance: 41.2
click at [373, 387] on div "Prepaid terms Reward your customers for their loyalty by providing discount inc…" at bounding box center [456, 423] width 544 height 305
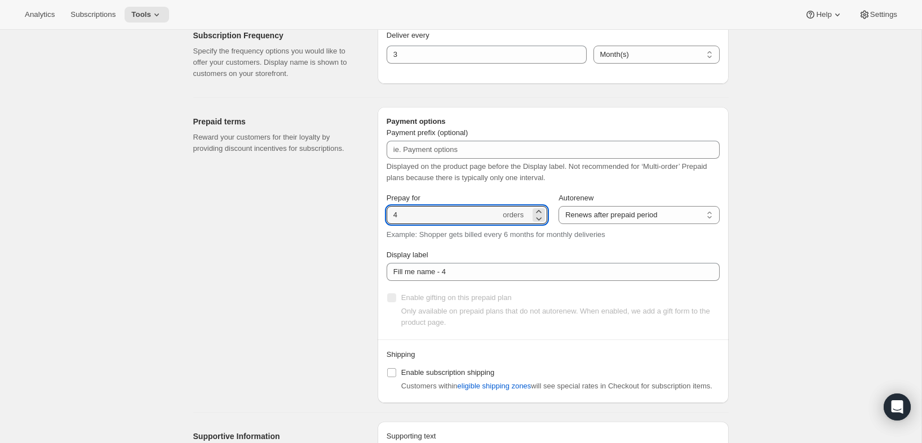
scroll to position [557, 0]
type input "4"
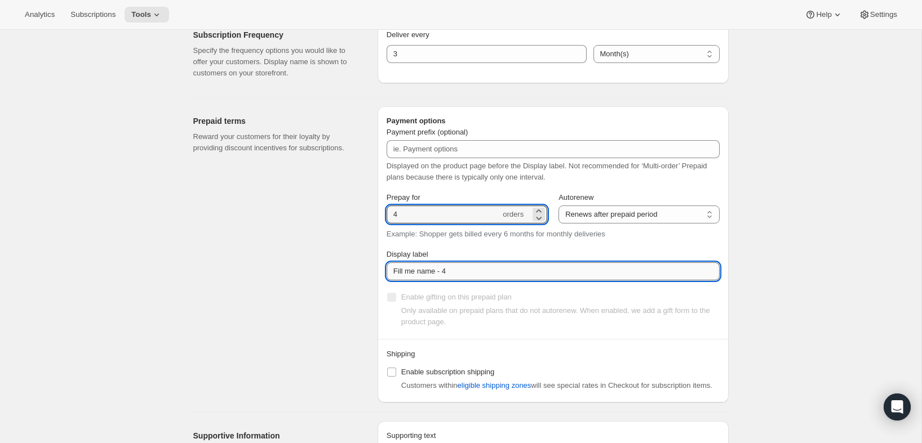
click at [477, 271] on input "Fill me name - 4" at bounding box center [553, 272] width 333 height 18
paste input "✔️ 3 new PlayCards every 3 months. </br>✔️ 10% OFF on all your next purchases."
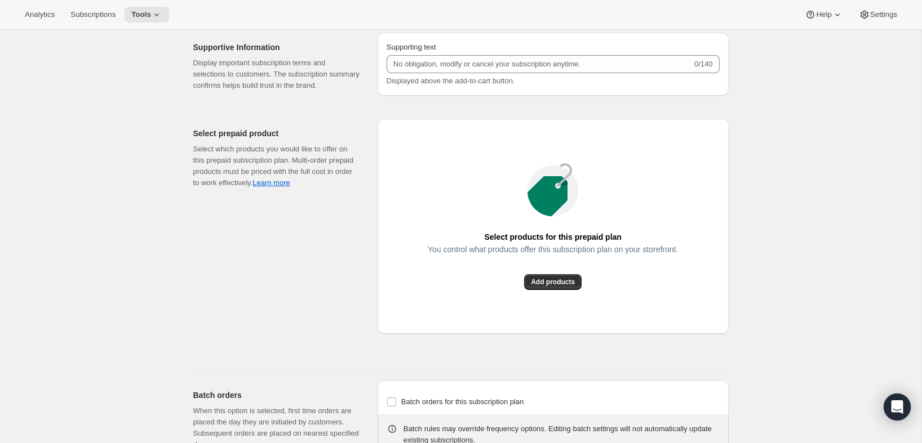
scroll to position [946, 0]
type input "✔️ 3 new PlayCards every 3 months. </br>✔️ 10% OFF on all your next purchases."
click at [569, 290] on button "Add products" at bounding box center [552, 282] width 57 height 16
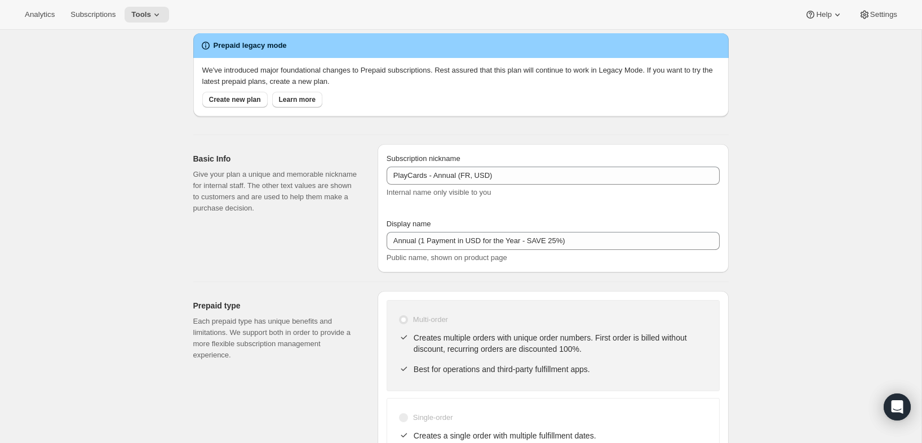
scroll to position [0, 0]
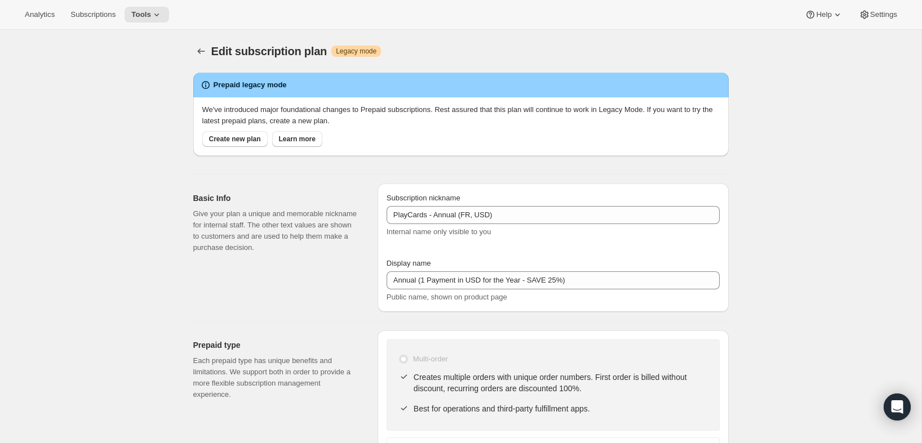
select select "MONTH"
select select "ENABLED"
type input "PlayCards - Annual (FR, USD)"
type input "Annual (1 Payment in USD for the Year - SAVE 25%)"
type input "3"
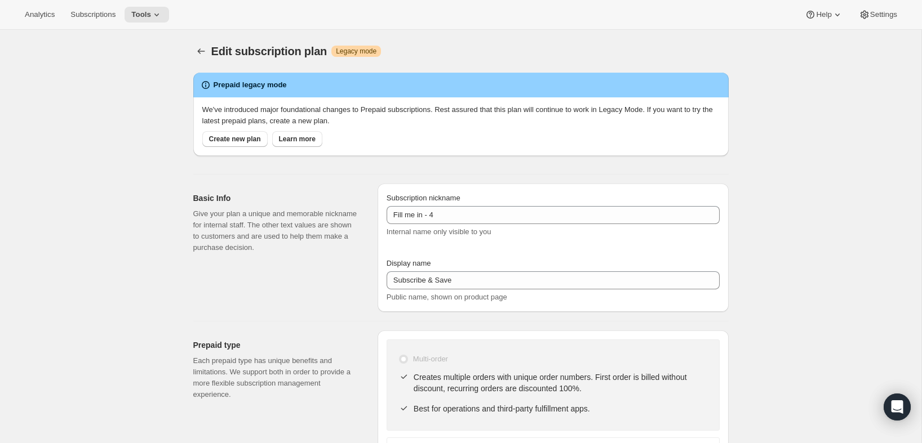
type input "4"
type input "✔️ 3 new PlayCards every 3 months. </br>✔️ 10% OFF on all your next purchases."
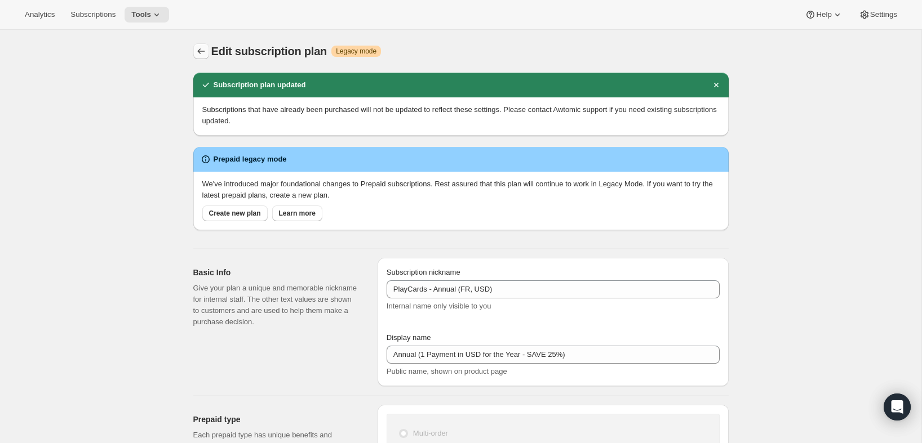
click at [203, 53] on icon "Subscription plans" at bounding box center [201, 51] width 11 height 11
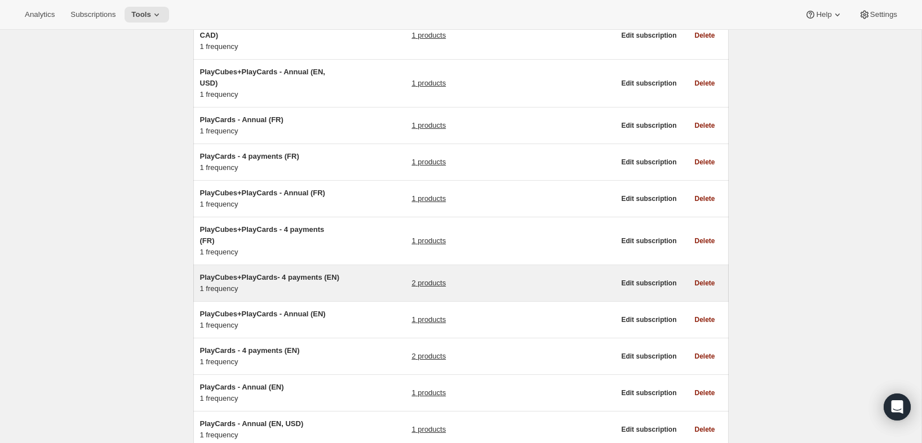
scroll to position [264, 0]
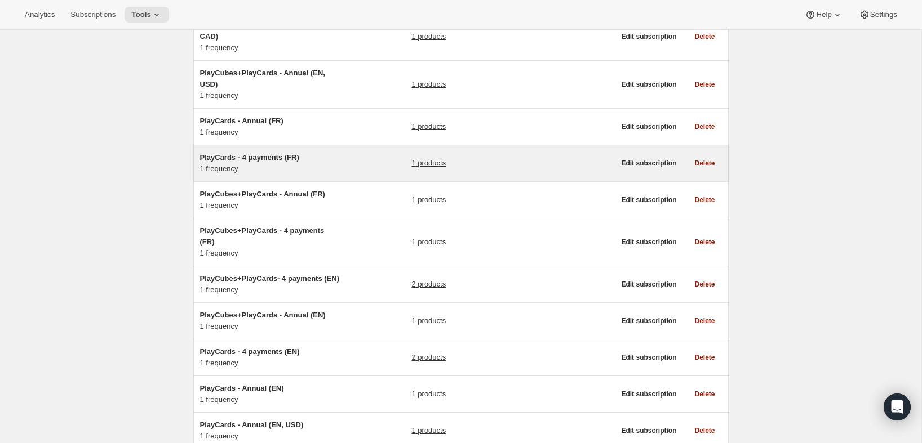
click at [301, 167] on div "PlayCards - 4 payments (FR) 1 frequency" at bounding box center [270, 163] width 141 height 23
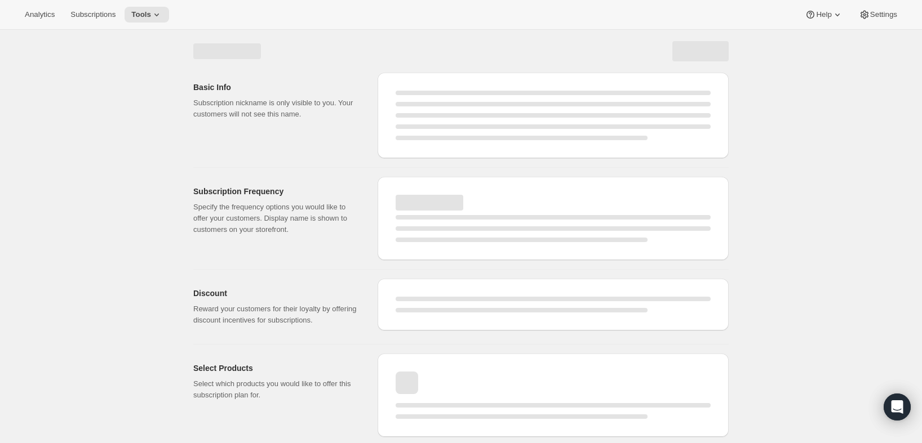
select select "WEEK"
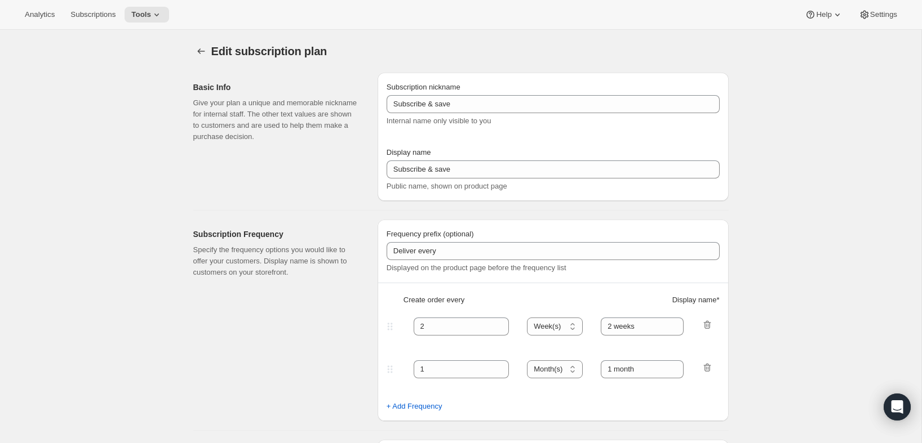
type input "PlayCards - 4 payments (FR)"
type input "Tous les 3 mois (trimestriel)"
type input "3"
select select "MONTH"
type input "✔️ 3 nouvelles PlayCards tous les 3 mois. </br>✔️ 10% sur tous vos achats addit…"
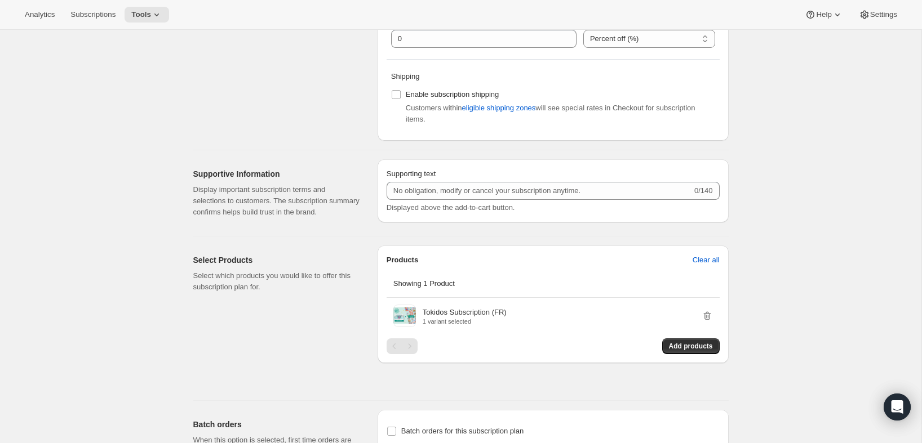
scroll to position [434, 0]
click at [670, 353] on button "Add products" at bounding box center [690, 345] width 57 height 16
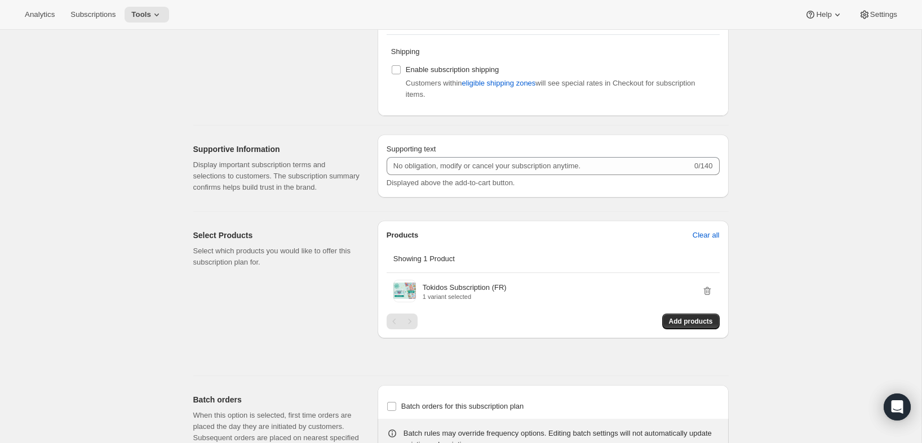
scroll to position [657, 0]
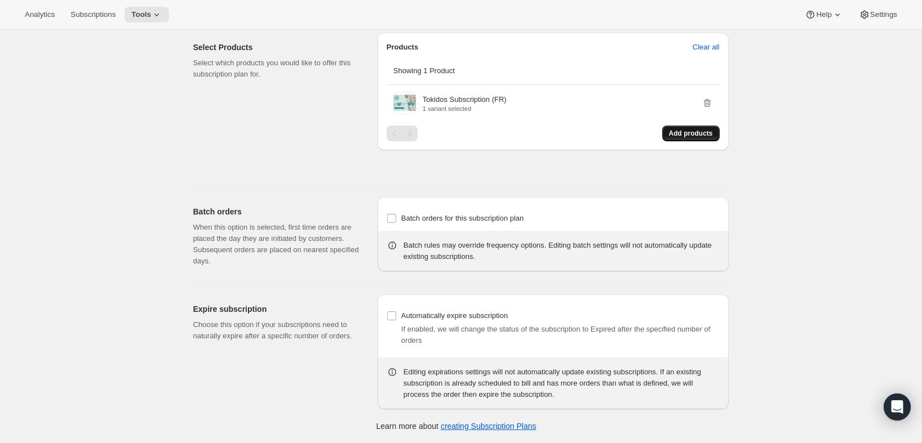
click at [668, 127] on button "Add products" at bounding box center [690, 134] width 57 height 16
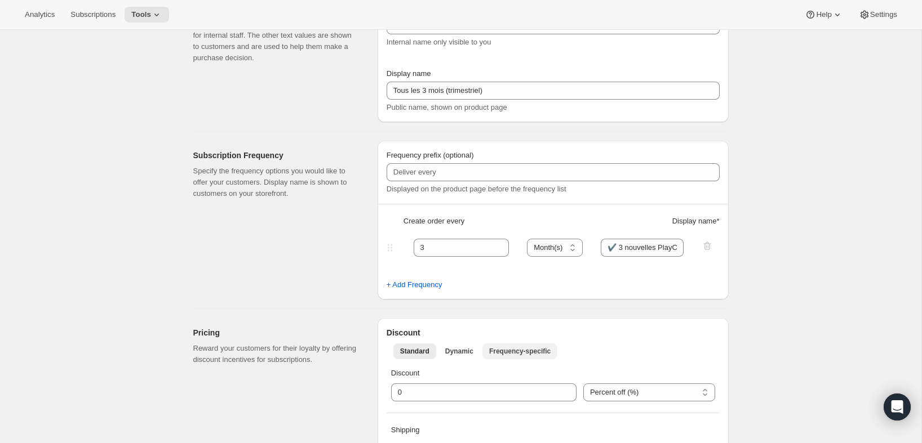
scroll to position [0, 0]
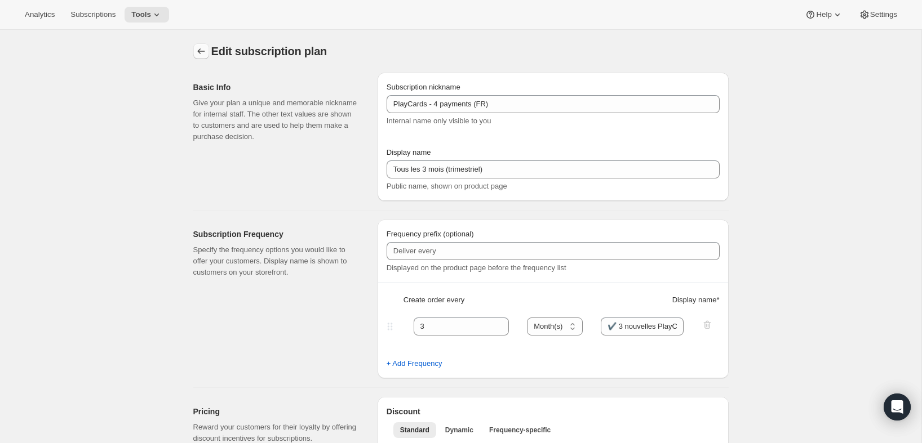
click at [205, 50] on icon "Subscription plans" at bounding box center [201, 51] width 11 height 11
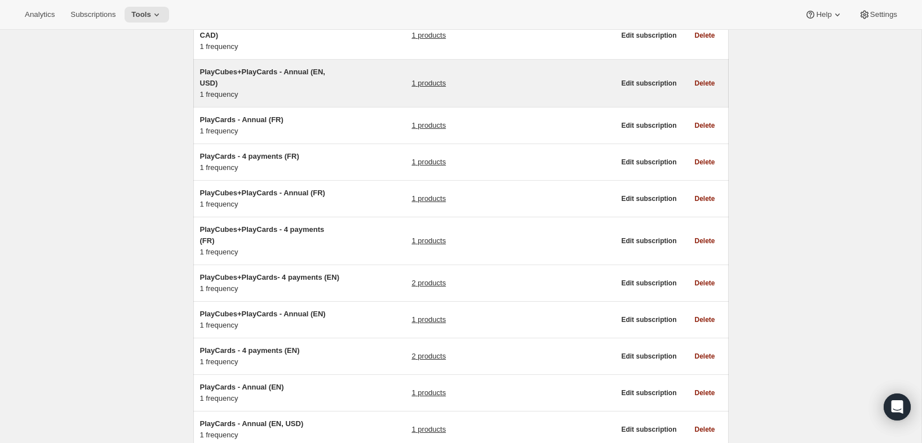
scroll to position [267, 0]
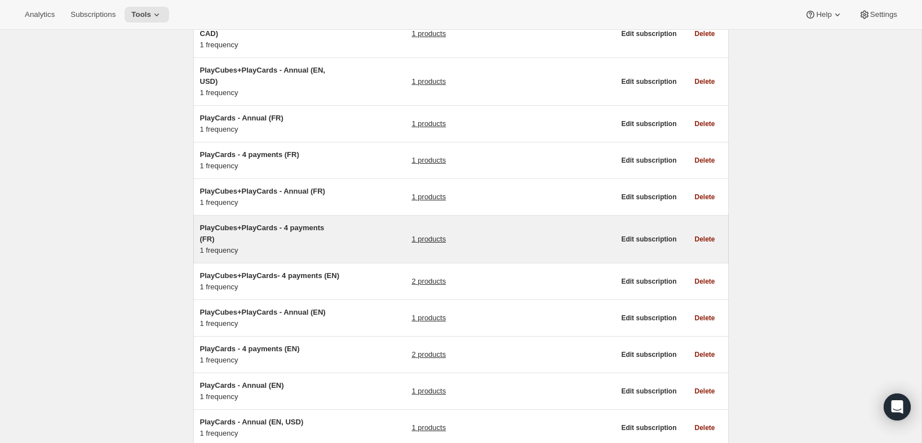
click at [292, 241] on h5 "PlayCubes+PlayCards - 4 payments (FR)" at bounding box center [270, 234] width 141 height 23
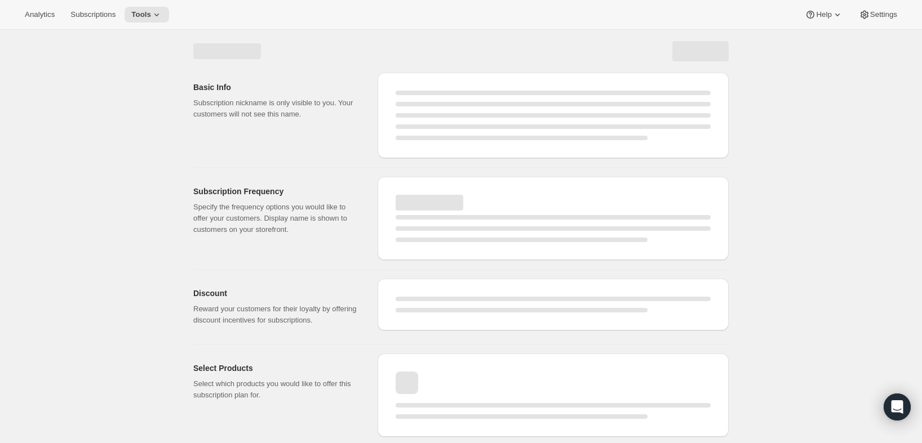
select select "WEEK"
select select "MONTH"
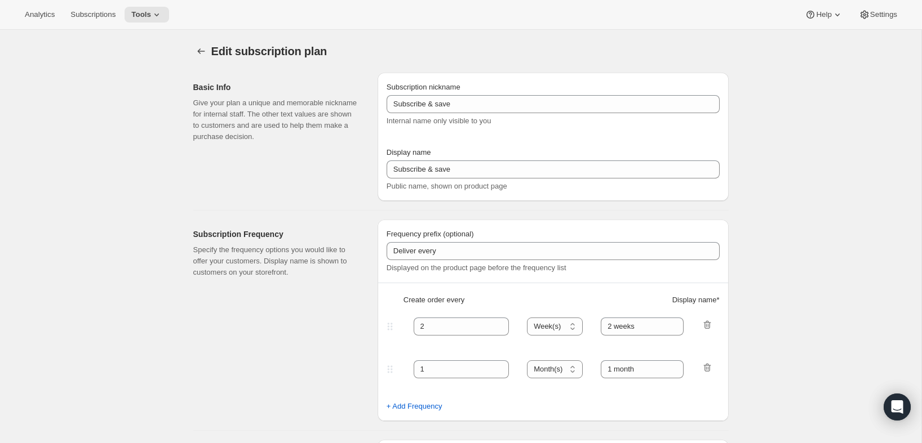
type input "PlayCubes+PlayCards - 4 payments (FR)"
type input "Tous les 3 mois (trimestriel)"
type input "✔️ PlayCubes inclus dans la première livraison."
type input "3"
select select "MONTH"
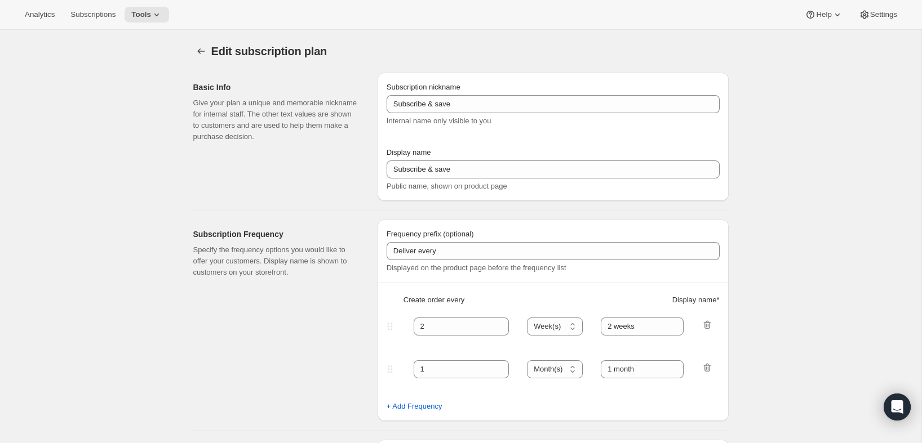
type input "✔️ 3 nouvelles PlayCards tous les 3 mois."
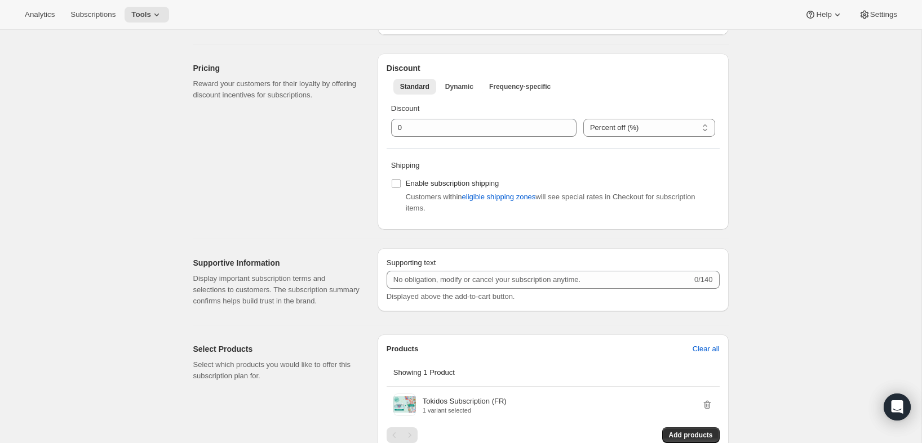
scroll to position [466, 0]
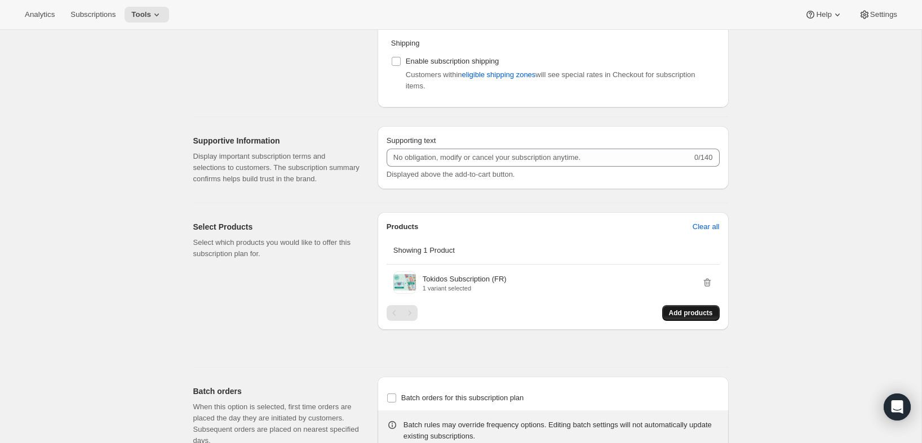
click at [671, 317] on button "Add products" at bounding box center [690, 313] width 57 height 16
